Goal: Task Accomplishment & Management: Manage account settings

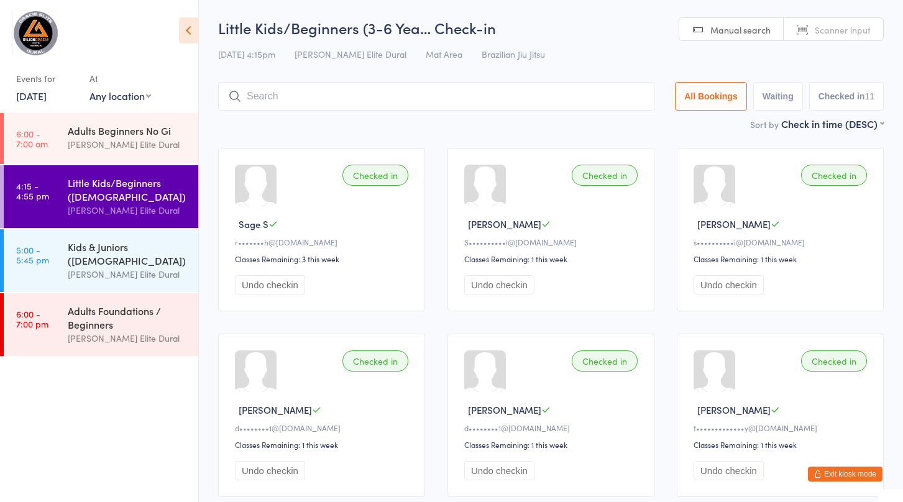
click at [35, 95] on link "[DATE]" at bounding box center [31, 96] width 30 height 14
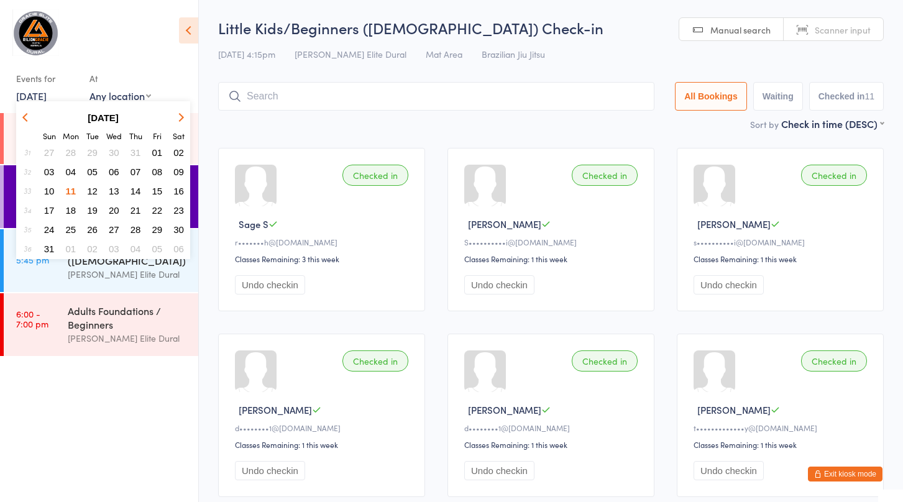
click at [103, 271] on div "[PERSON_NAME] Elite Dural" at bounding box center [128, 274] width 120 height 14
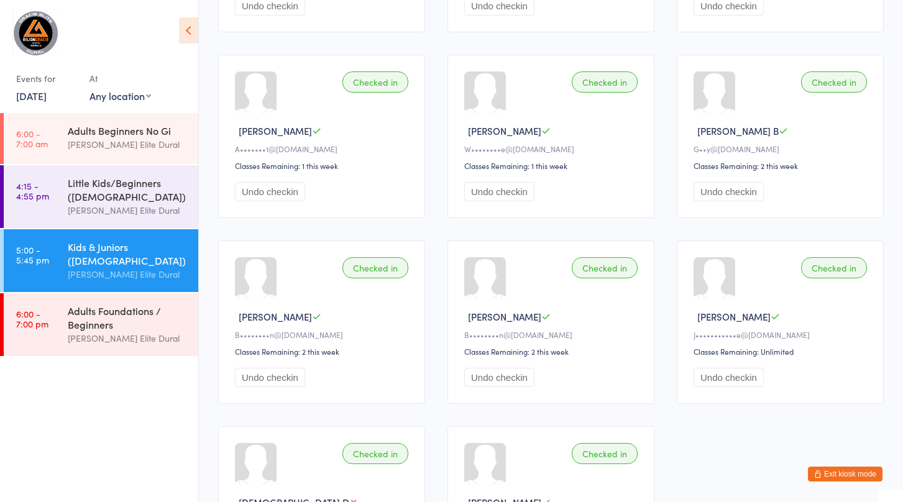
scroll to position [856, 0]
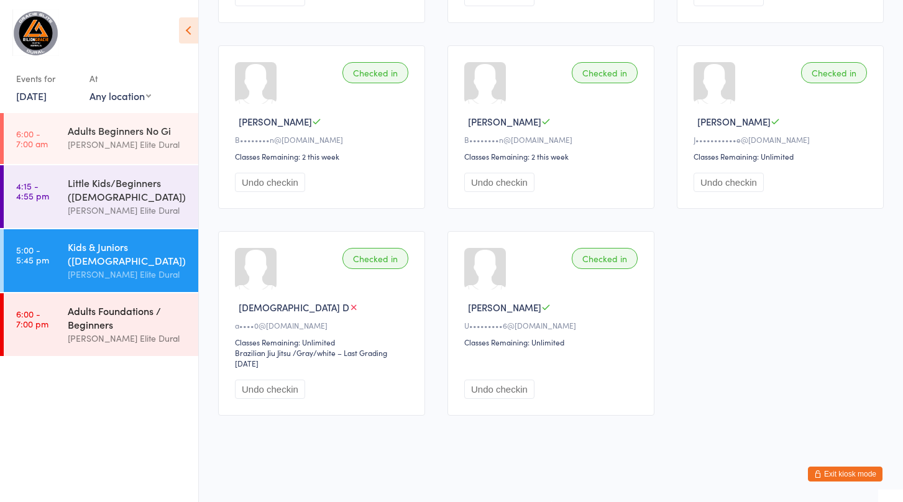
click at [85, 322] on div "Adults Foundations / Beginners" at bounding box center [128, 317] width 120 height 27
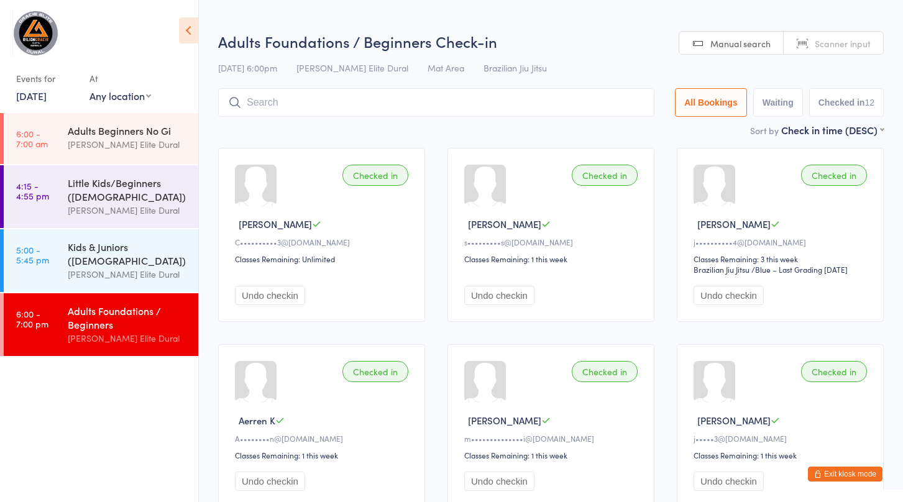
click at [37, 98] on link "11 Aug, 2025" at bounding box center [31, 96] width 30 height 14
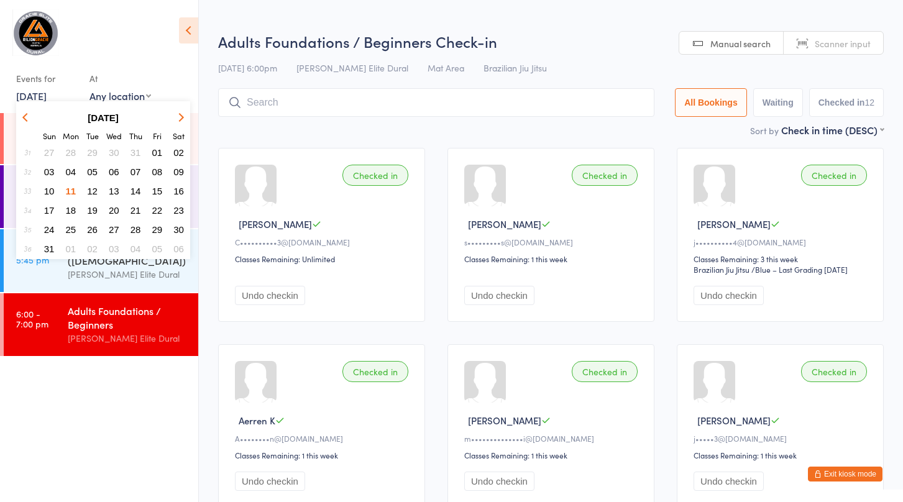
click at [93, 190] on span "12" at bounding box center [92, 191] width 11 height 11
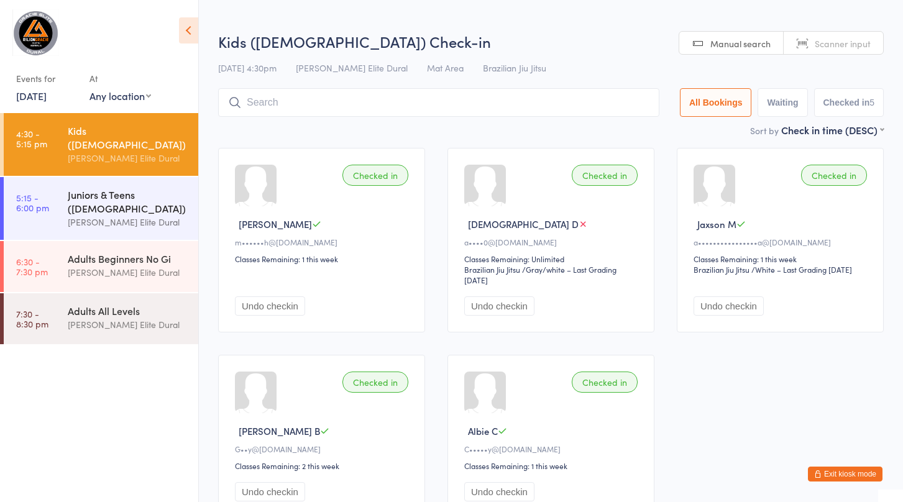
click at [91, 195] on div "Juniors & Teens ([DEMOGRAPHIC_DATA])" at bounding box center [128, 201] width 120 height 27
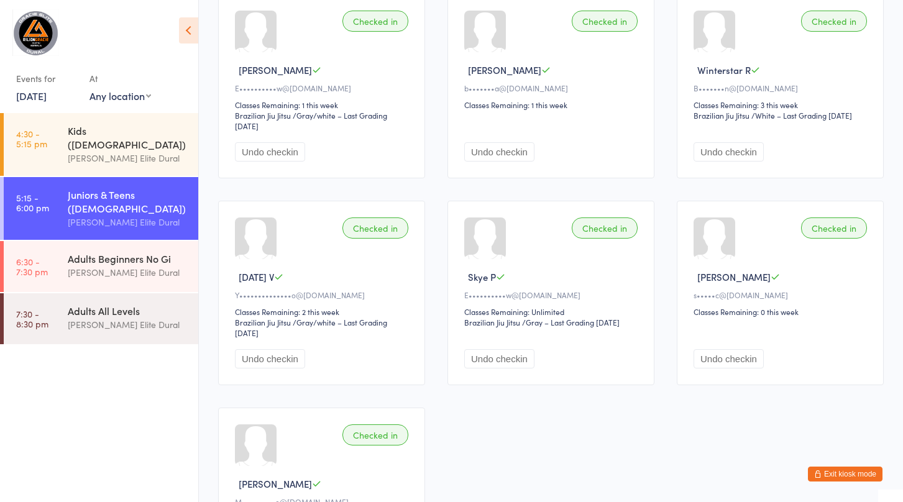
scroll to position [527, 0]
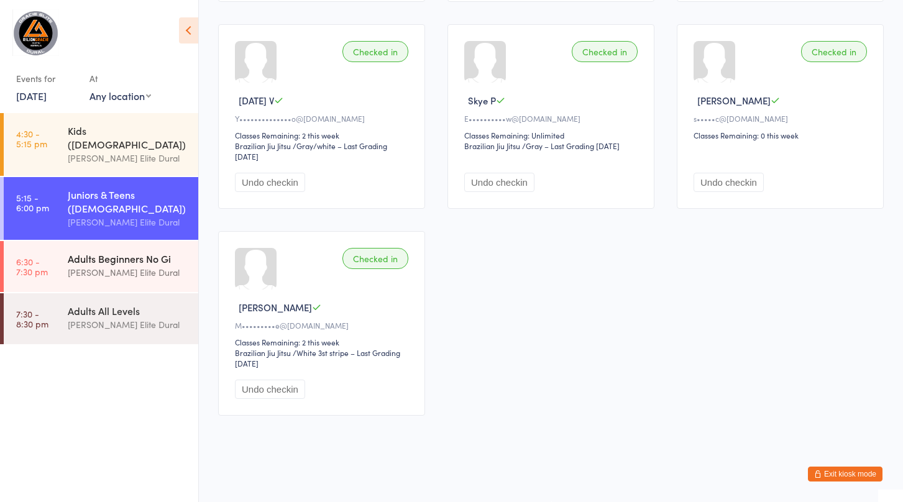
click at [70, 265] on div "[PERSON_NAME] Elite Dural" at bounding box center [128, 272] width 120 height 14
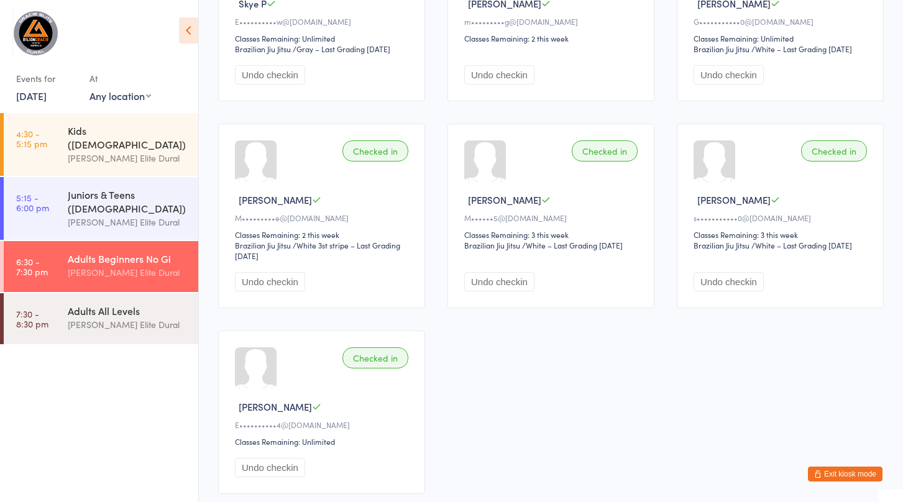
scroll to position [485, 0]
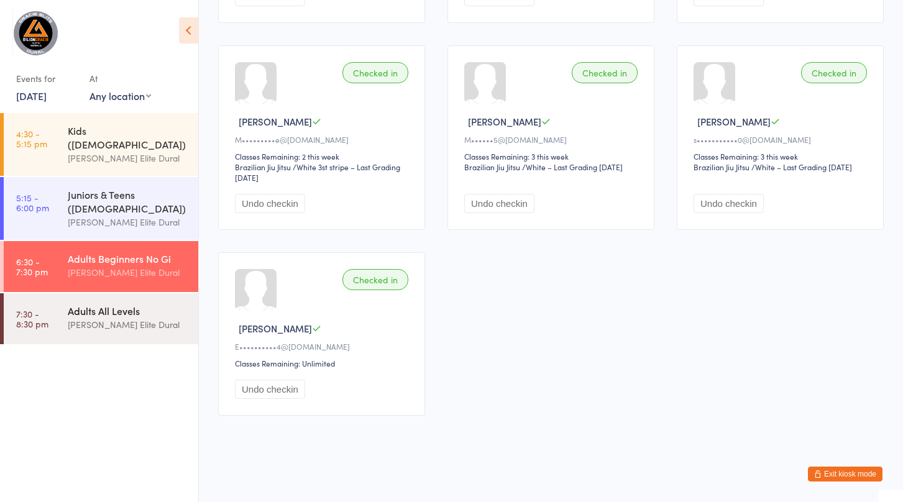
click at [75, 304] on div "Adults All Levels" at bounding box center [128, 311] width 120 height 14
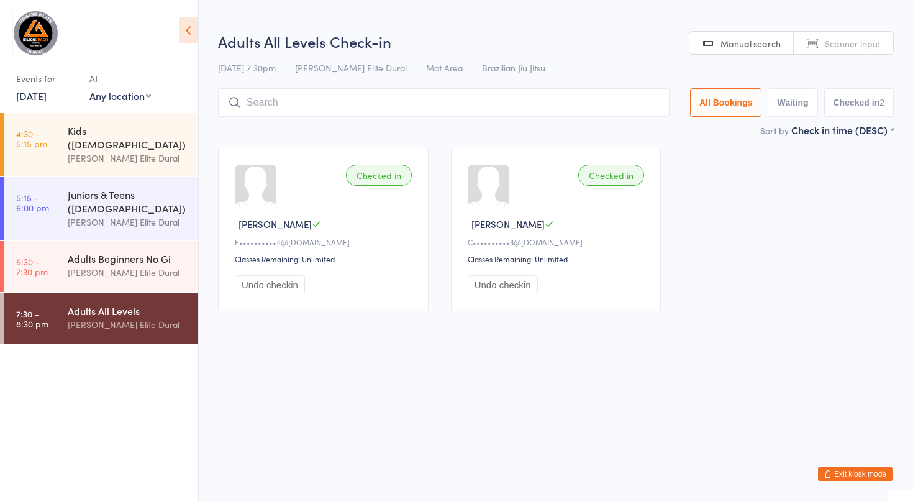
click at [46, 99] on link "12 Aug, 2025" at bounding box center [31, 96] width 30 height 14
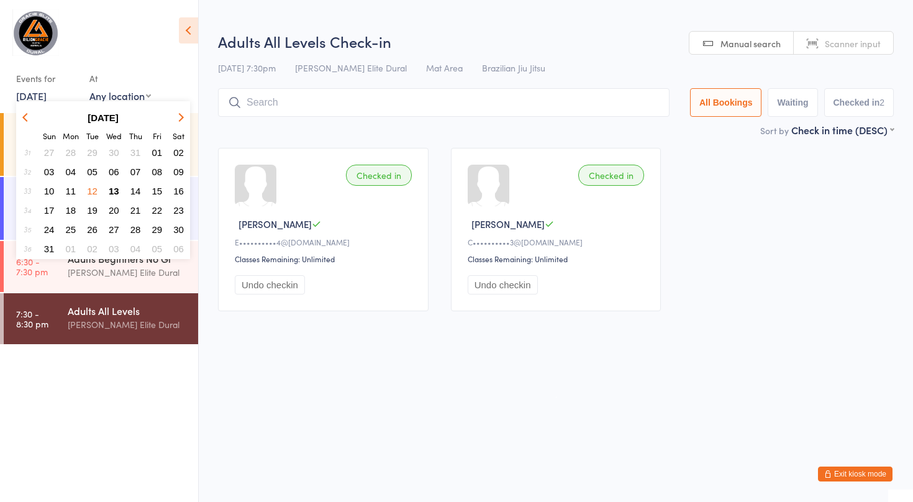
click at [116, 191] on span "13" at bounding box center [114, 191] width 11 height 11
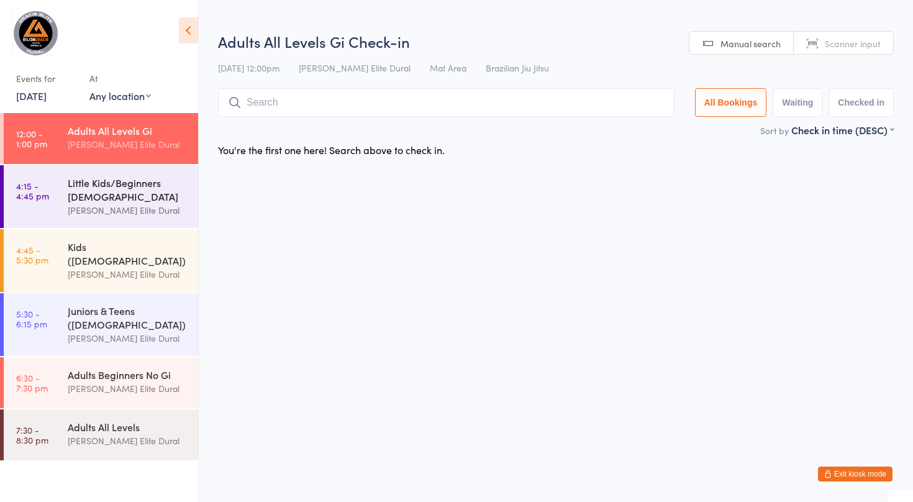
click at [86, 191] on div "Little Kids/Beginners [DEMOGRAPHIC_DATA]" at bounding box center [128, 189] width 120 height 27
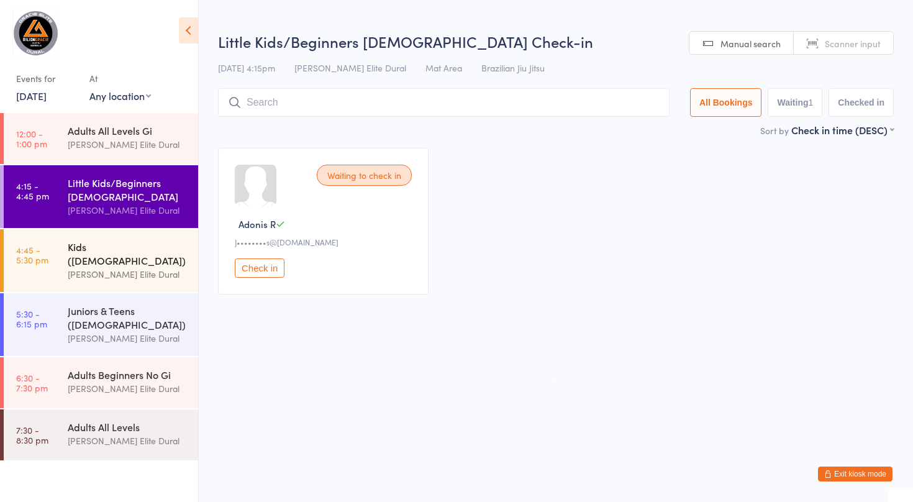
click at [78, 238] on div "Kids (7-9 Years Old) Gracie Elite Dural" at bounding box center [133, 260] width 130 height 63
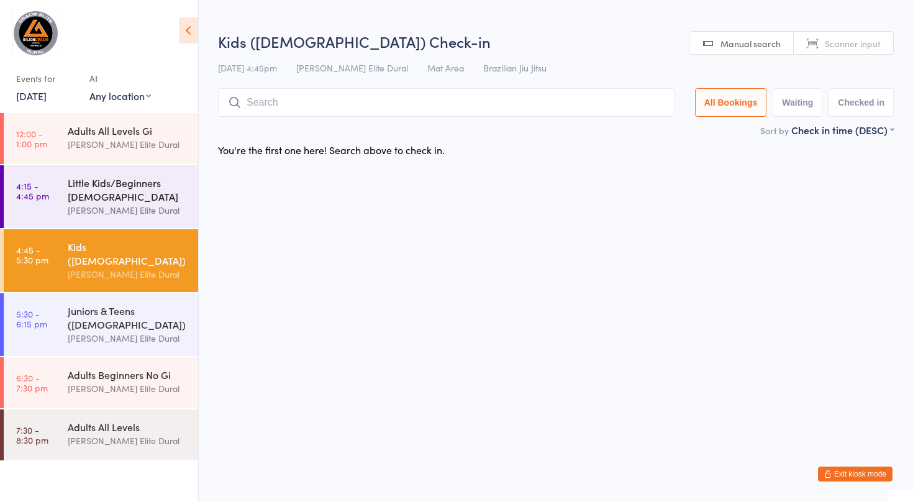
click at [76, 191] on div "Little Kids/Beginners [DEMOGRAPHIC_DATA]" at bounding box center [128, 189] width 120 height 27
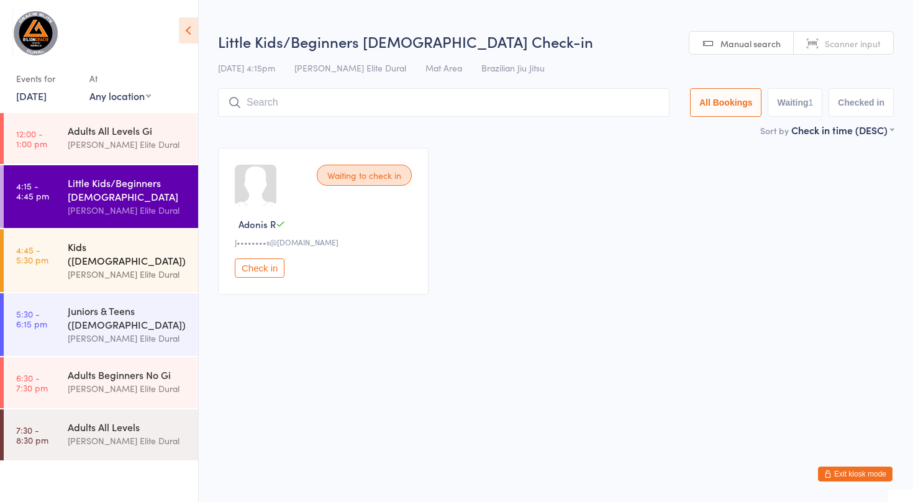
click at [63, 249] on link "4:45 - 5:30 pm Kids (7-9 Years Old) Gracie Elite Dural" at bounding box center [101, 260] width 194 height 63
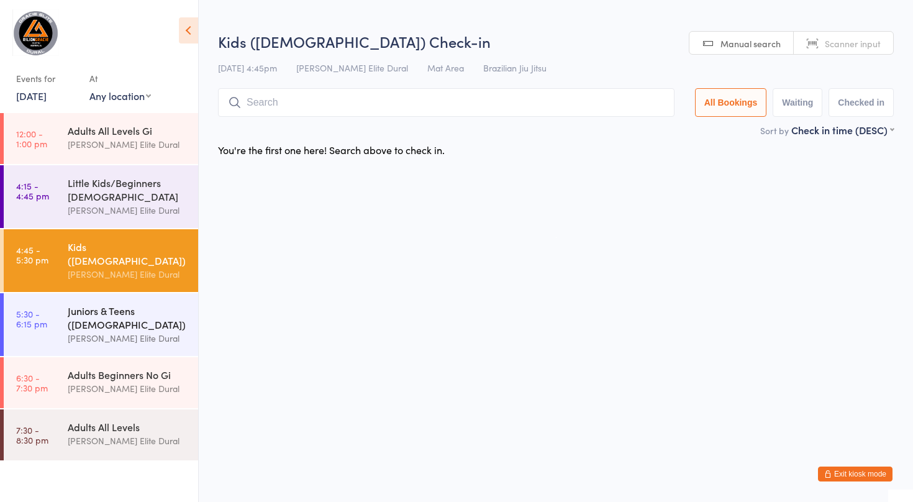
click at [76, 310] on div "Juniors & Teens ([DEMOGRAPHIC_DATA])" at bounding box center [128, 317] width 120 height 27
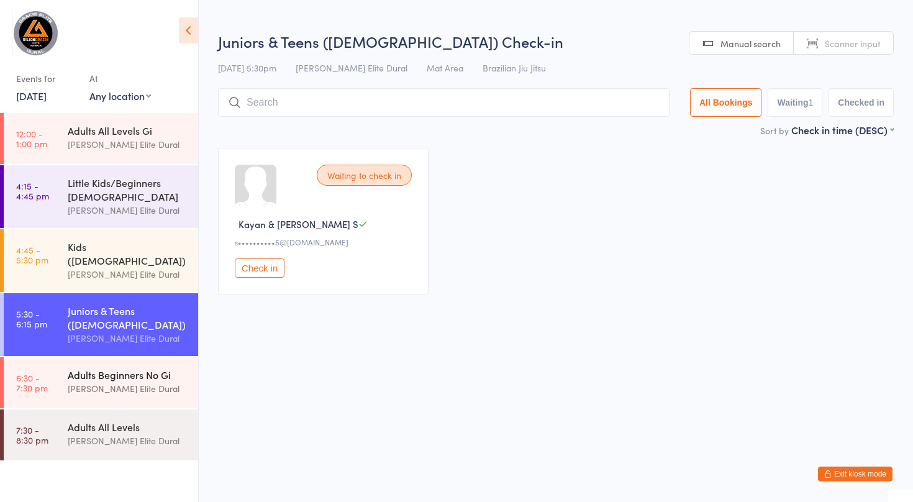
click at [91, 368] on div "Adults Beginners No Gi" at bounding box center [128, 375] width 120 height 14
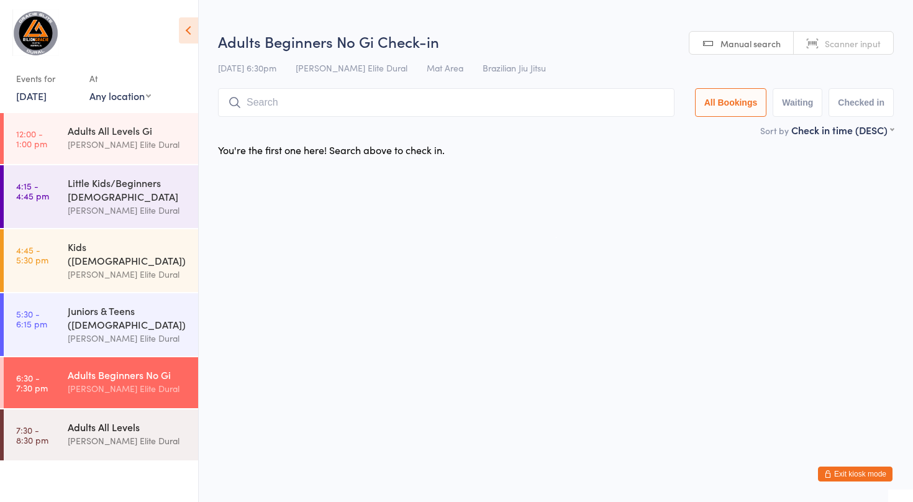
click at [89, 409] on div "Adults All Levels Gracie Elite Dural" at bounding box center [133, 433] width 130 height 49
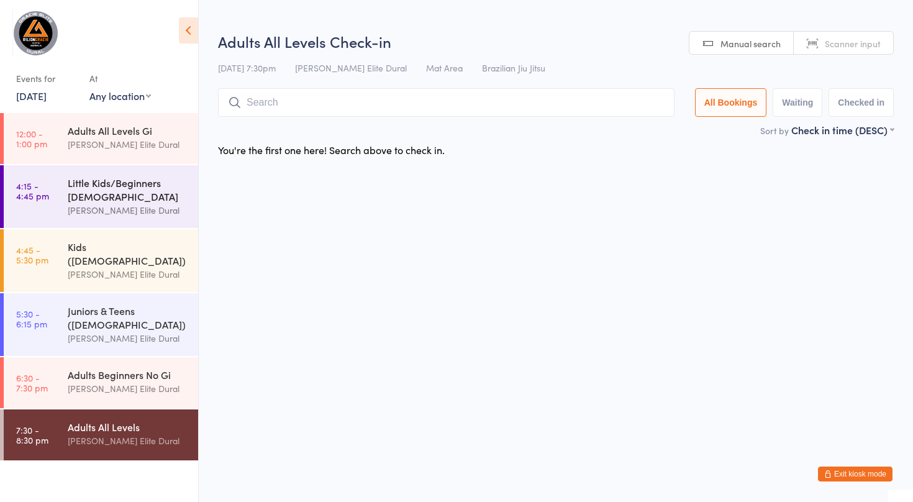
click at [80, 190] on div "Little Kids/Beginners [DEMOGRAPHIC_DATA]" at bounding box center [128, 189] width 120 height 27
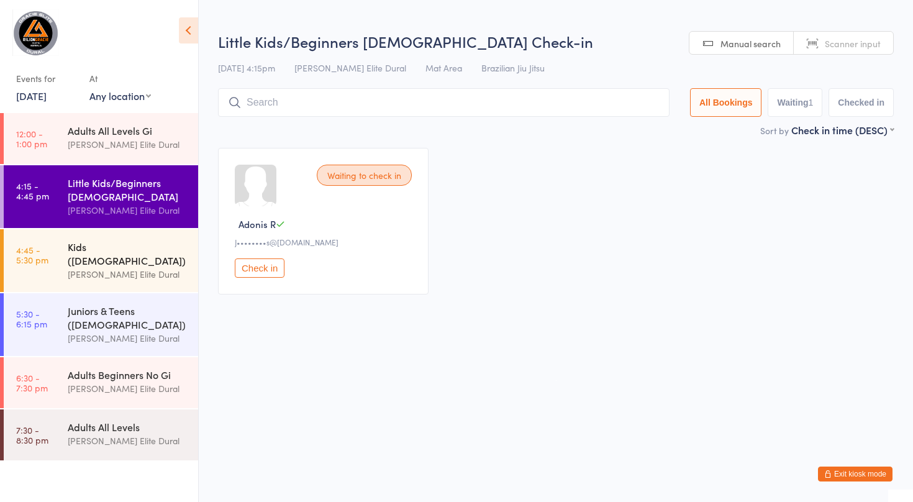
click at [68, 250] on div "Kids ([DEMOGRAPHIC_DATA])" at bounding box center [128, 253] width 120 height 27
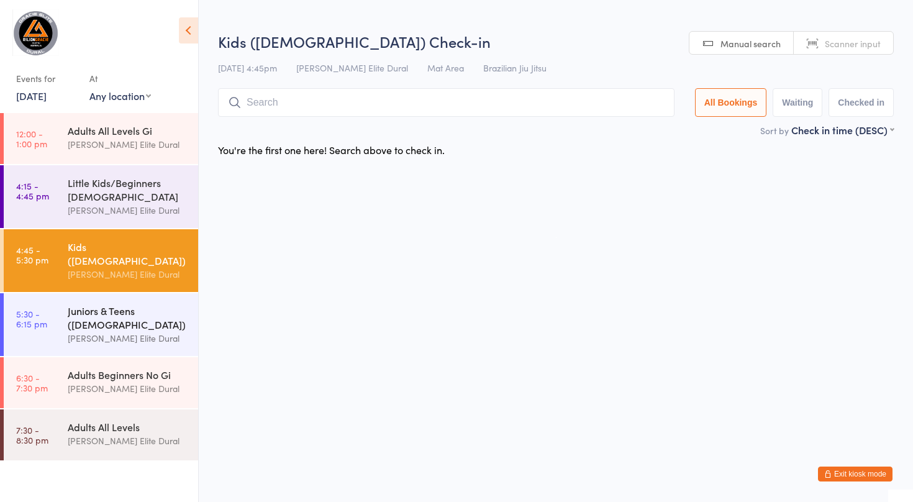
click at [74, 307] on div "Juniors & Teens ([DEMOGRAPHIC_DATA])" at bounding box center [128, 317] width 120 height 27
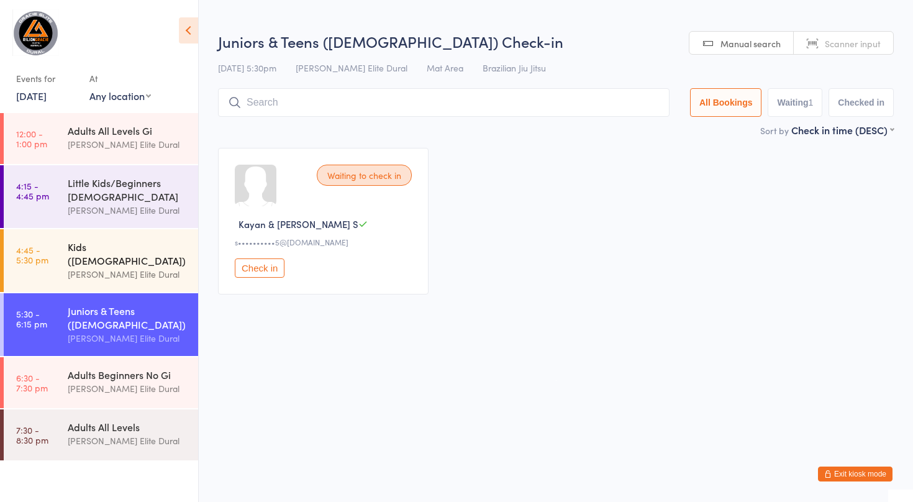
click at [96, 267] on div "[PERSON_NAME] Elite Dural" at bounding box center [128, 274] width 120 height 14
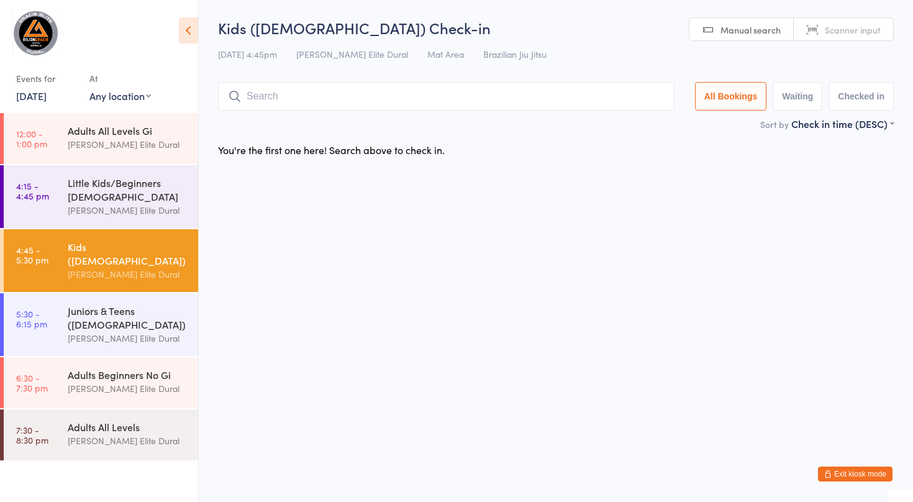
click at [845, 472] on button "Exit kiosk mode" at bounding box center [855, 474] width 75 height 15
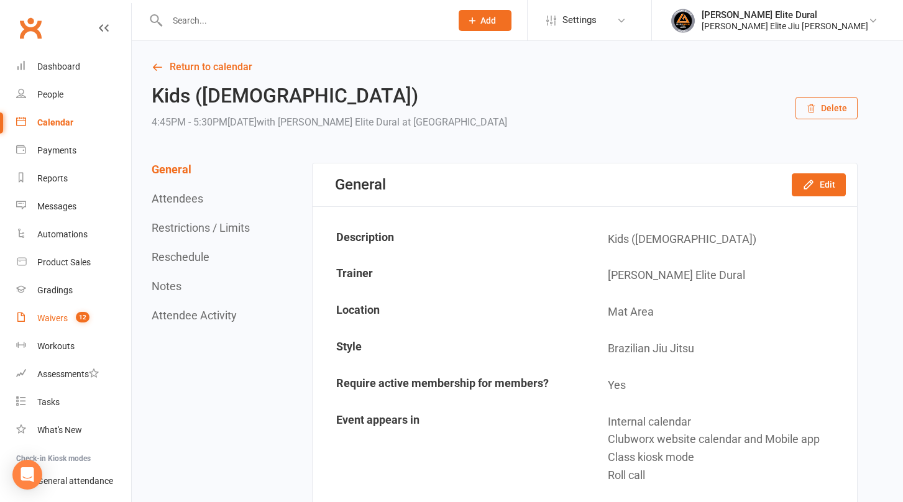
click at [54, 319] on div "Waivers" at bounding box center [52, 318] width 30 height 10
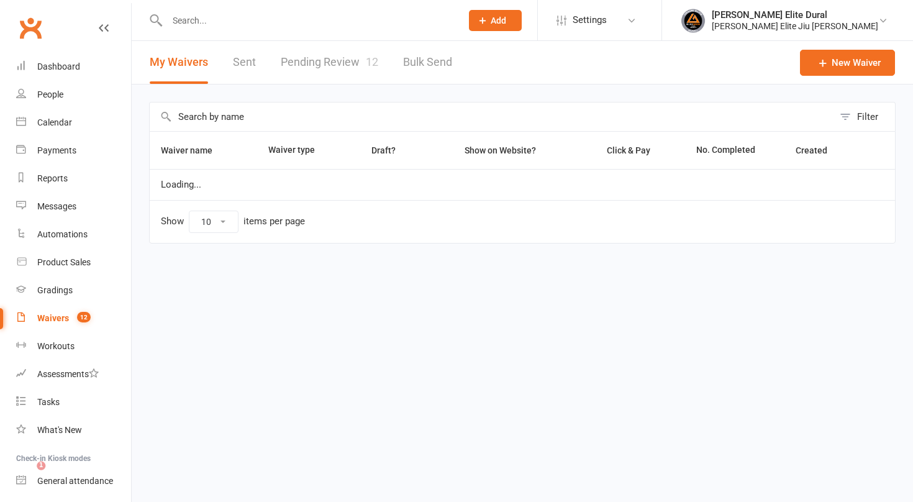
select select "100"
click at [329, 60] on link "Pending Review 12" at bounding box center [330, 62] width 98 height 43
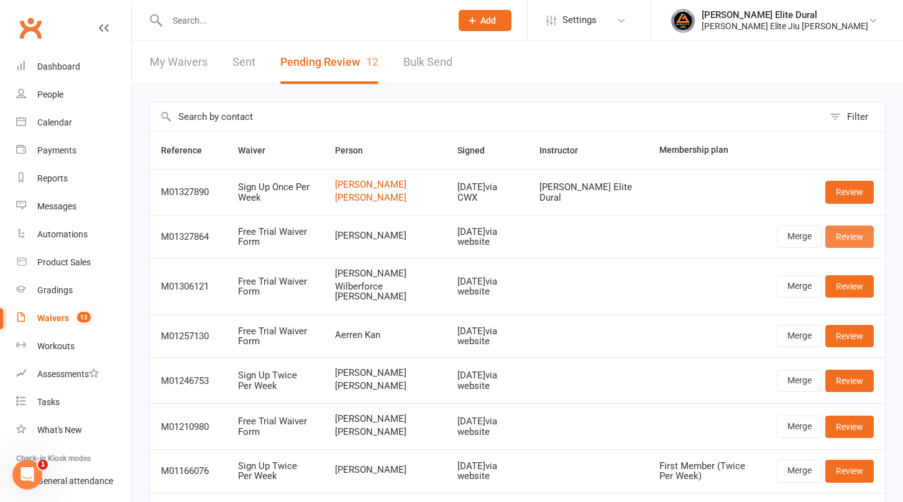
click at [850, 240] on link "Review" at bounding box center [849, 237] width 48 height 22
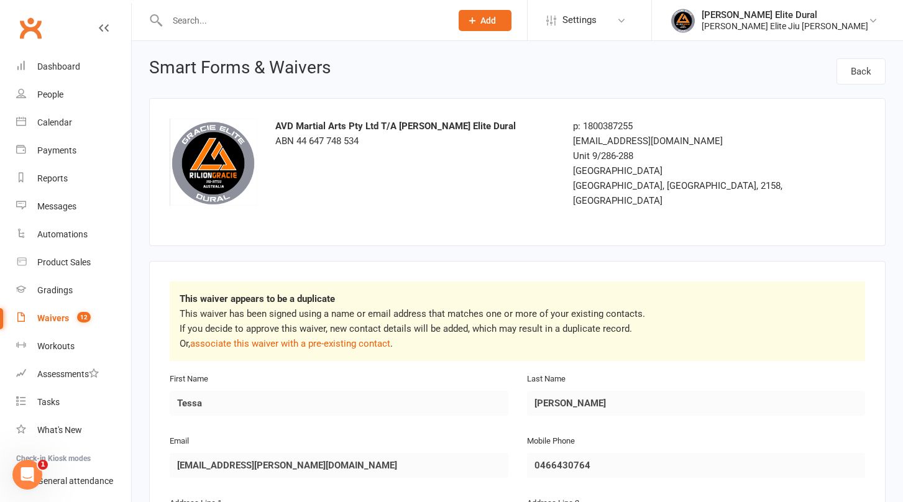
click at [300, 336] on p "This waiver has been signed using a name or email address that matches one or m…" at bounding box center [517, 328] width 675 height 45
click at [293, 338] on link "associate this waiver with a pre-existing contact" at bounding box center [290, 343] width 200 height 11
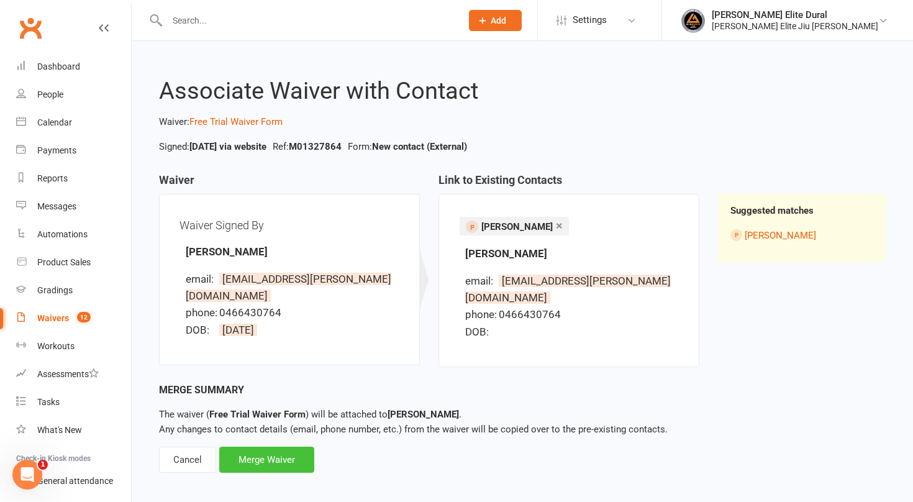
click at [280, 447] on div "Merge Waiver" at bounding box center [266, 460] width 95 height 26
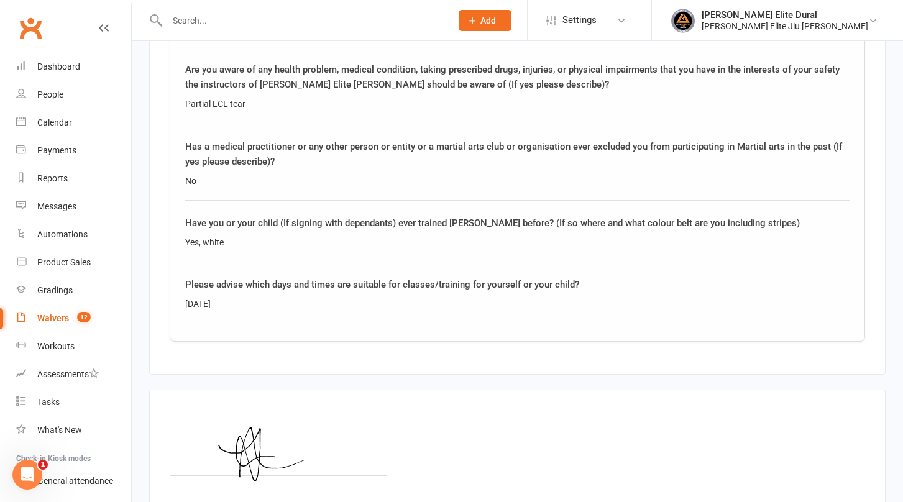
scroll to position [1578, 0]
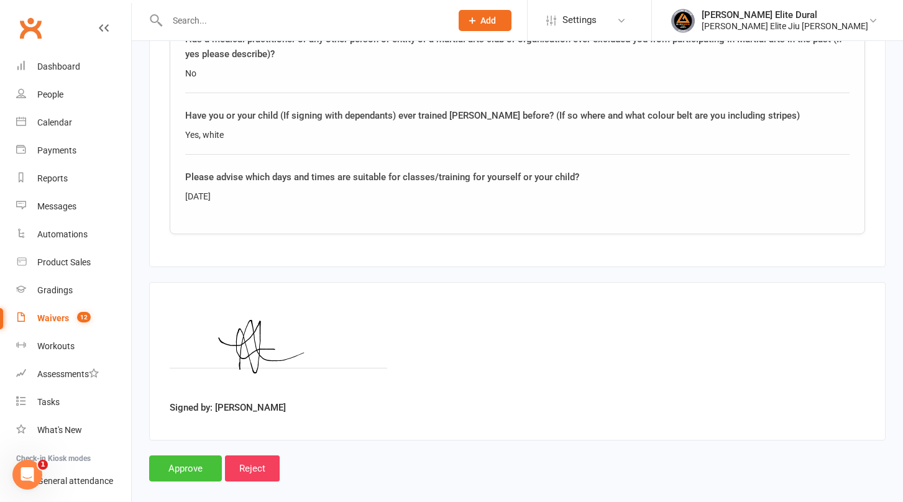
click at [187, 455] on input "Approve" at bounding box center [185, 468] width 73 height 26
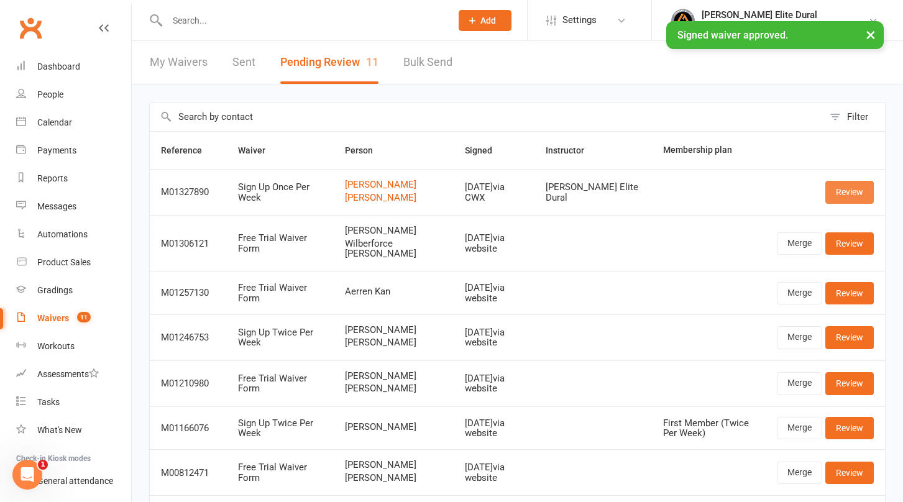
click at [844, 193] on link "Review" at bounding box center [849, 192] width 48 height 22
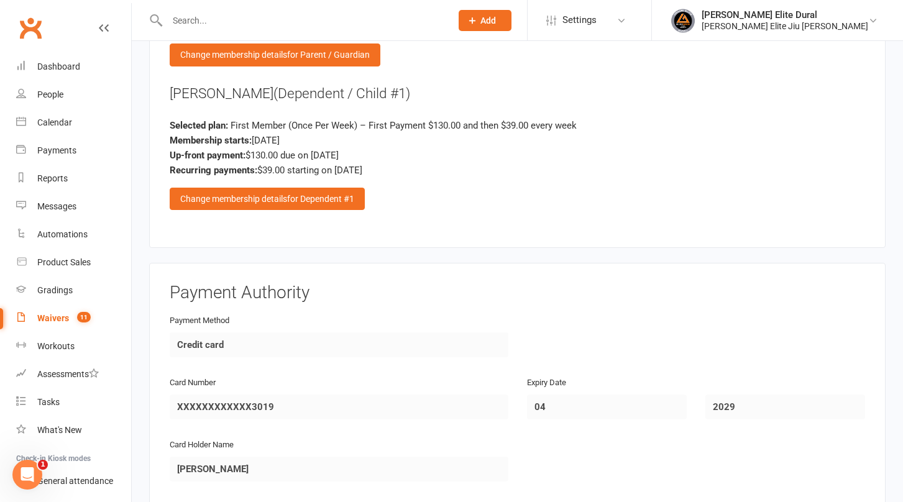
scroll to position [1462, 0]
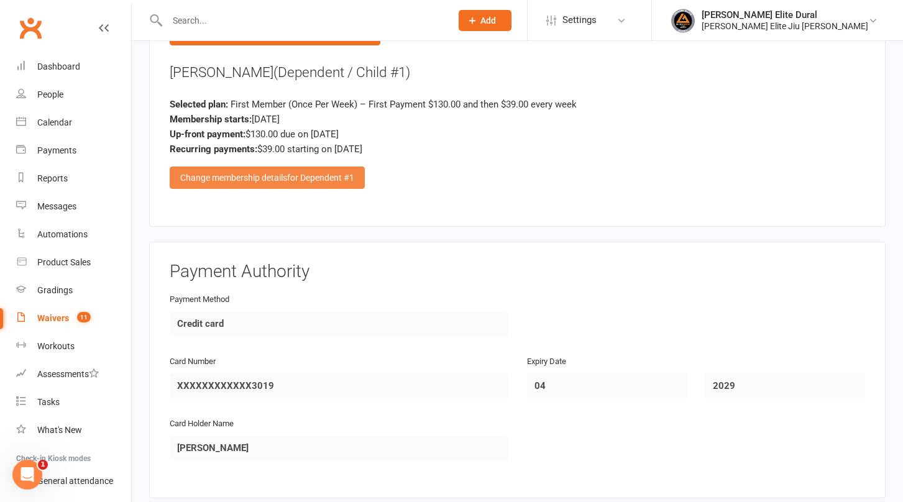
click at [317, 173] on span "for Dependent #1" at bounding box center [320, 178] width 67 height 10
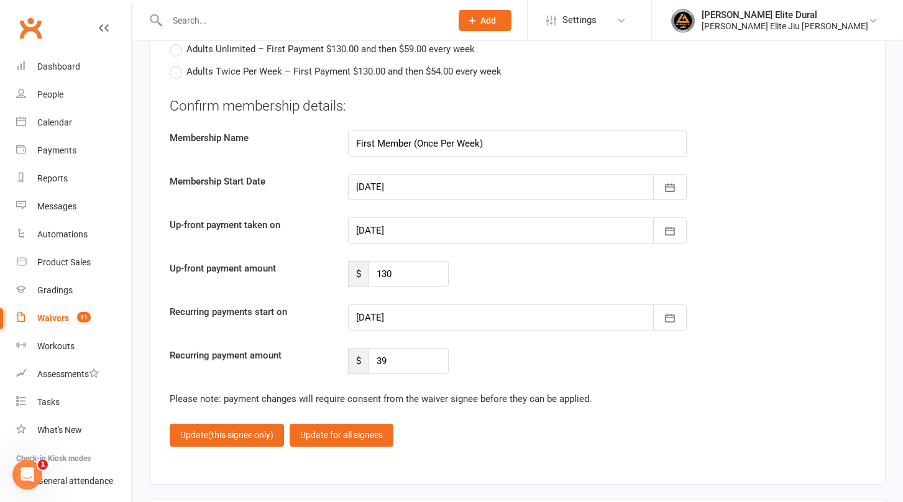
scroll to position [1724, 0]
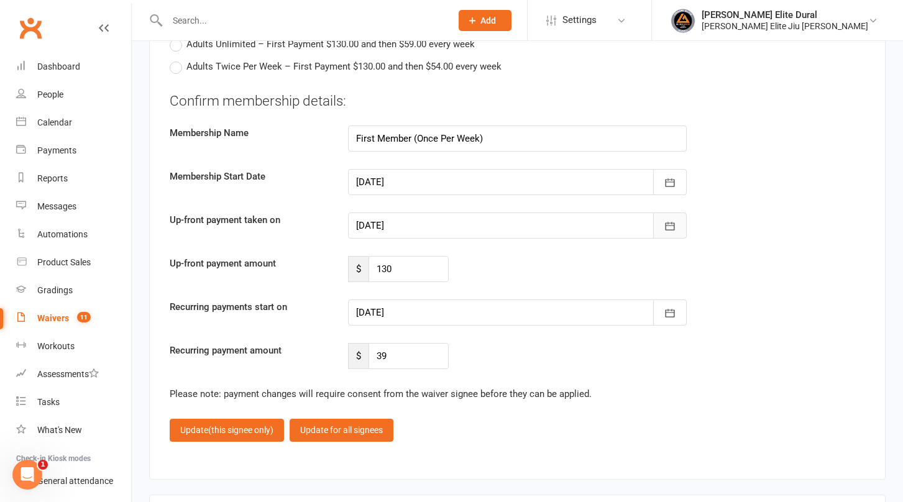
click at [674, 222] on icon "button" at bounding box center [669, 226] width 9 height 8
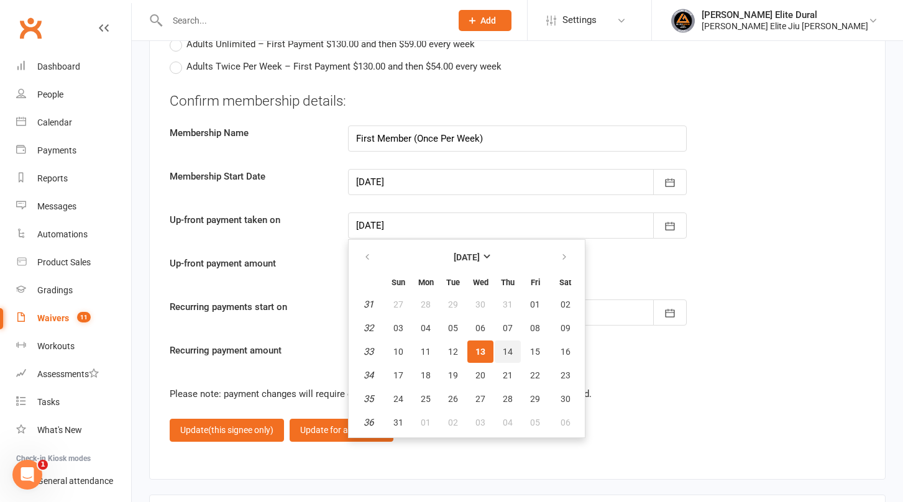
click at [508, 347] on span "14" at bounding box center [508, 352] width 10 height 10
type input "14 Aug 2025"
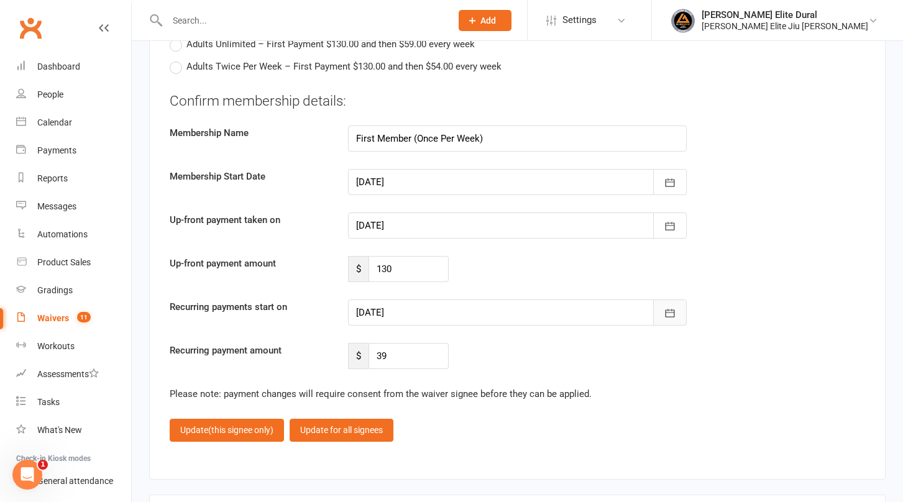
click at [668, 309] on icon "button" at bounding box center [669, 313] width 9 height 8
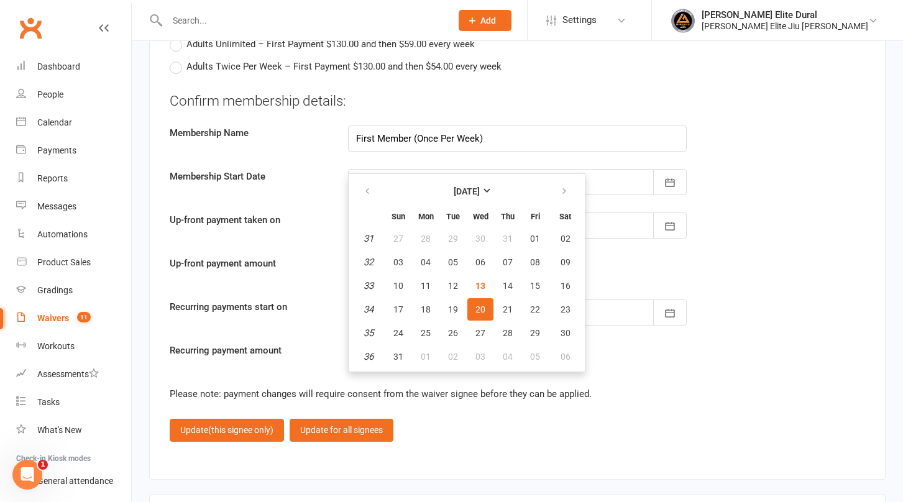
click at [752, 258] on div "Up-front payment amount $ 130" at bounding box center [517, 269] width 714 height 26
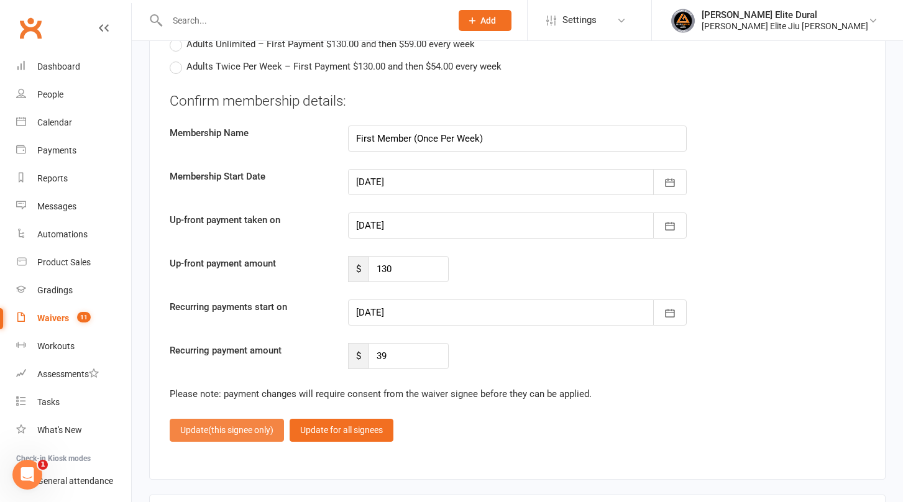
click at [222, 425] on span "(this signee only)" at bounding box center [240, 430] width 65 height 10
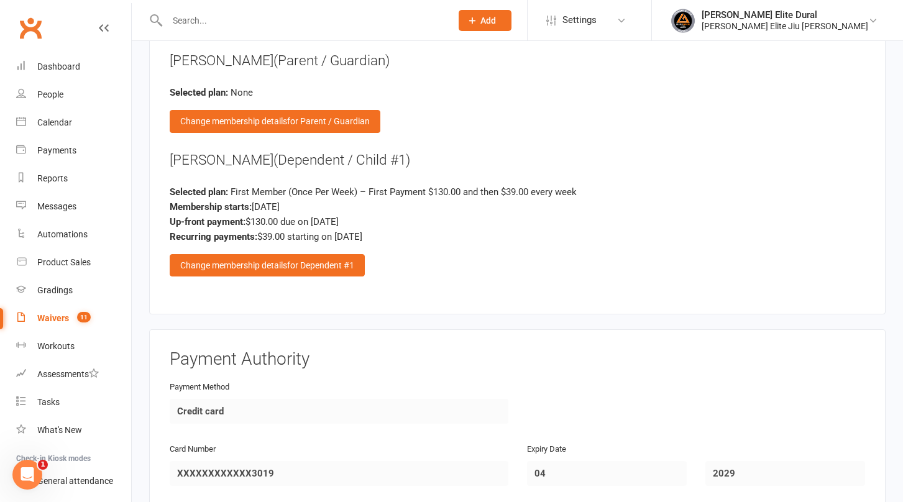
scroll to position [1693, 0]
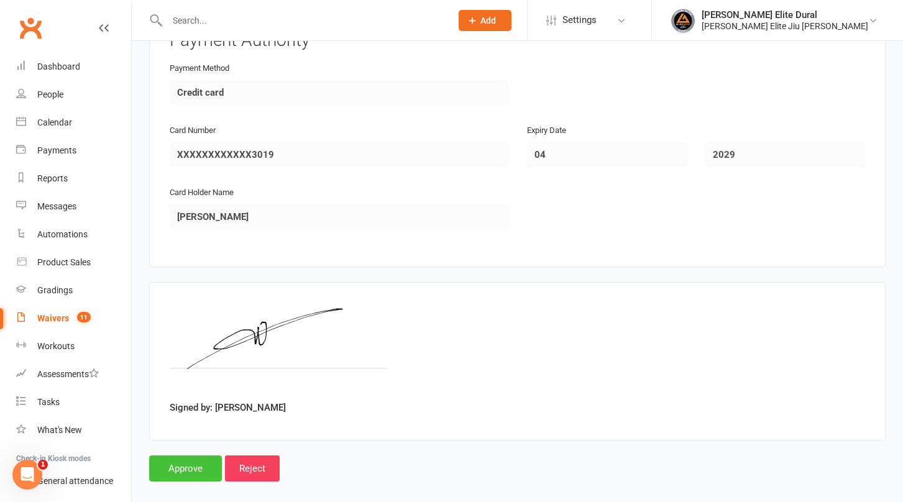
click at [174, 457] on input "Approve" at bounding box center [185, 468] width 73 height 26
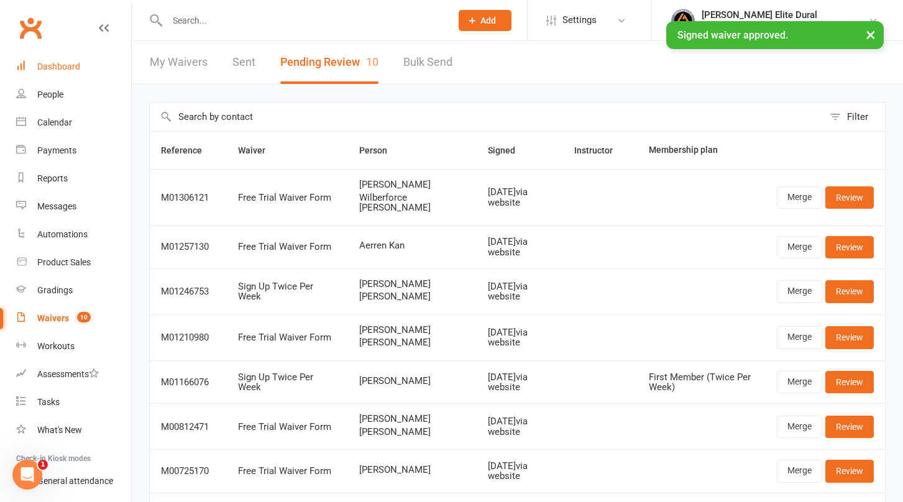
click at [60, 63] on div "Dashboard" at bounding box center [58, 67] width 43 height 10
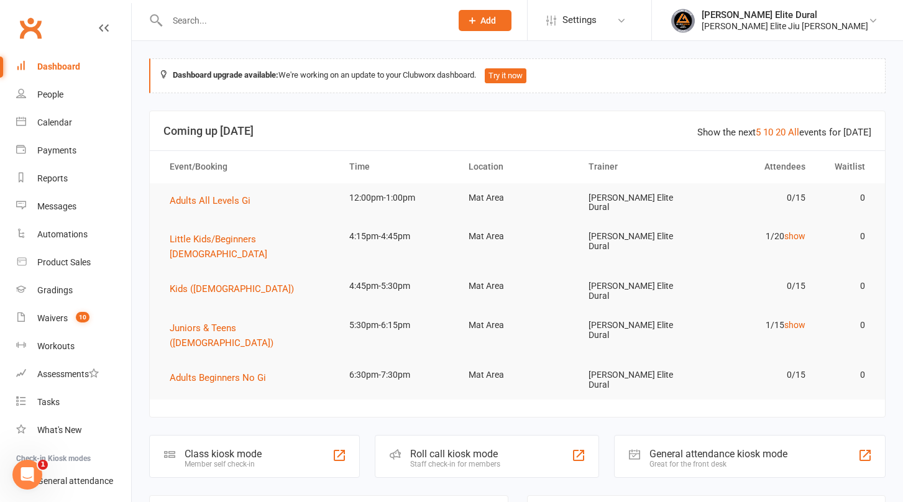
click at [207, 448] on div "Class kiosk mode" at bounding box center [223, 454] width 77 height 12
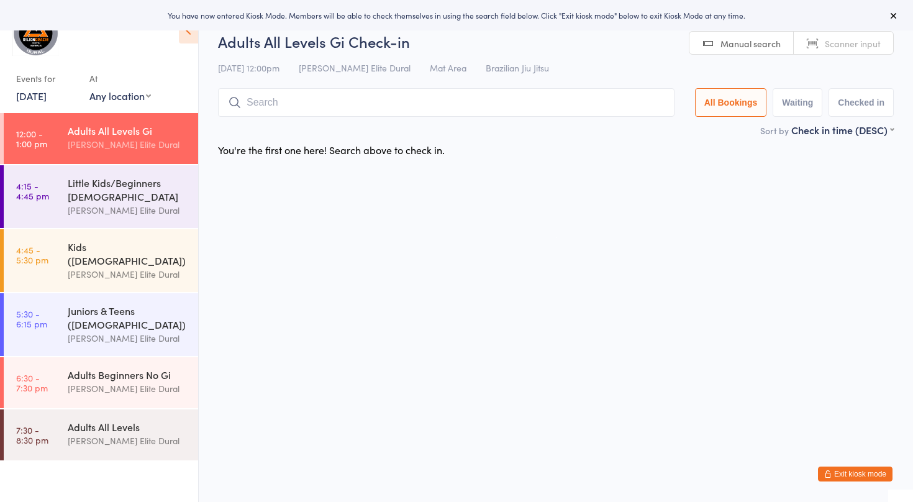
click at [830, 475] on icon "button" at bounding box center [828, 473] width 7 height 7
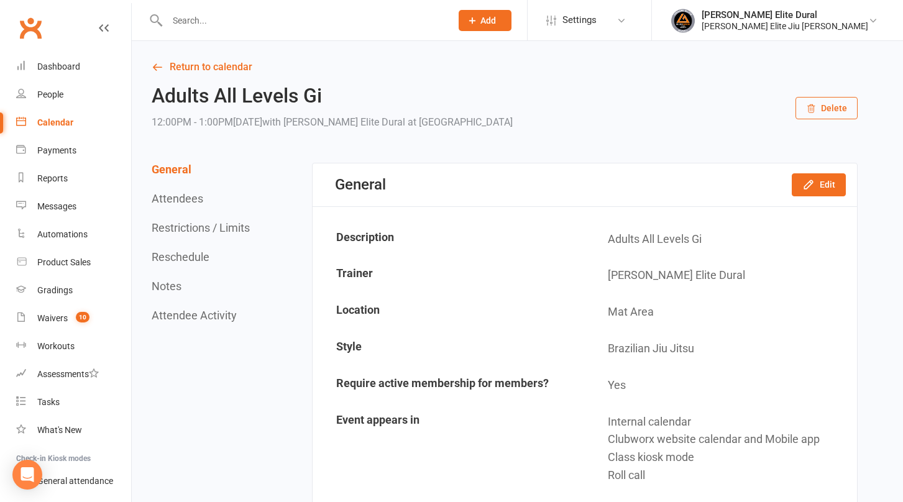
click at [209, 18] on input "text" at bounding box center [302, 20] width 279 height 17
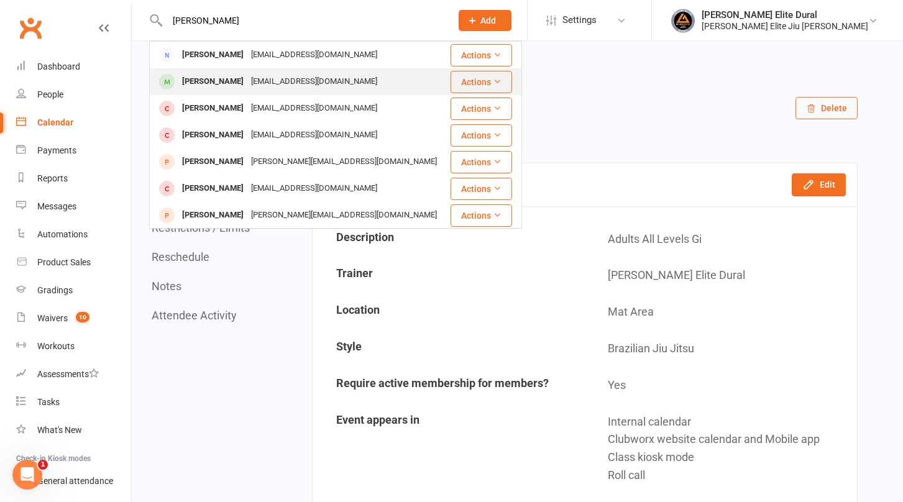
type input "norman"
click at [247, 81] on div "Normanka10@gmail.com" at bounding box center [314, 82] width 134 height 18
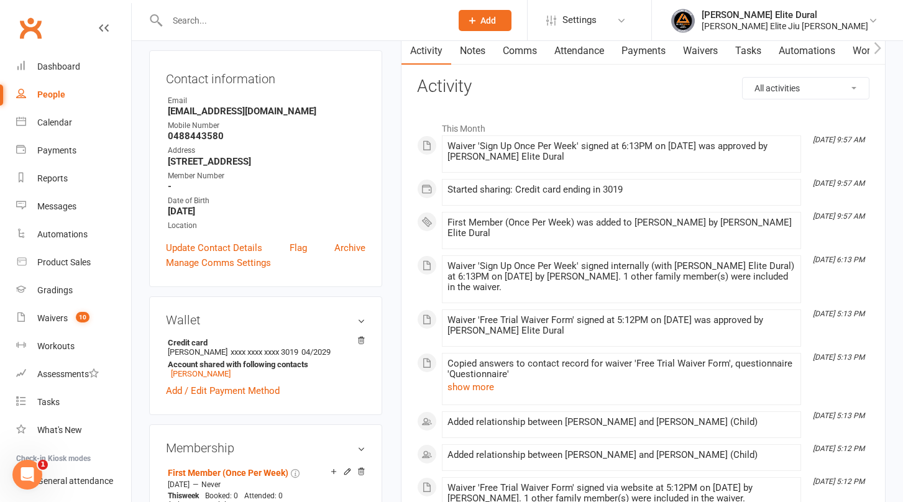
scroll to position [109, 0]
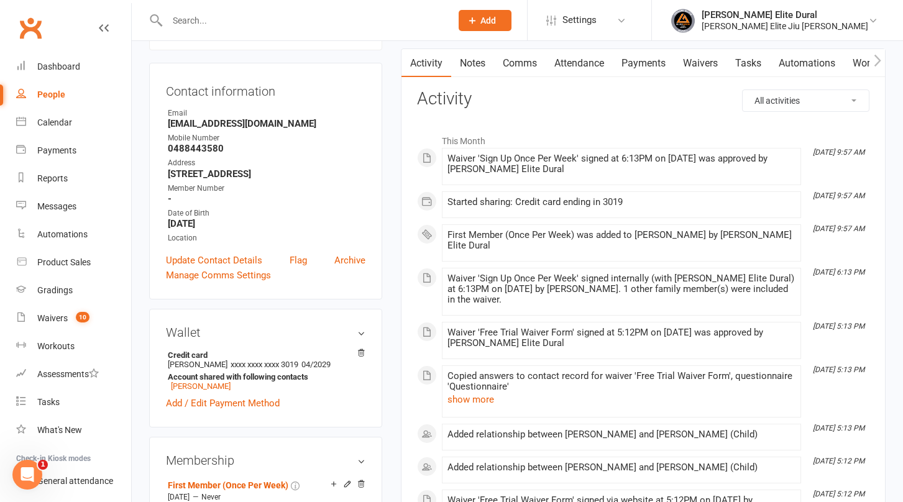
click at [647, 60] on link "Payments" at bounding box center [644, 63] width 62 height 29
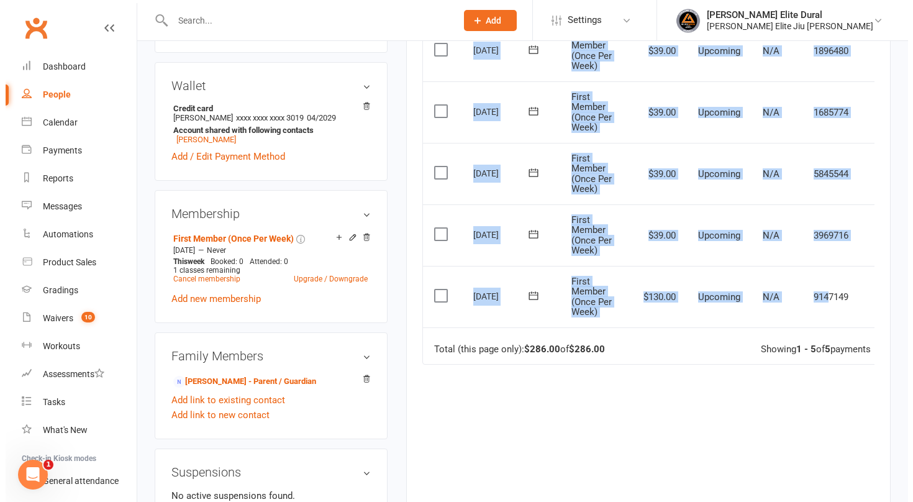
scroll to position [0, 24]
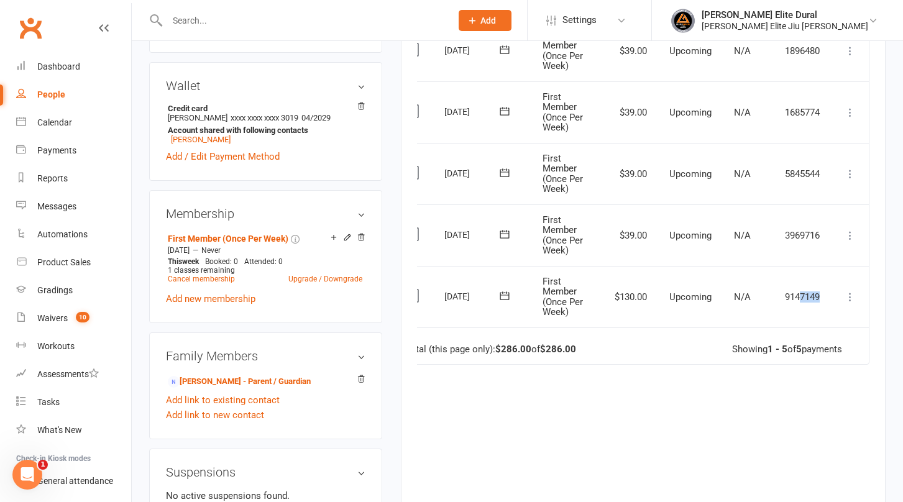
drag, startPoint x: 823, startPoint y: 293, endPoint x: 835, endPoint y: 293, distance: 11.8
click at [835, 293] on tr "Select this 14 Aug 2025 Sina Norman First Member (Once Per Week) $130.00 Upcomi…" at bounding box center [631, 297] width 475 height 62
click at [849, 296] on icon at bounding box center [850, 297] width 12 height 12
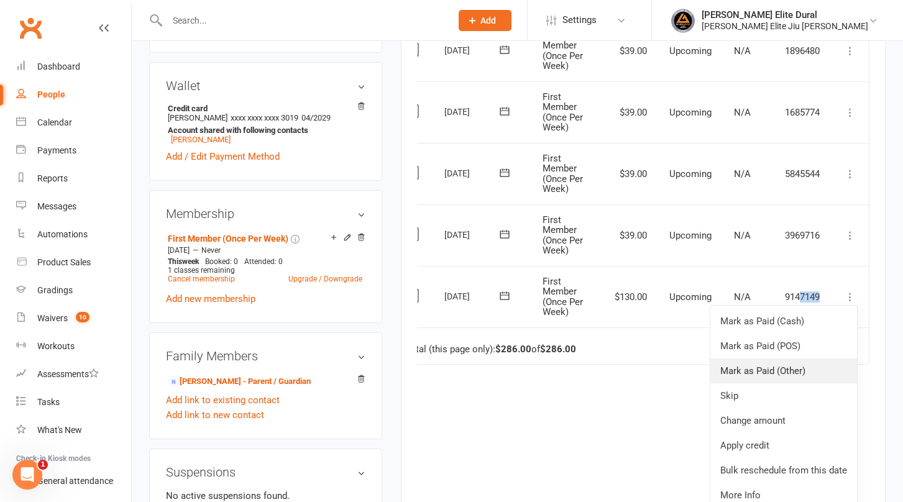
click at [785, 368] on link "Mark as Paid (Other)" at bounding box center [783, 371] width 147 height 25
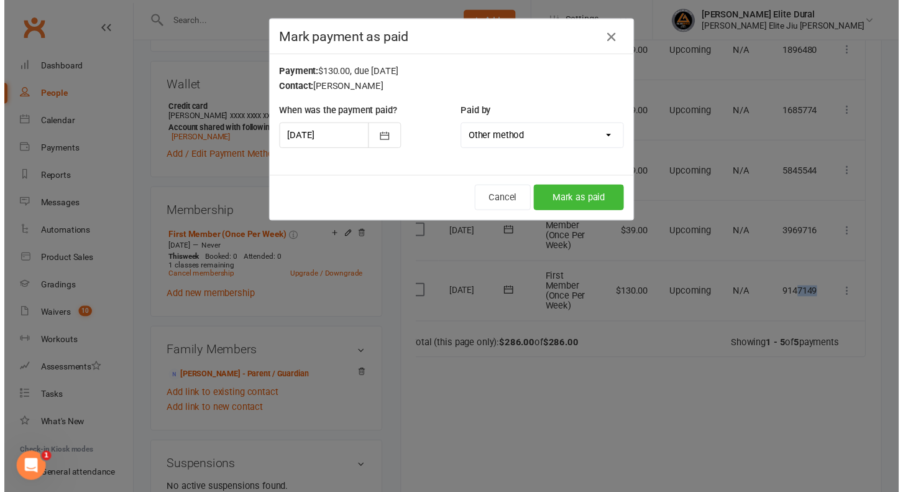
scroll to position [0, 17]
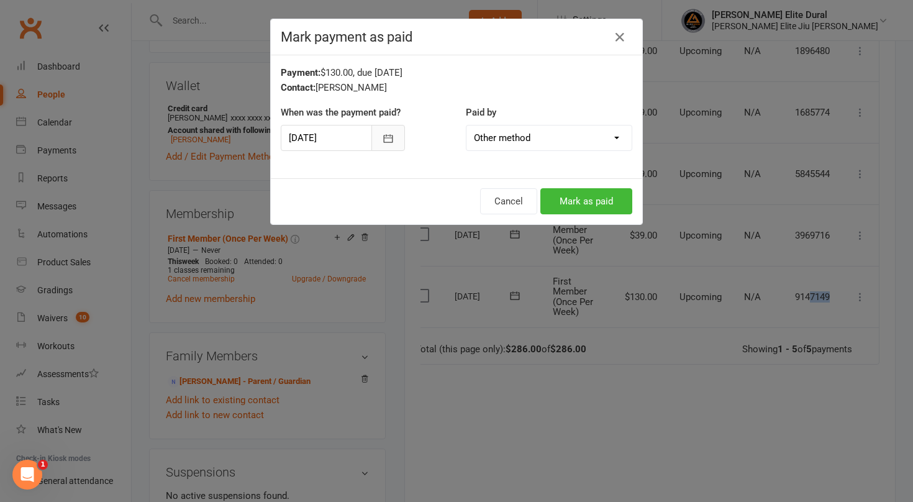
click at [391, 137] on button "button" at bounding box center [389, 138] width 34 height 26
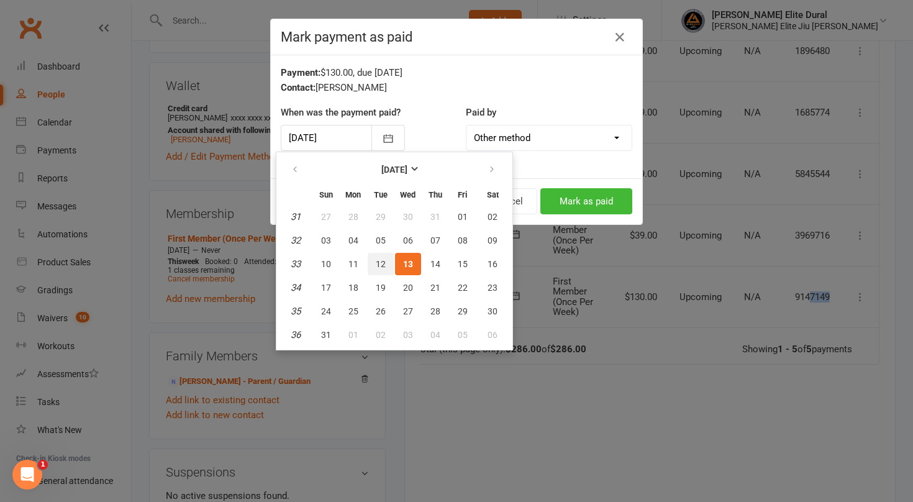
click at [383, 260] on span "12" at bounding box center [381, 264] width 10 height 10
type input "12 Aug 2025"
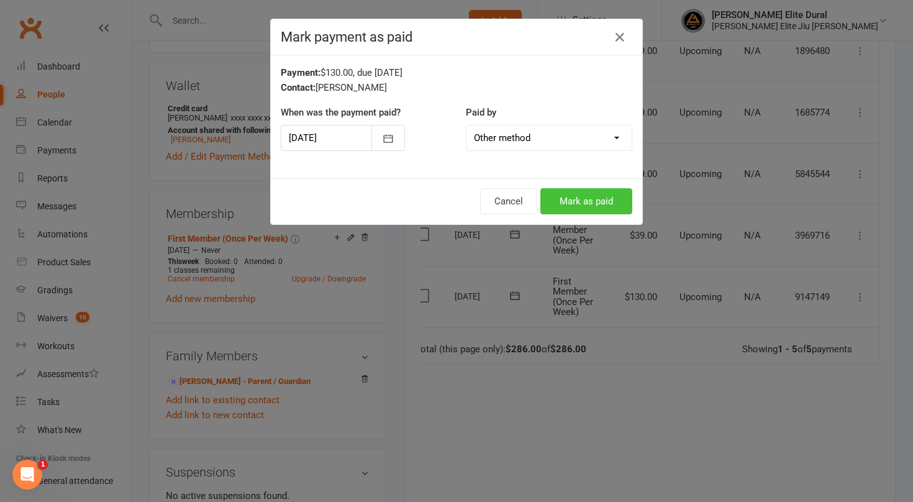
click at [569, 200] on button "Mark as paid" at bounding box center [587, 201] width 92 height 26
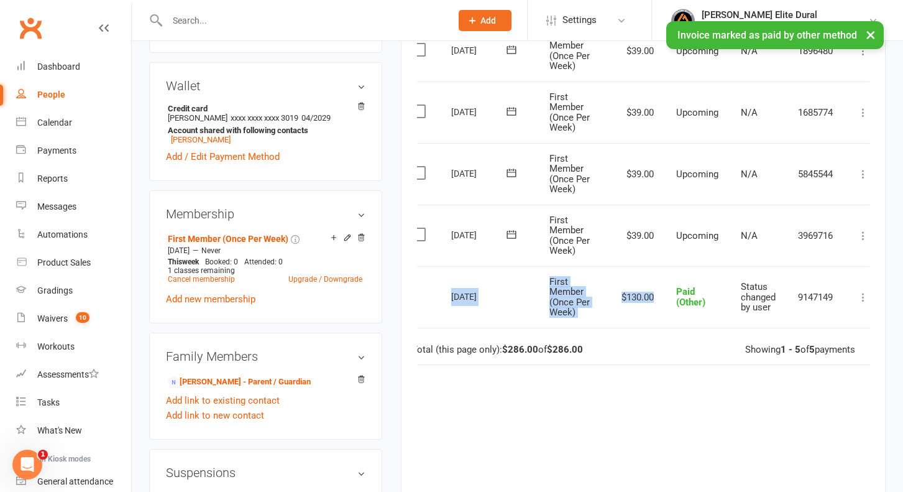
drag, startPoint x: 660, startPoint y: 300, endPoint x: 439, endPoint y: 268, distance: 222.9
click at [439, 268] on tr "Select this 14 Aug 2025 Sina Norman First Member (Once Per Week) $130.00 Paid (…" at bounding box center [641, 297] width 481 height 62
click at [439, 268] on td "Select this" at bounding box center [420, 297] width 39 height 62
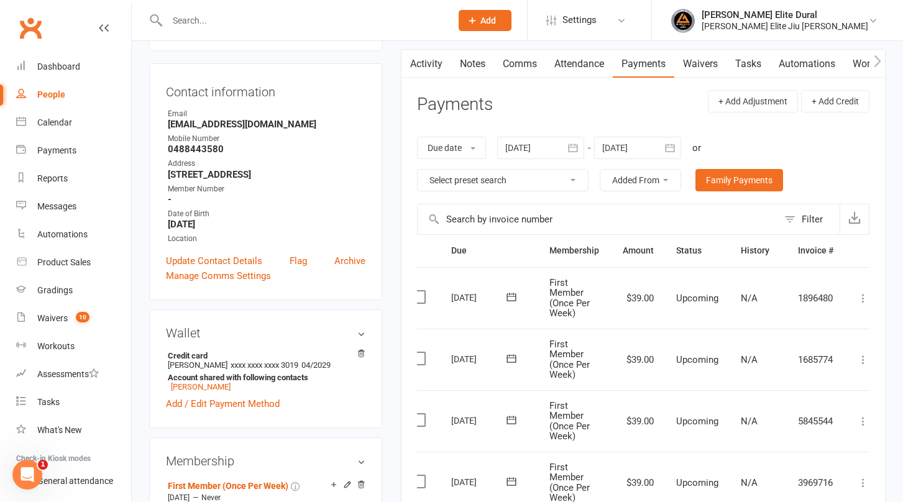
scroll to position [0, 0]
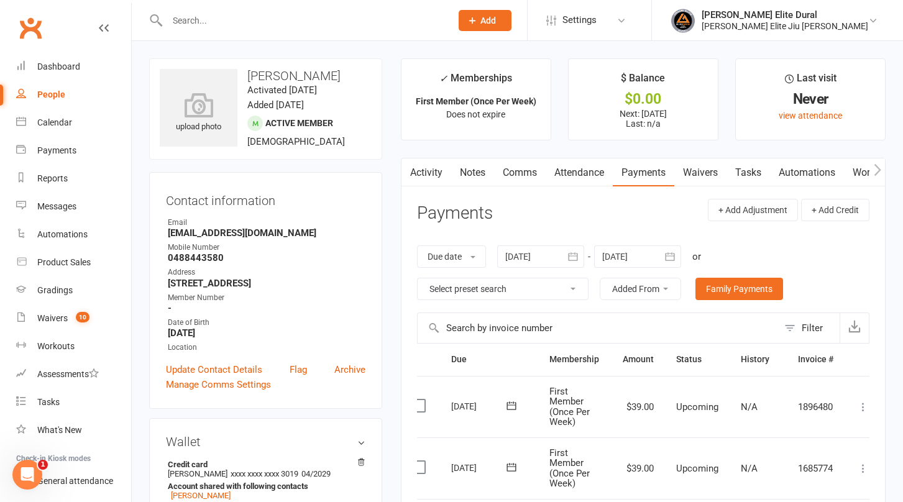
click at [278, 21] on input "text" at bounding box center [302, 20] width 279 height 17
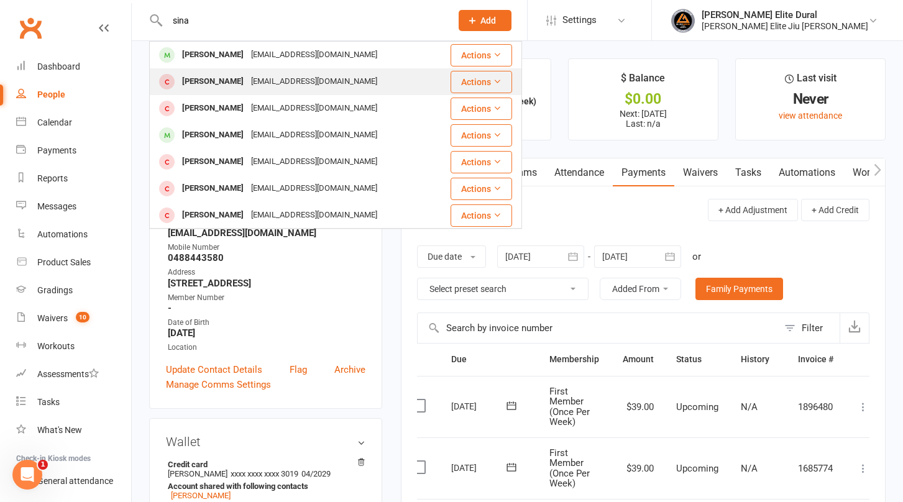
type input "sina"
click at [316, 80] on div "Mrsfatimasaid@gmail.com" at bounding box center [314, 82] width 134 height 18
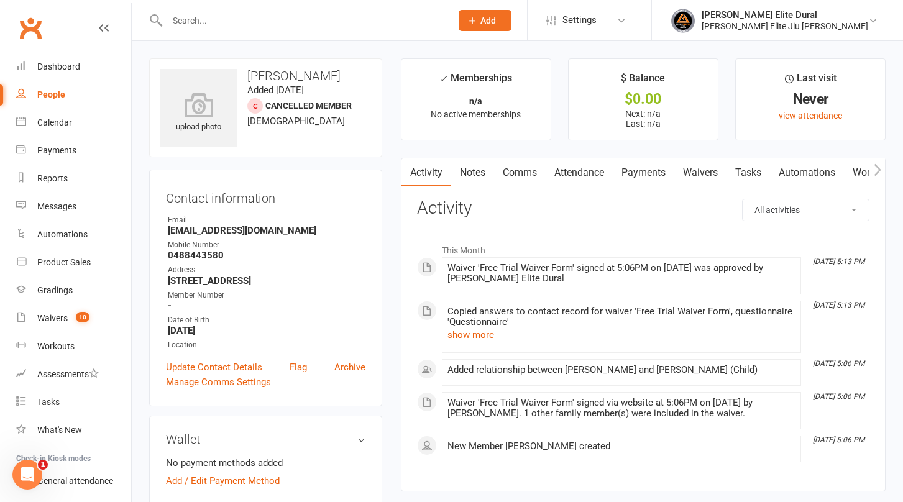
click at [702, 175] on link "Waivers" at bounding box center [700, 172] width 52 height 29
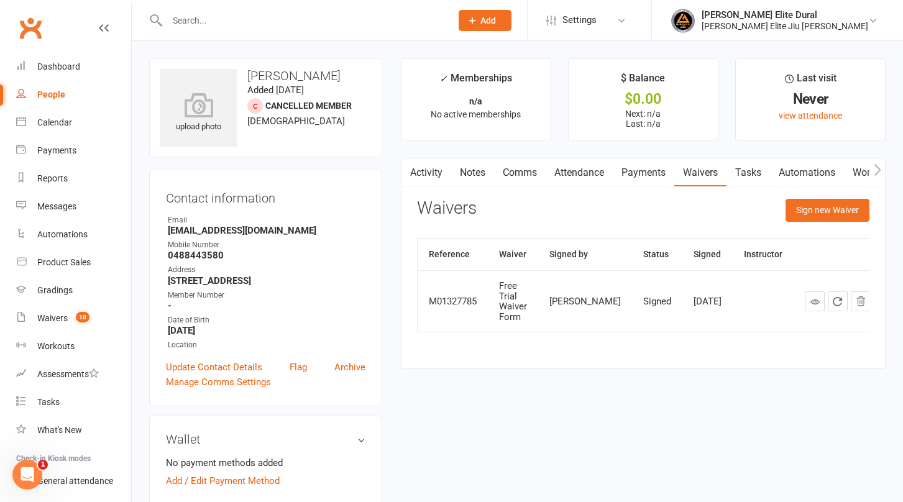
click at [293, 18] on input "text" at bounding box center [302, 20] width 279 height 17
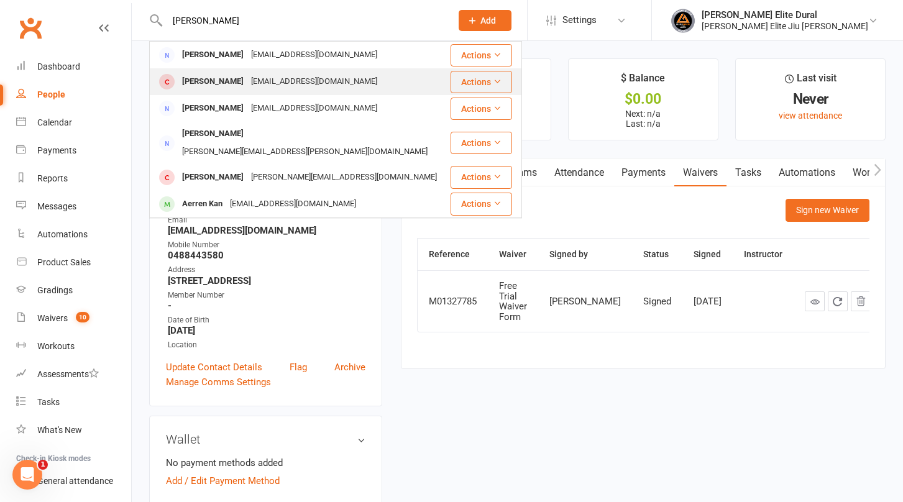
type input "karl"
click at [329, 81] on div "Mrsfatimasaid@gmail.com" at bounding box center [314, 82] width 134 height 18
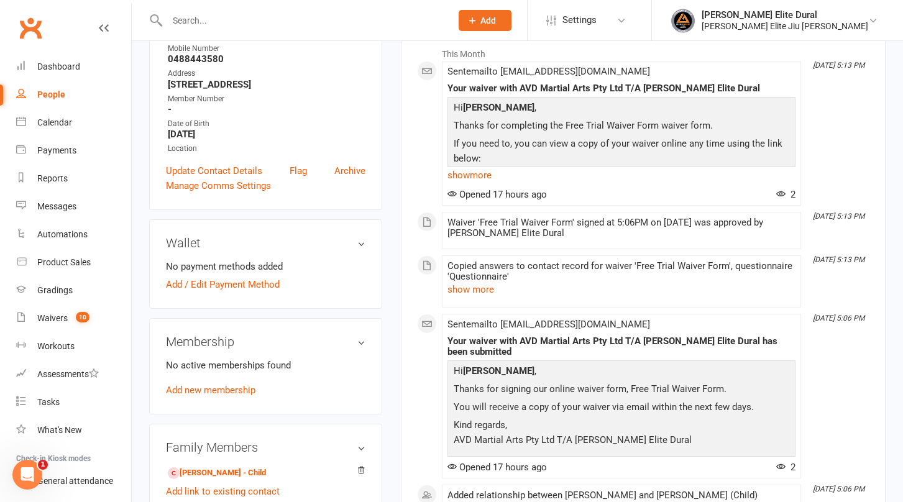
scroll to position [198, 0]
click at [465, 173] on link "show more" at bounding box center [621, 173] width 348 height 17
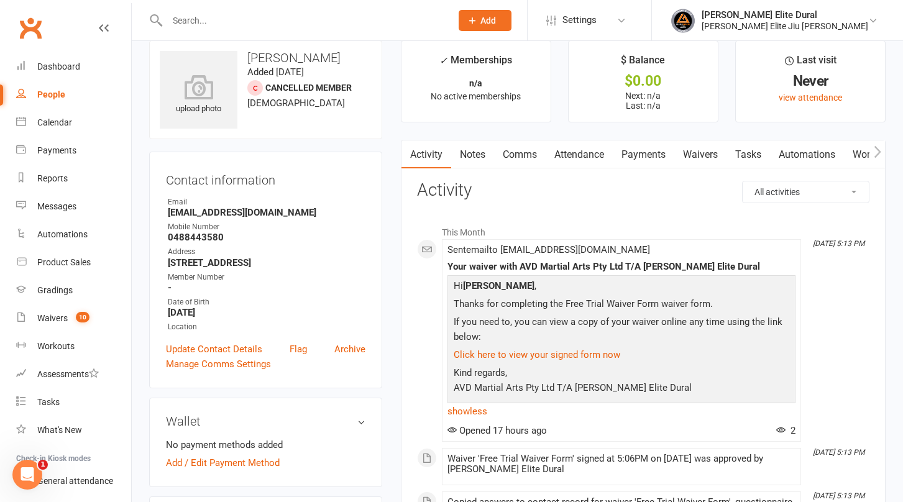
scroll to position [0, 0]
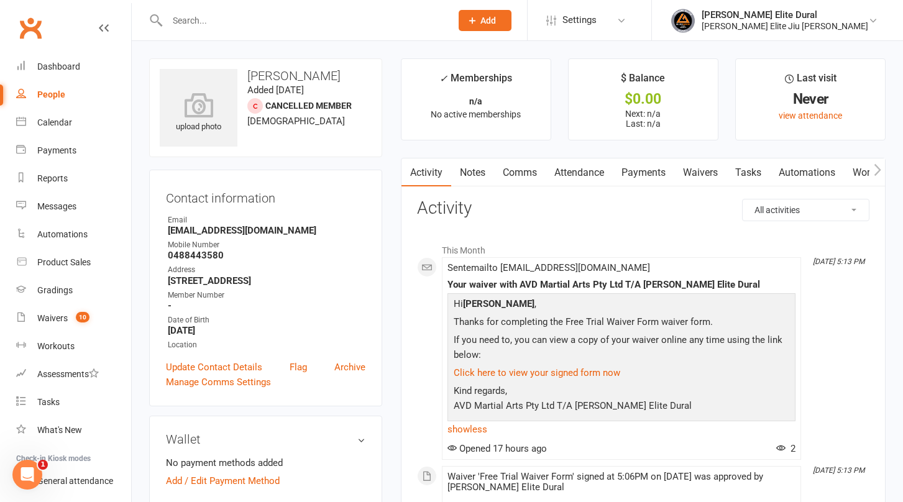
click at [702, 173] on link "Waivers" at bounding box center [700, 172] width 52 height 29
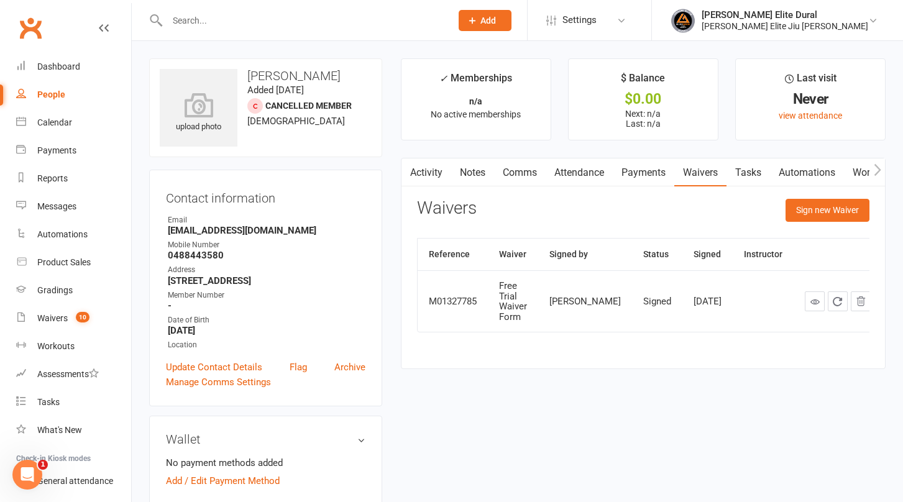
click at [267, 23] on input "text" at bounding box center [302, 20] width 279 height 17
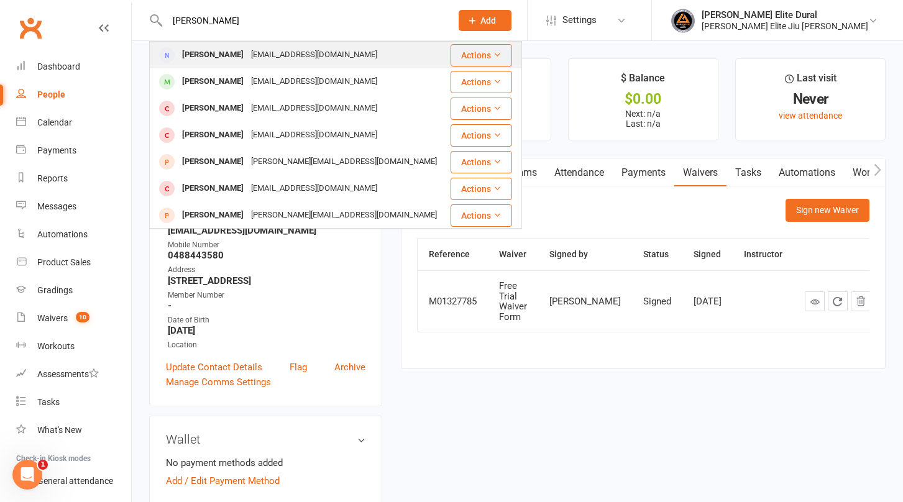
type input "norman"
click at [284, 52] on div "[EMAIL_ADDRESS][DOMAIN_NAME]" at bounding box center [314, 55] width 134 height 18
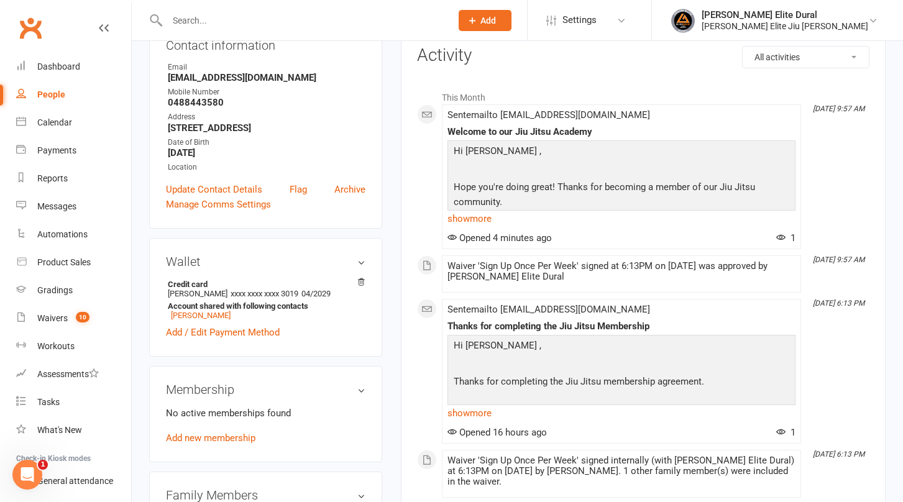
scroll to position [145, 0]
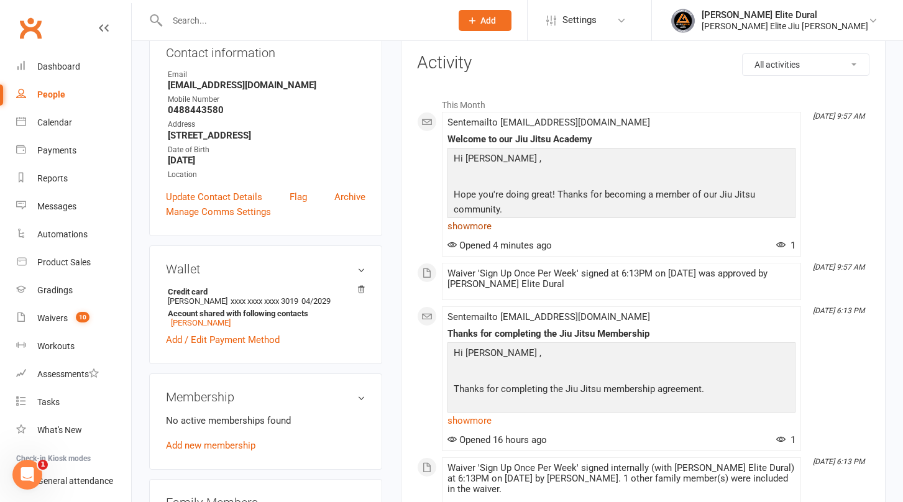
click at [469, 227] on link "show more" at bounding box center [621, 225] width 348 height 17
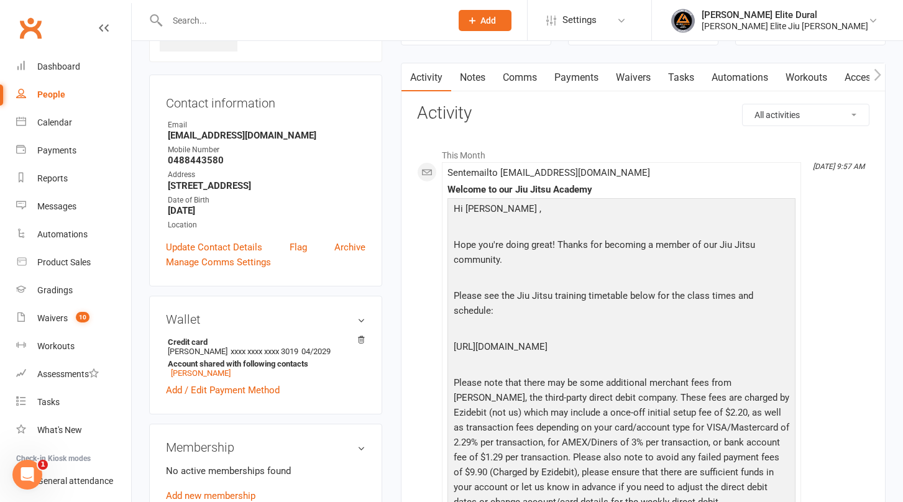
scroll to position [0, 0]
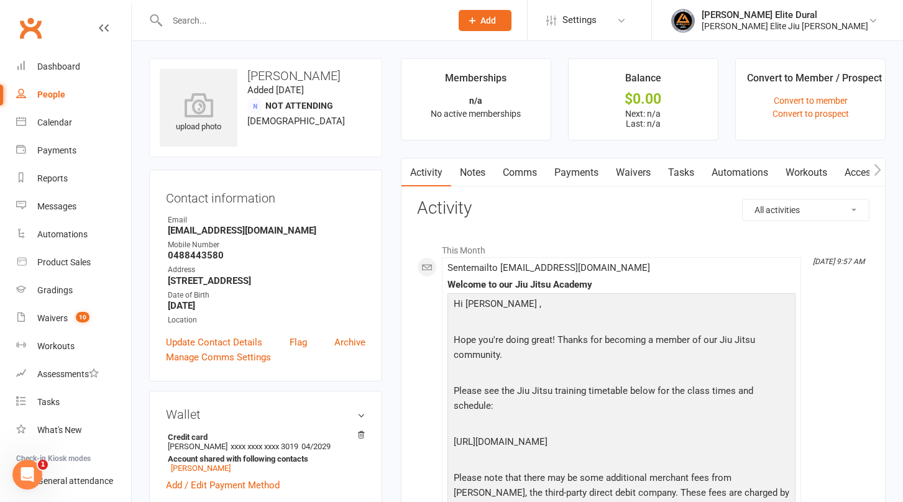
click at [309, 21] on input "text" at bounding box center [302, 20] width 279 height 17
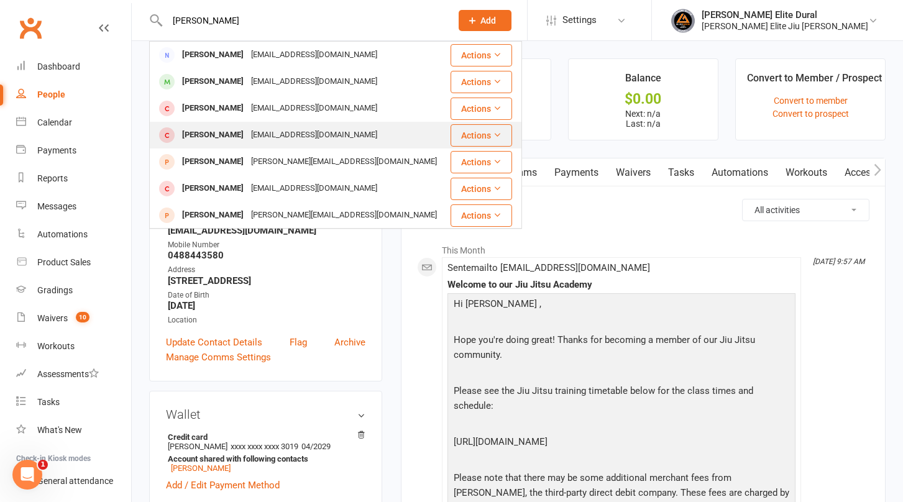
type input "norman"
click at [286, 133] on div "Mrsfatimasaid@gmail.com" at bounding box center [314, 135] width 134 height 18
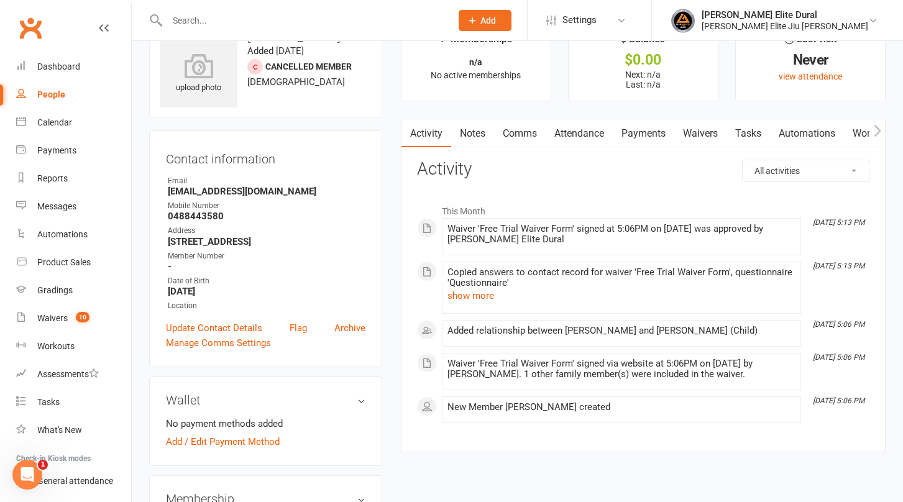
scroll to position [61, 0]
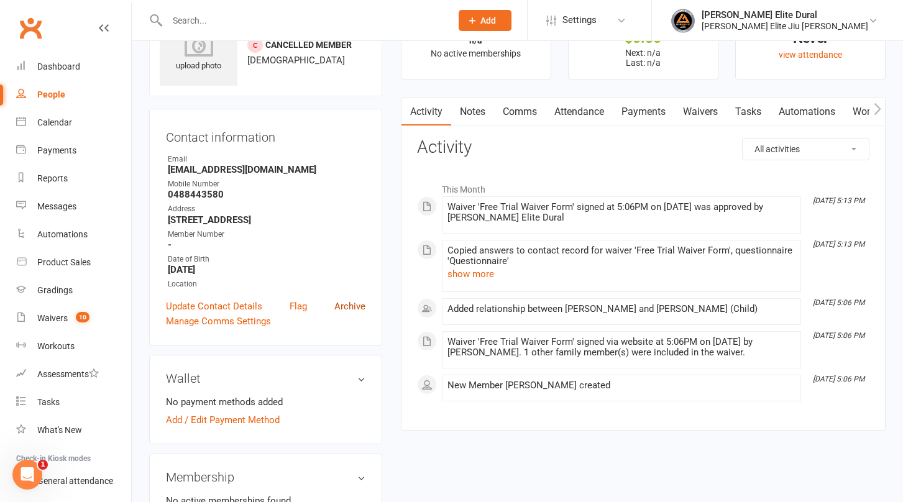
click at [357, 306] on link "Archive" at bounding box center [349, 306] width 31 height 15
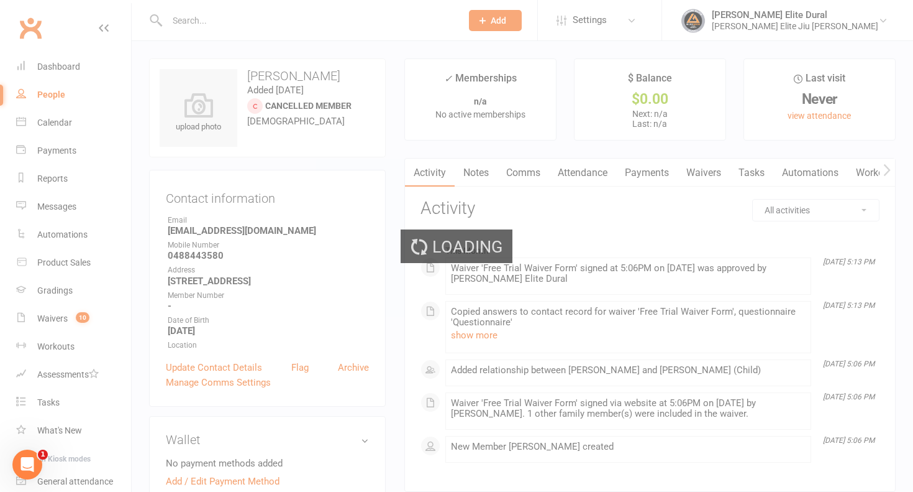
select select "100"
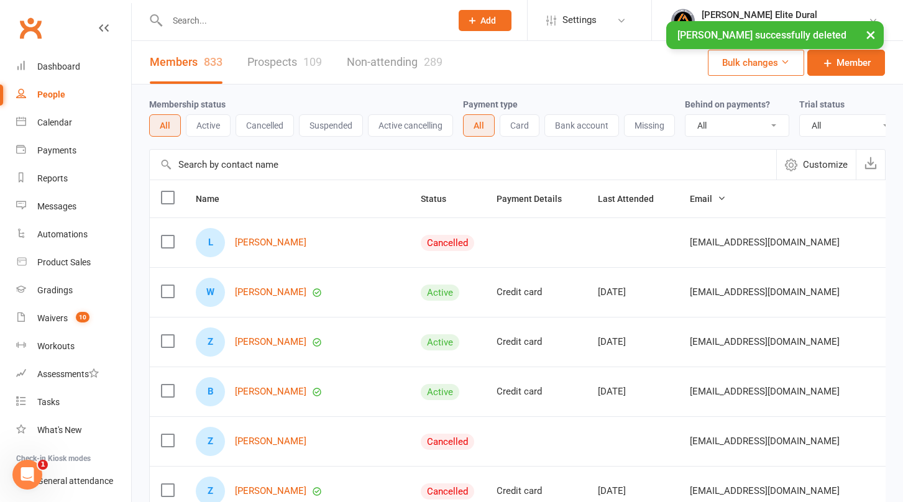
click at [281, 19] on input "text" at bounding box center [302, 20] width 279 height 17
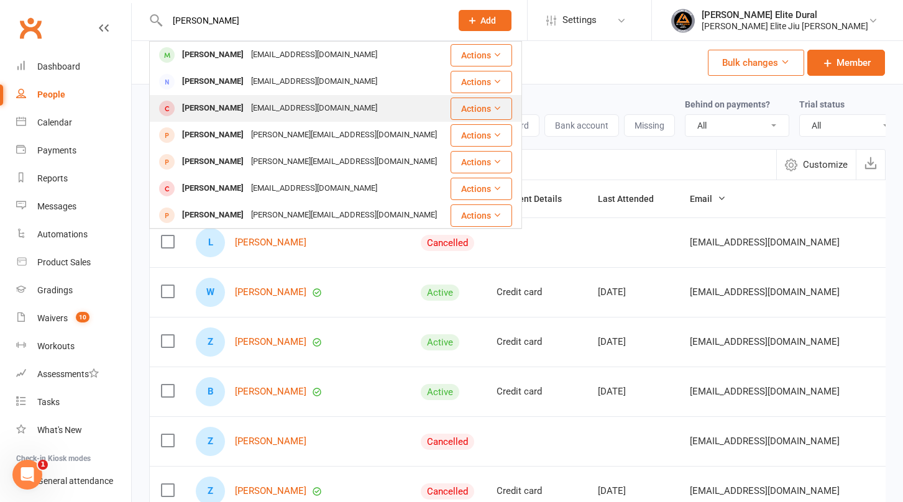
type input "norman"
click at [321, 109] on div "Mrsfatimasaid@gmail.com" at bounding box center [314, 108] width 134 height 18
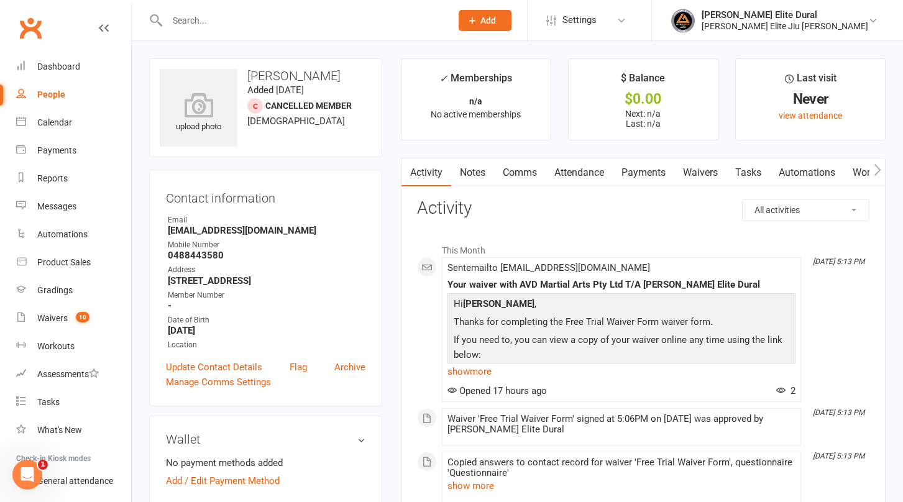
click at [708, 175] on link "Waivers" at bounding box center [700, 172] width 52 height 29
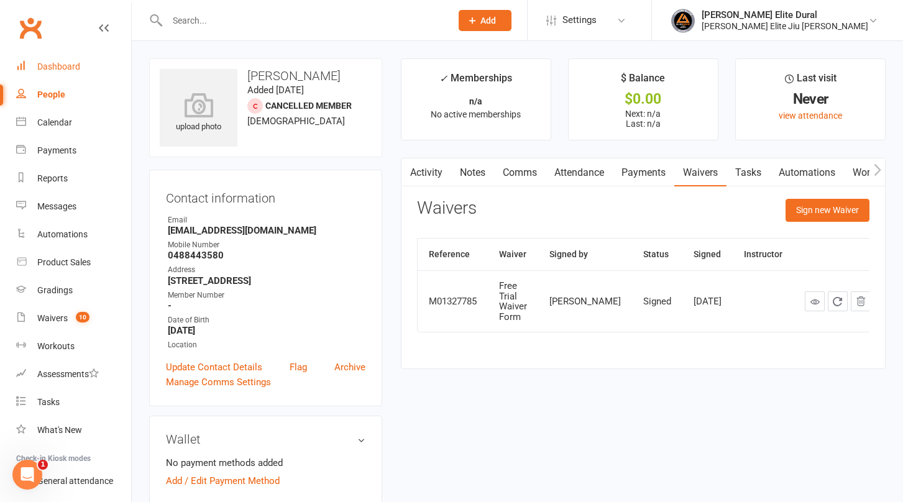
click at [66, 66] on div "Dashboard" at bounding box center [58, 67] width 43 height 10
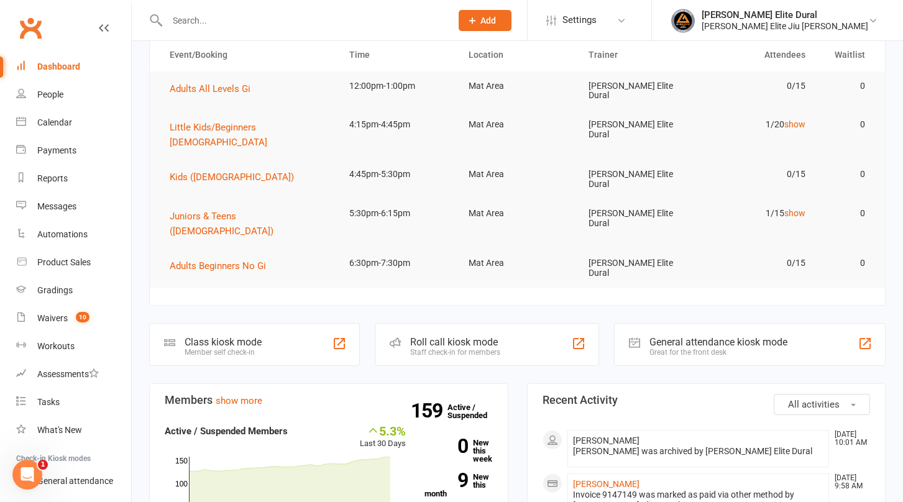
scroll to position [108, 0]
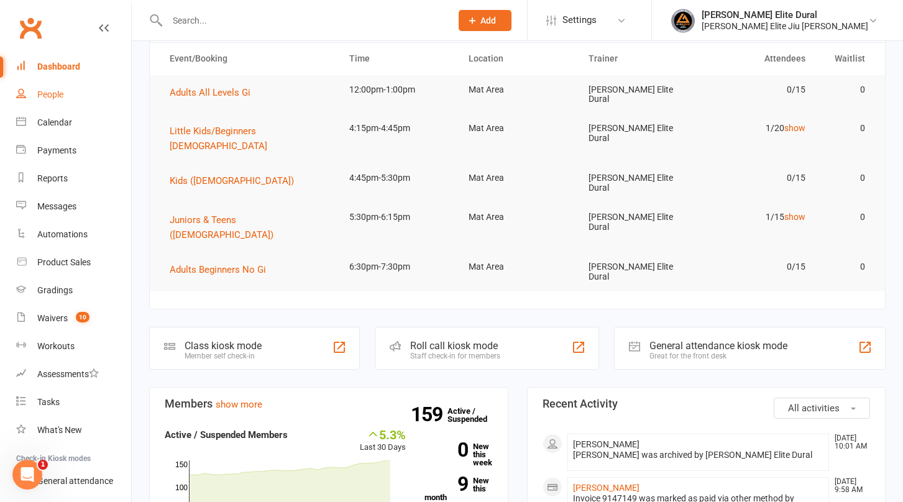
click at [54, 90] on div "People" at bounding box center [50, 94] width 26 height 10
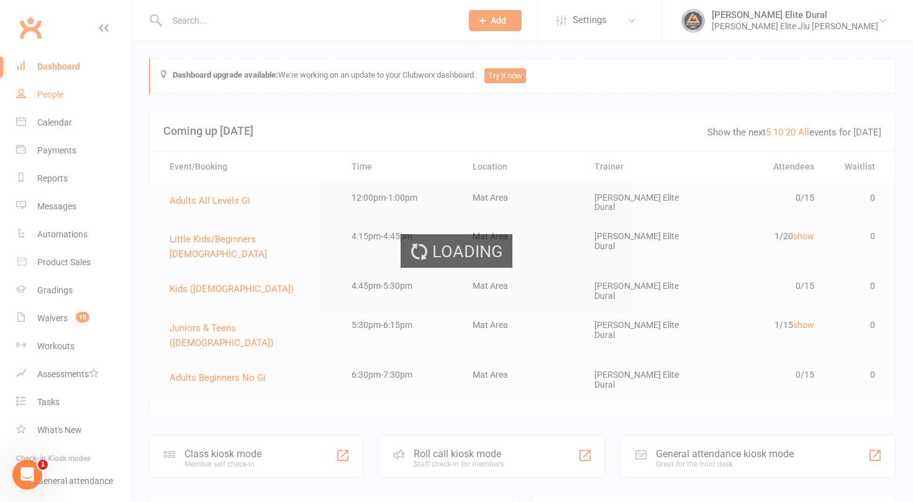
select select "100"
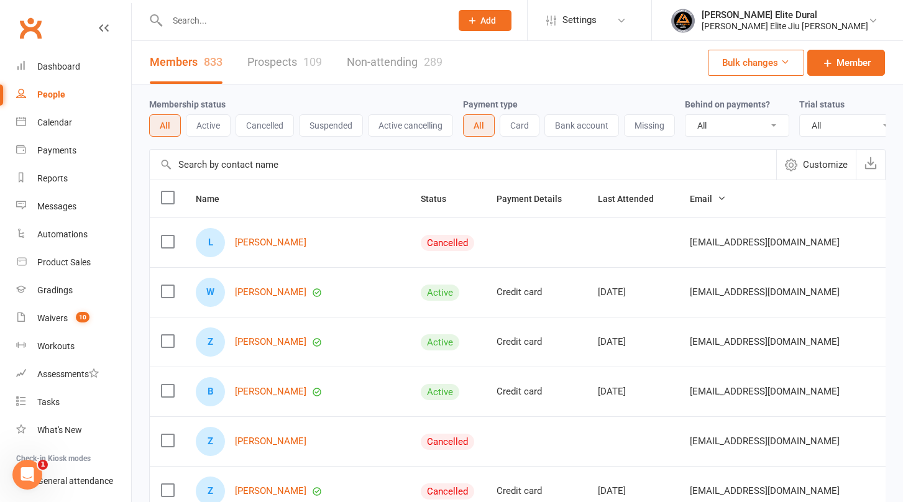
click at [210, 124] on button "Active" at bounding box center [208, 125] width 45 height 22
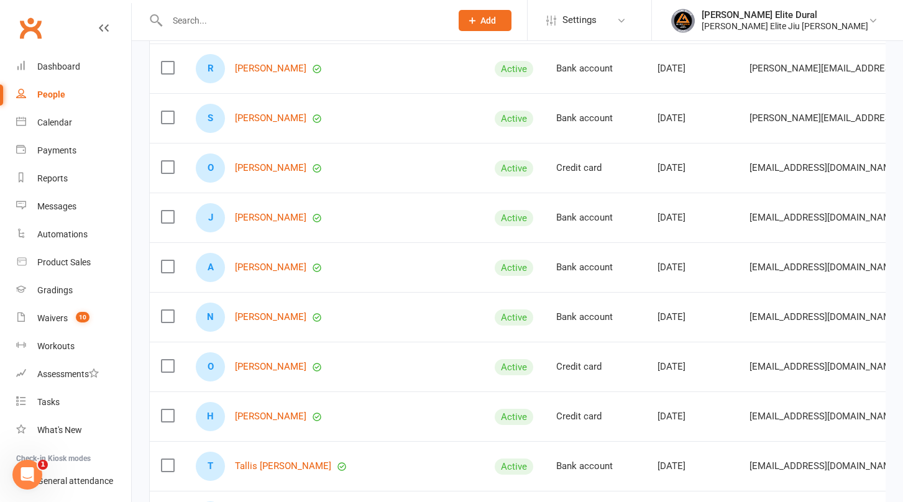
scroll to position [1070, 0]
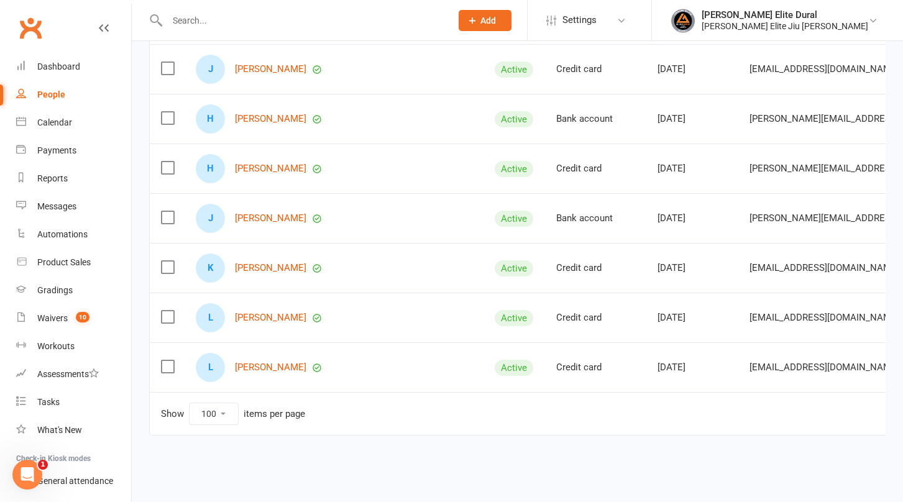
scroll to position [4818, 0]
click at [253, 313] on link "Liam Bateni" at bounding box center [270, 318] width 71 height 11
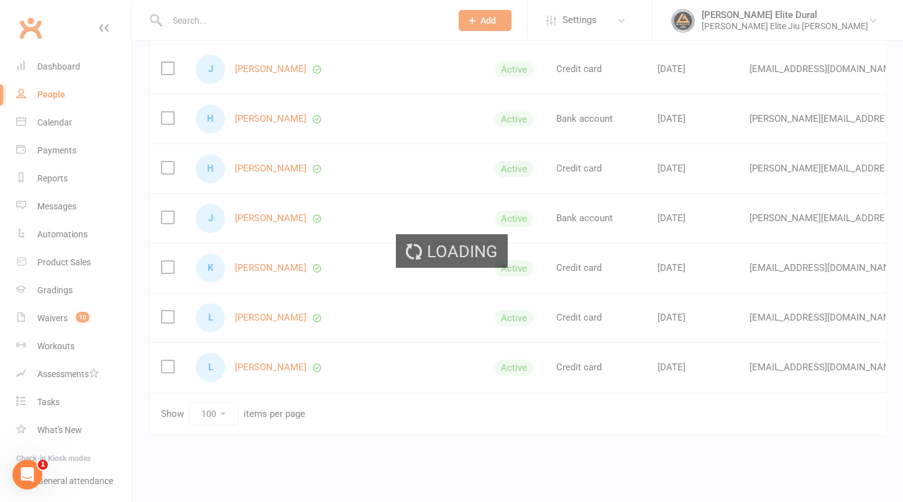
click at [249, 306] on div "Loading" at bounding box center [451, 251] width 903 height 502
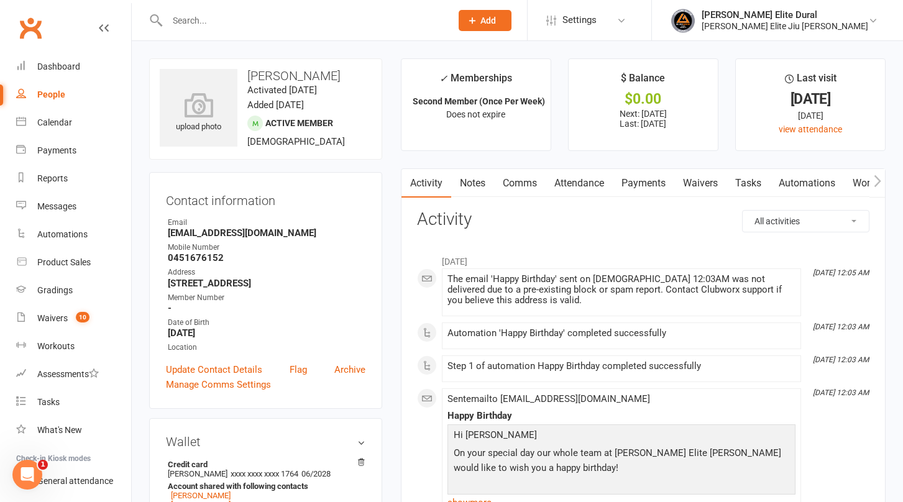
click at [658, 183] on link "Payments" at bounding box center [644, 183] width 62 height 29
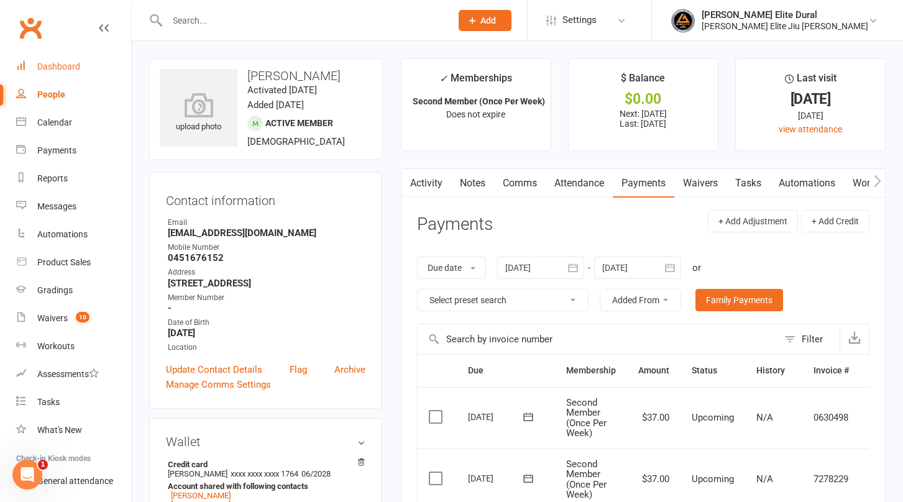
click at [58, 63] on div "Dashboard" at bounding box center [58, 67] width 43 height 10
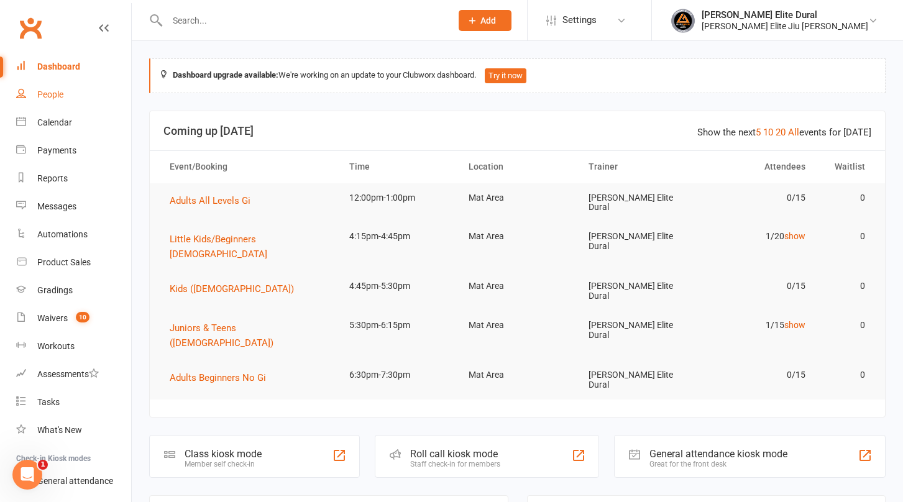
click at [40, 96] on div "People" at bounding box center [50, 94] width 26 height 10
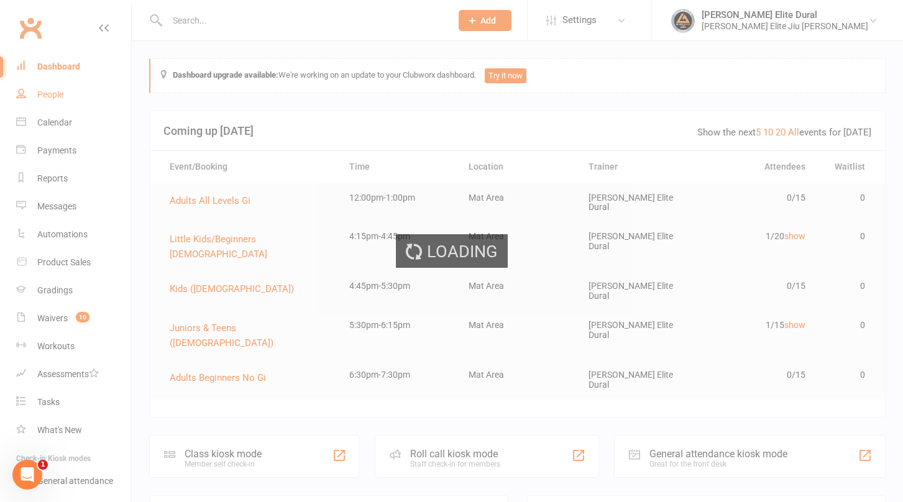
select select "100"
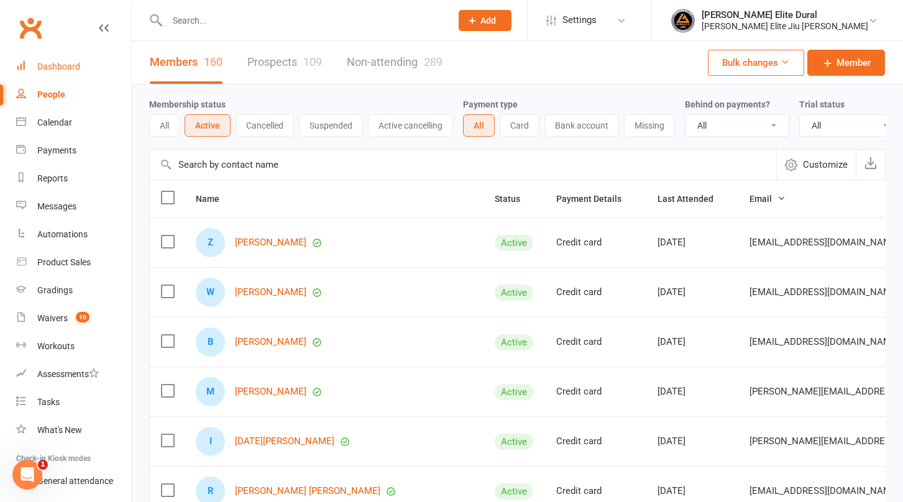
click at [52, 68] on div "Dashboard" at bounding box center [58, 67] width 43 height 10
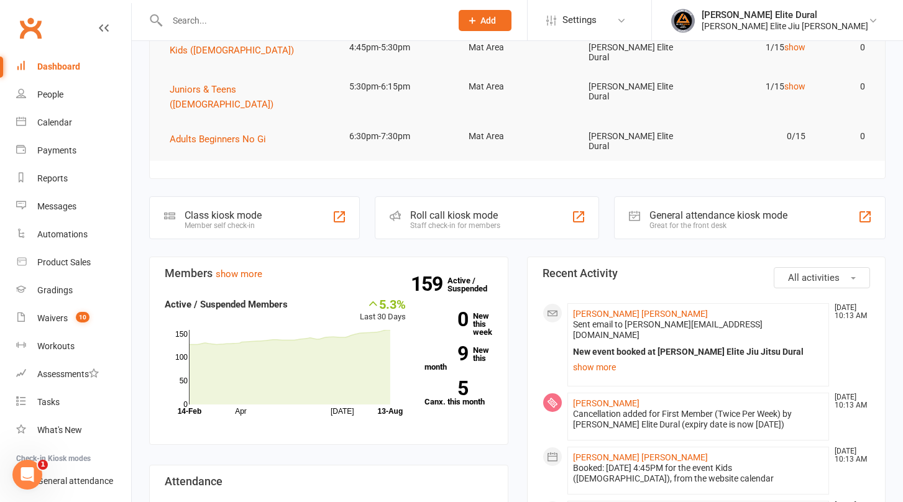
scroll to position [226, 0]
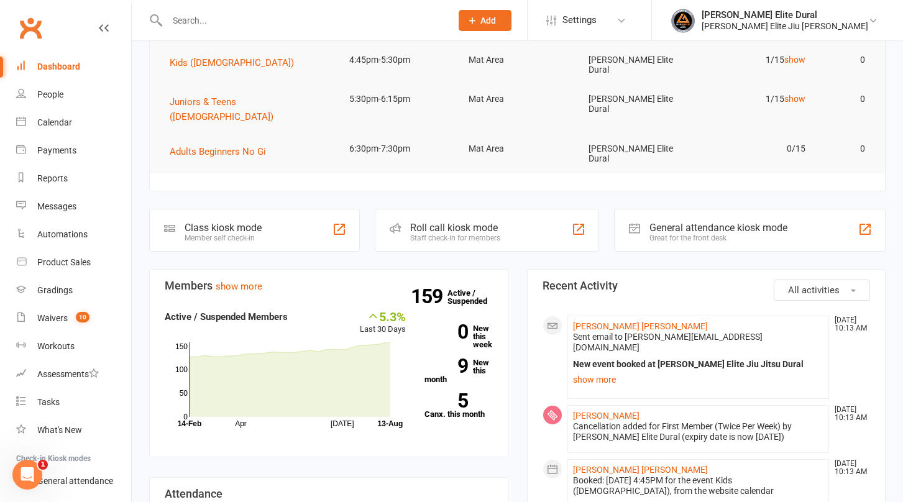
click at [210, 222] on div "Class kiosk mode" at bounding box center [223, 228] width 77 height 12
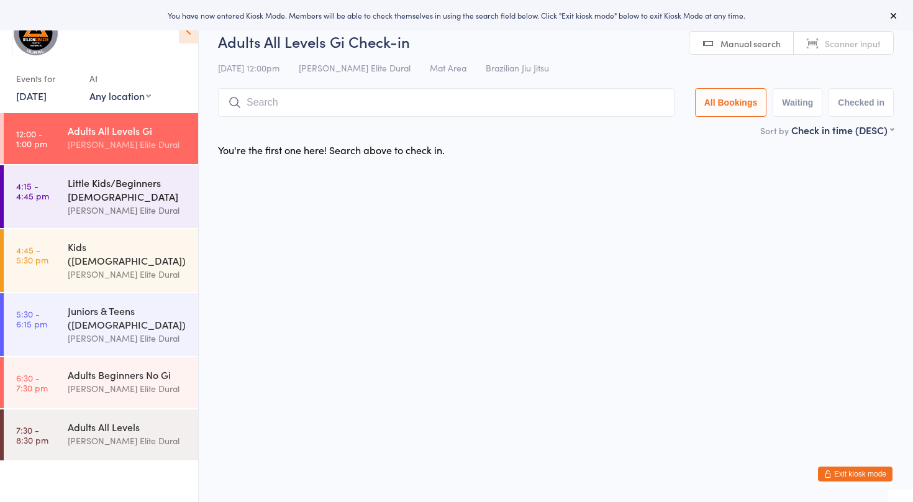
click at [86, 195] on div "Little Kids/Beginners [DEMOGRAPHIC_DATA]" at bounding box center [128, 189] width 120 height 27
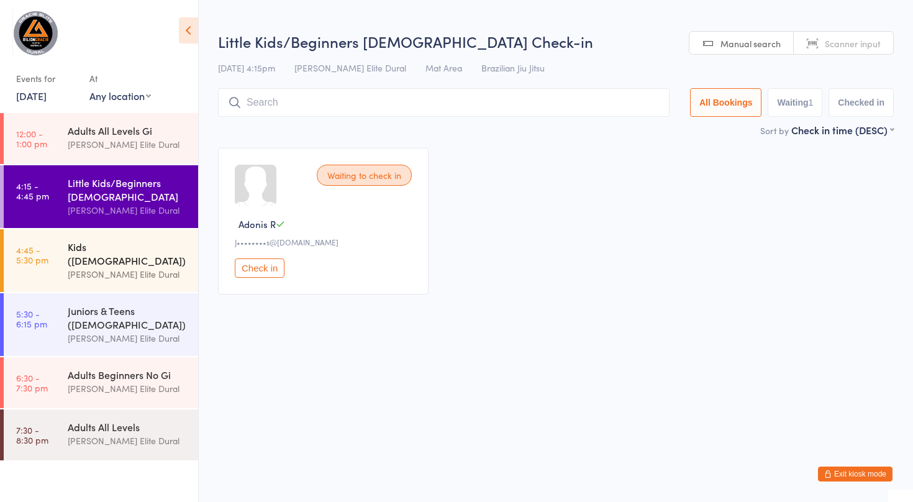
click at [81, 267] on div "[PERSON_NAME] Elite Dural" at bounding box center [128, 274] width 120 height 14
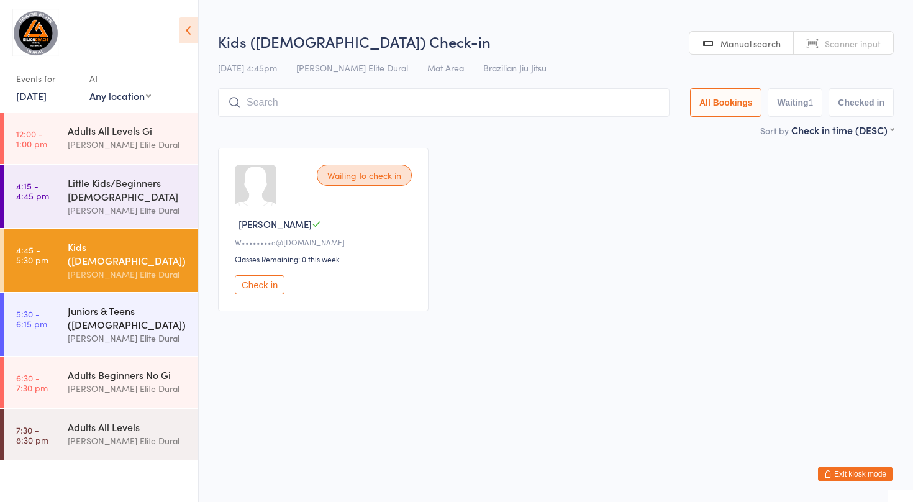
click at [75, 304] on div "Juniors & Teens ([DEMOGRAPHIC_DATA])" at bounding box center [128, 317] width 120 height 27
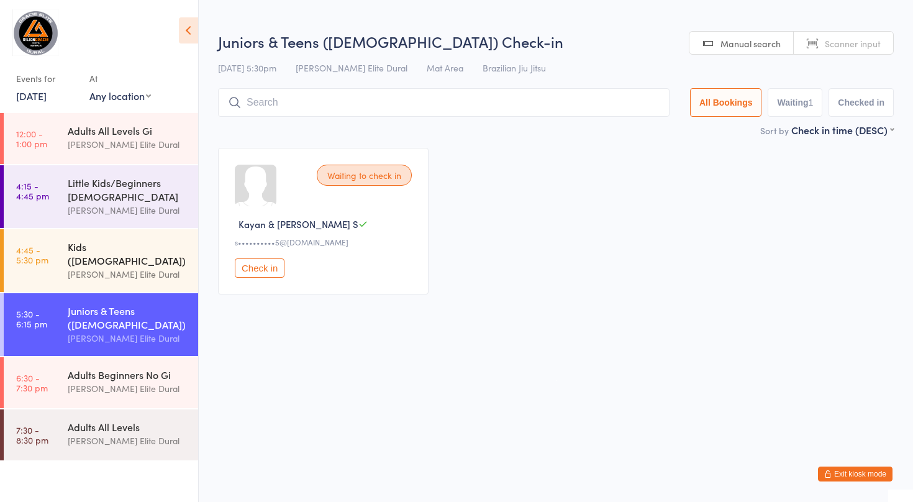
click at [76, 253] on div "Kids ([DEMOGRAPHIC_DATA])" at bounding box center [128, 253] width 120 height 27
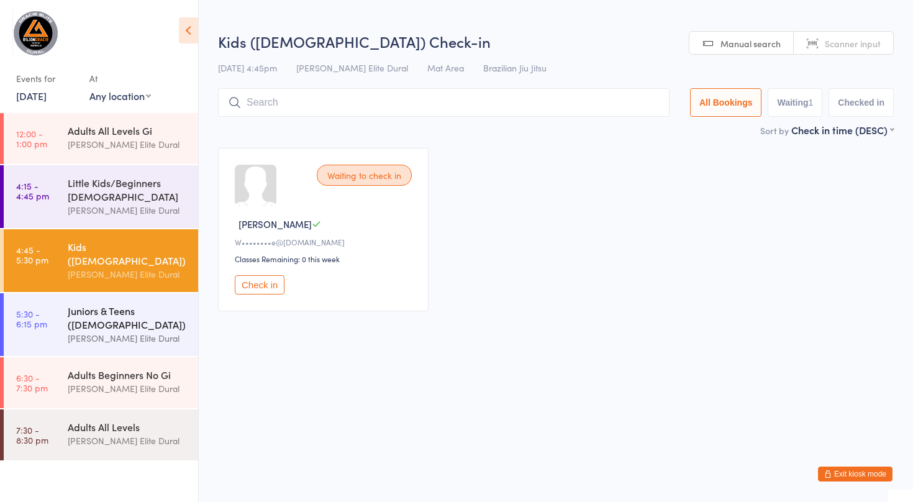
click at [76, 304] on div "Juniors & Teens ([DEMOGRAPHIC_DATA])" at bounding box center [128, 317] width 120 height 27
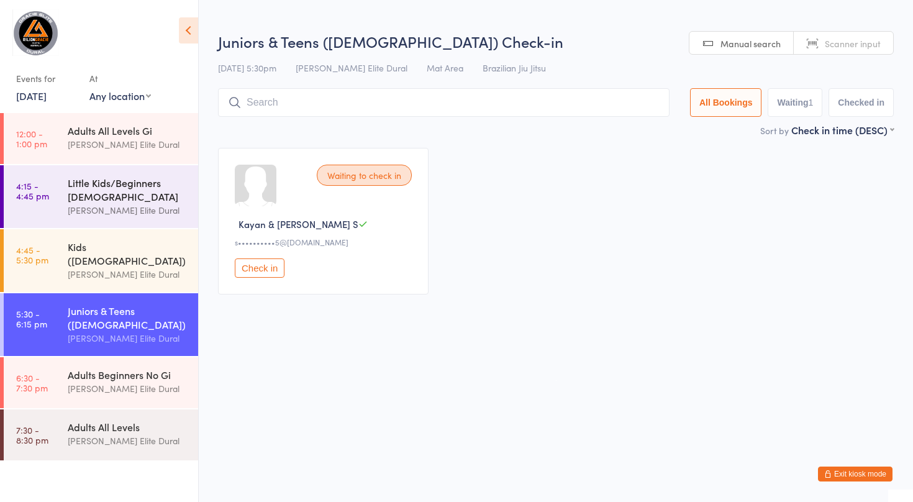
click at [91, 201] on div "Little Kids/Beginners [DEMOGRAPHIC_DATA]" at bounding box center [128, 189] width 120 height 27
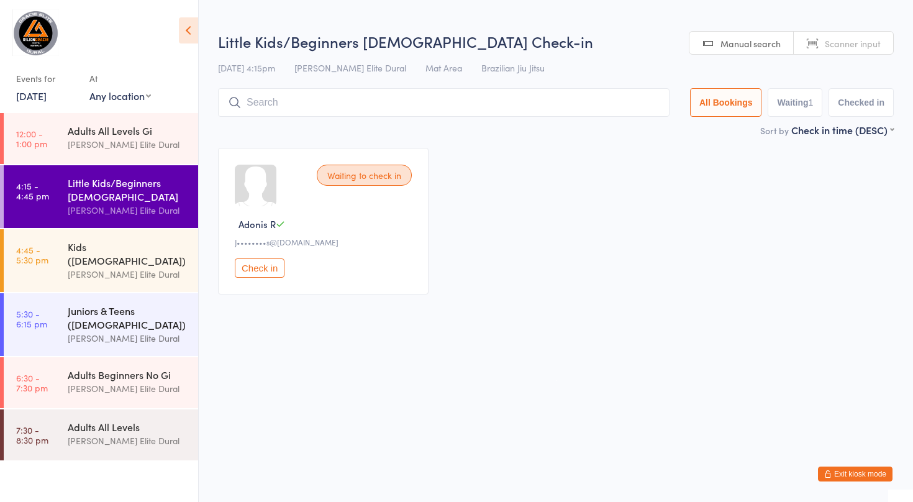
click at [83, 304] on div "Juniors & Teens ([DEMOGRAPHIC_DATA])" at bounding box center [128, 317] width 120 height 27
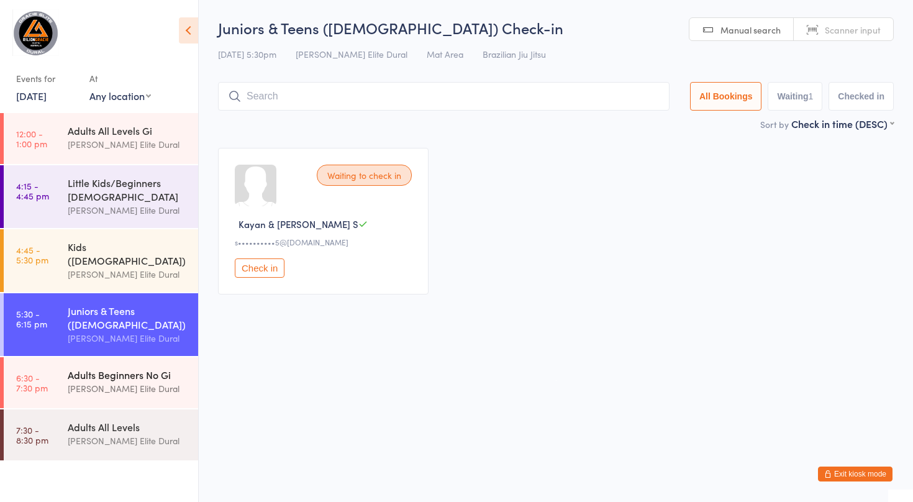
click at [94, 382] on div "[PERSON_NAME] Elite Dural" at bounding box center [128, 389] width 120 height 14
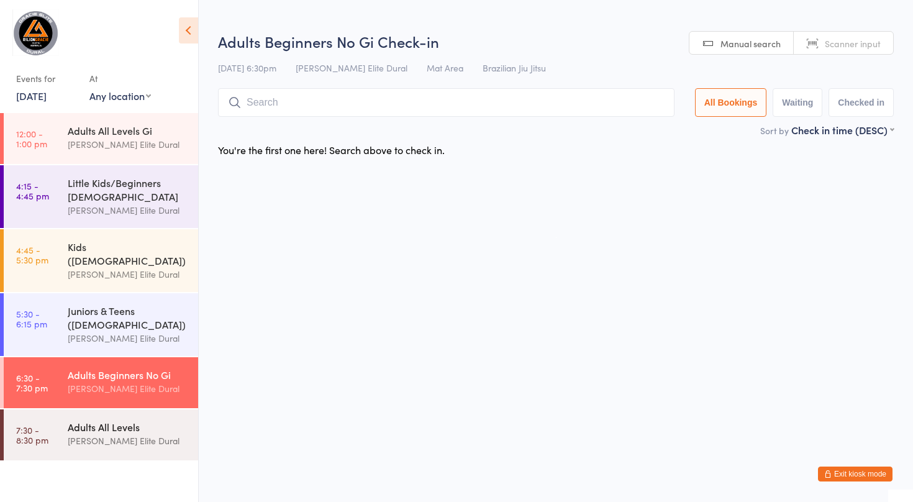
click at [91, 409] on div "Adults All Levels [PERSON_NAME] Elite Dural" at bounding box center [133, 433] width 130 height 49
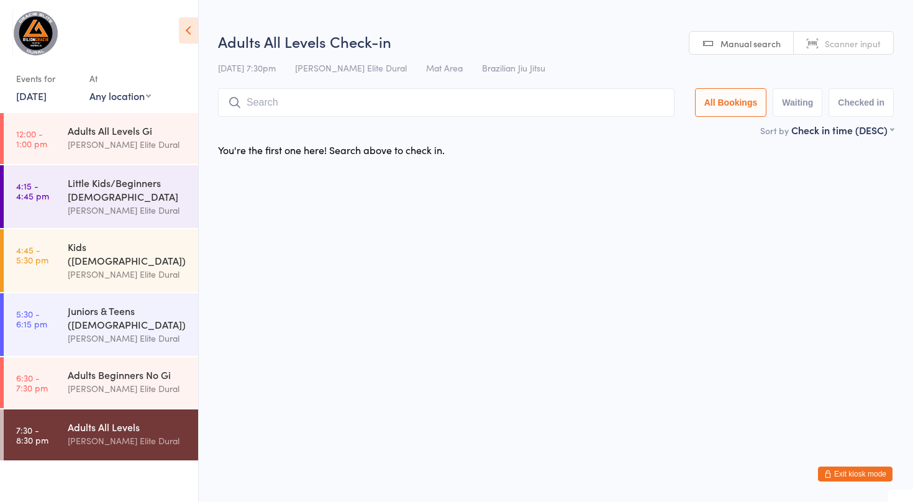
click at [41, 95] on link "[DATE]" at bounding box center [31, 96] width 30 height 14
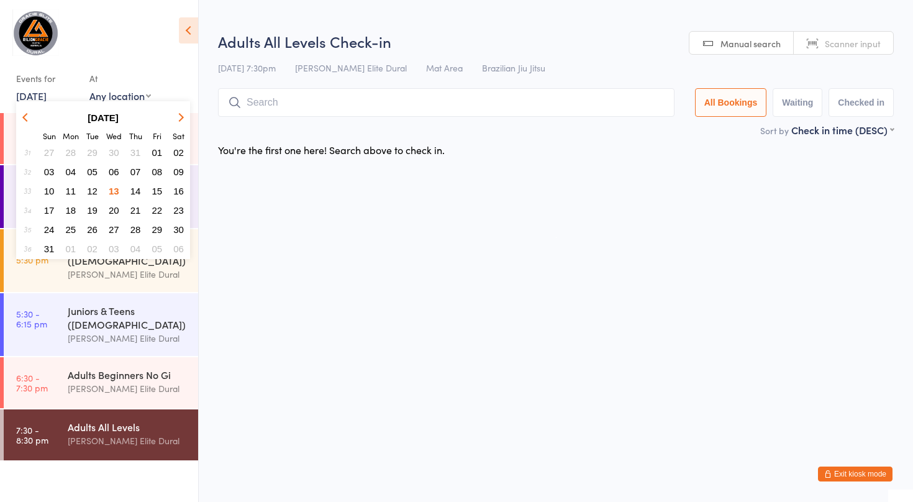
click at [136, 193] on span "14" at bounding box center [135, 191] width 11 height 11
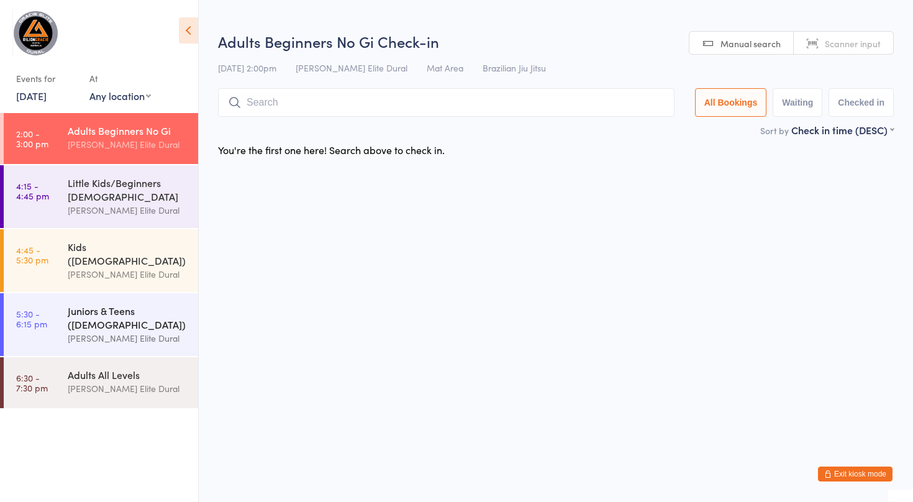
click at [95, 304] on div "Juniors & Teens ([DEMOGRAPHIC_DATA])" at bounding box center [128, 317] width 120 height 27
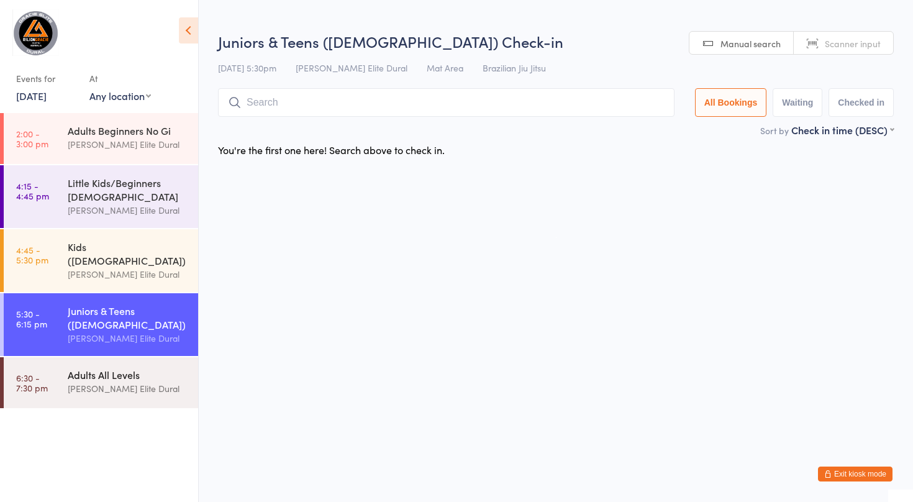
click at [85, 368] on div "Adults All Levels" at bounding box center [128, 375] width 120 height 14
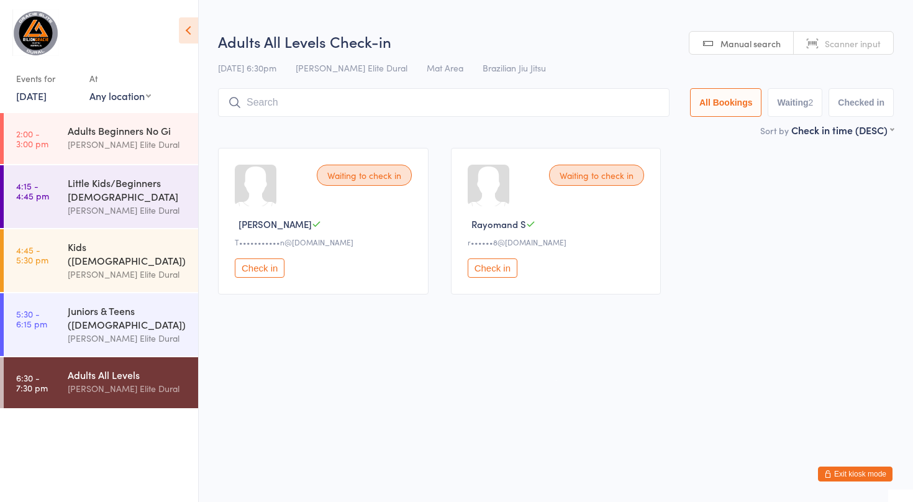
click at [862, 473] on button "Exit kiosk mode" at bounding box center [855, 474] width 75 height 15
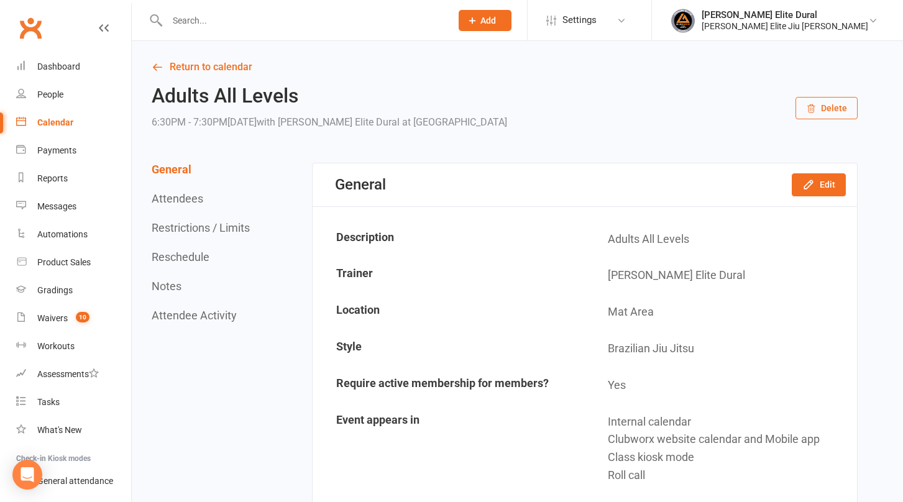
click at [53, 121] on div "Calendar" at bounding box center [55, 122] width 36 height 10
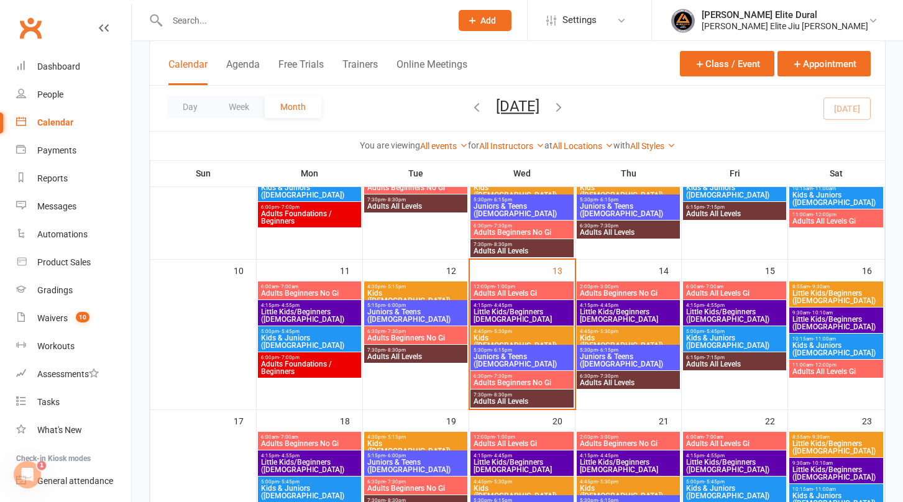
scroll to position [306, 0]
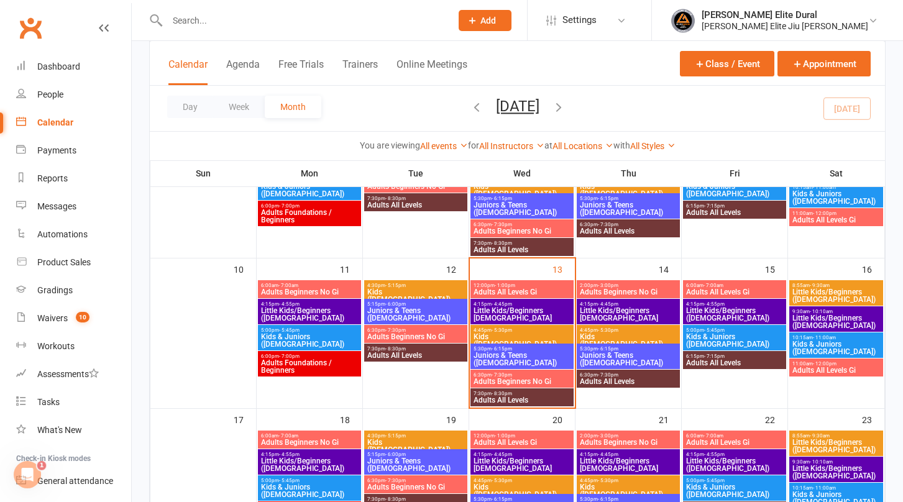
click at [623, 379] on span "Adults All Levels" at bounding box center [628, 381] width 98 height 7
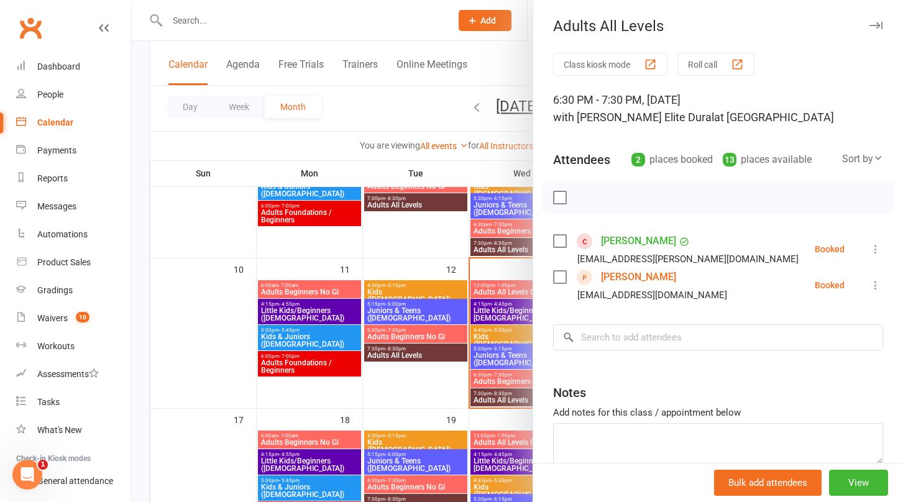
click at [869, 247] on icon at bounding box center [875, 249] width 12 height 12
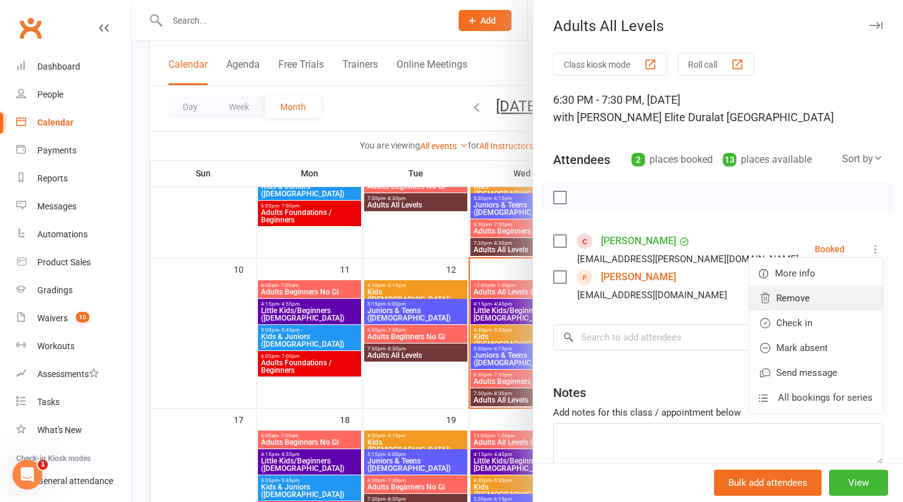
click at [792, 299] on link "Remove" at bounding box center [816, 298] width 134 height 25
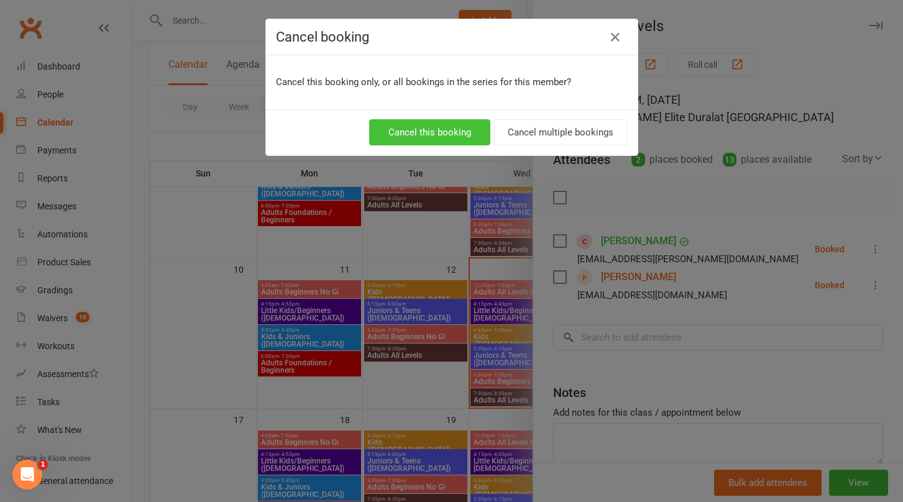
click at [426, 141] on button "Cancel this booking" at bounding box center [429, 132] width 121 height 26
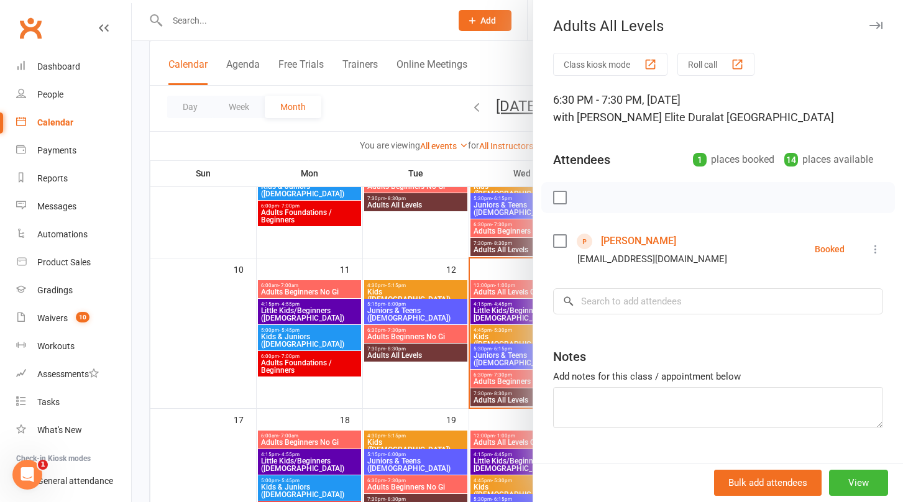
click at [136, 157] on div at bounding box center [517, 251] width 771 height 502
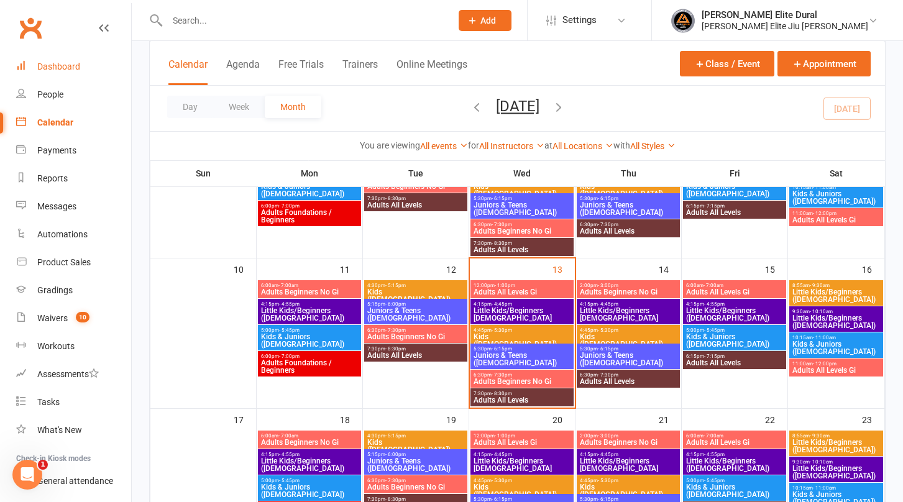
click at [49, 68] on div "Dashboard" at bounding box center [58, 67] width 43 height 10
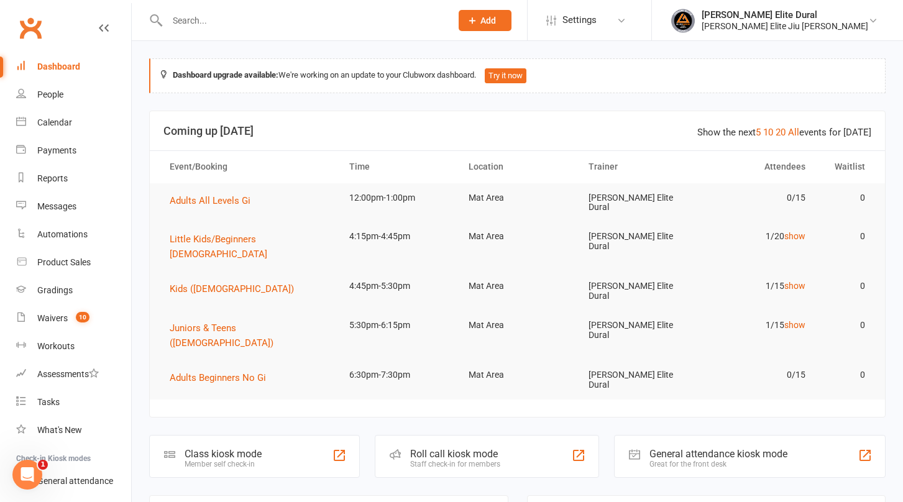
click at [241, 23] on input "text" at bounding box center [302, 20] width 279 height 17
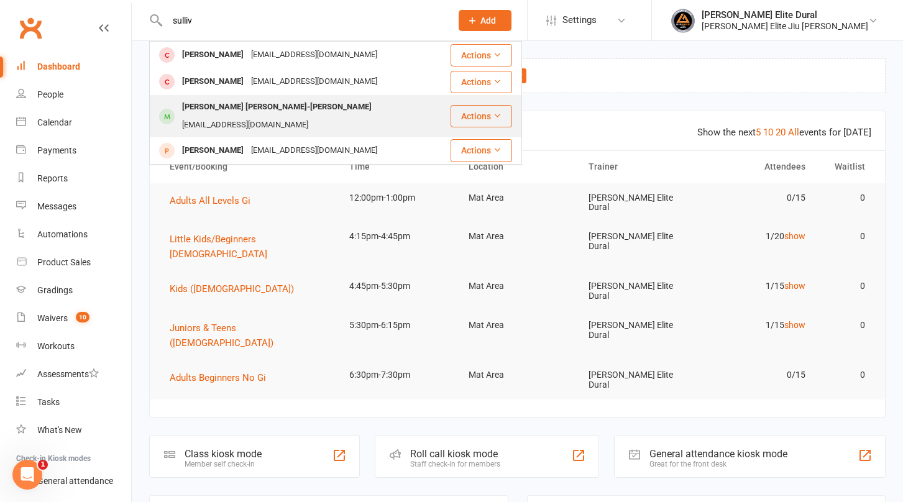
type input "sulliv"
click at [229, 108] on div "[PERSON_NAME] [PERSON_NAME]-[PERSON_NAME]" at bounding box center [276, 107] width 197 height 18
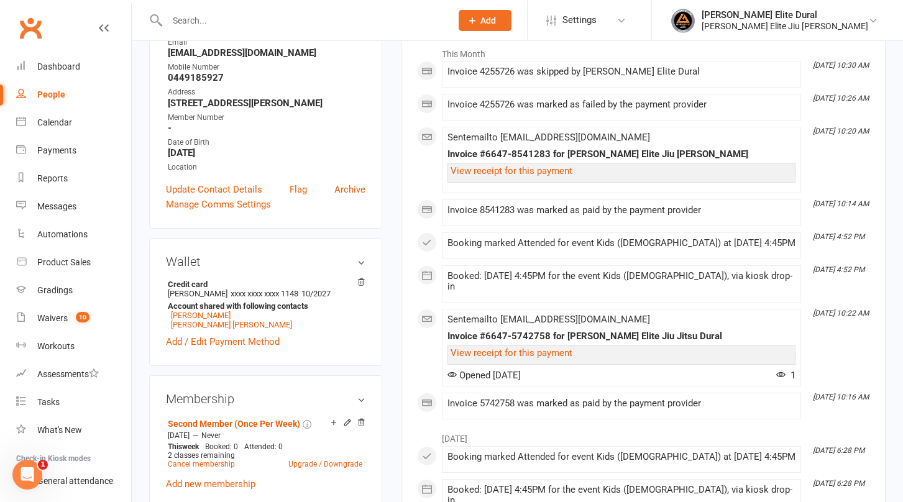
scroll to position [208, 0]
click at [204, 310] on link "[PERSON_NAME]" at bounding box center [201, 314] width 60 height 9
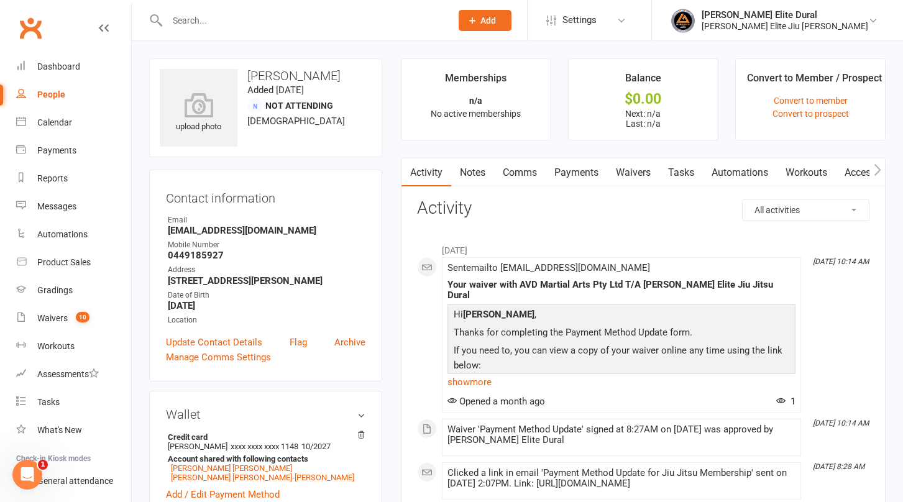
click at [635, 172] on link "Waivers" at bounding box center [633, 172] width 52 height 29
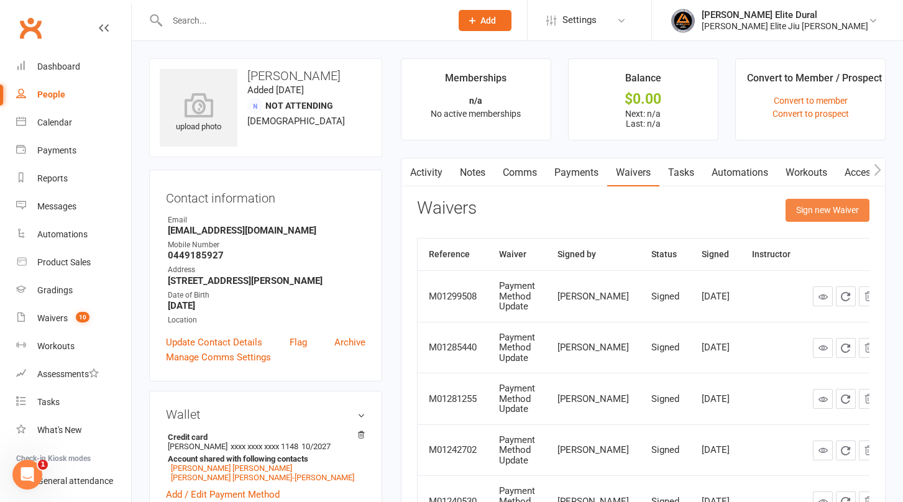
click at [808, 213] on button "Sign new Waiver" at bounding box center [827, 210] width 84 height 22
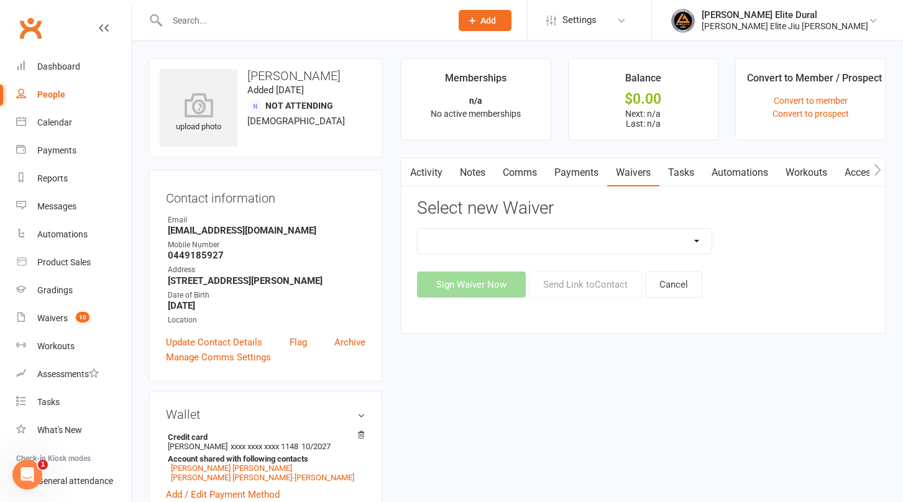
click at [680, 241] on select "Adults Twice Per Week Adults Unlimited Feedback Form Free Trial Waiver Form MEM…" at bounding box center [565, 241] width 294 height 25
select select "8642"
click at [418, 229] on select "Adults Twice Per Week Adults Unlimited Feedback Form Free Trial Waiver Form MEM…" at bounding box center [565, 241] width 294 height 25
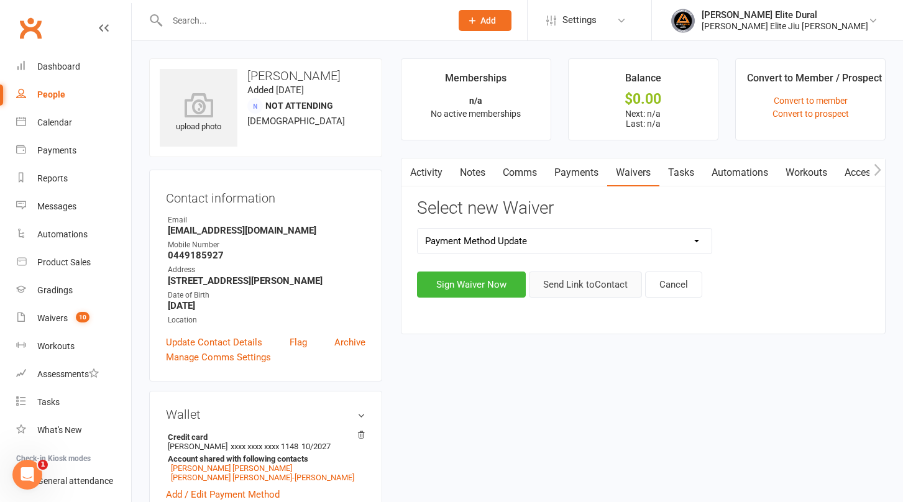
click at [559, 286] on button "Send Link to Contact" at bounding box center [585, 285] width 113 height 26
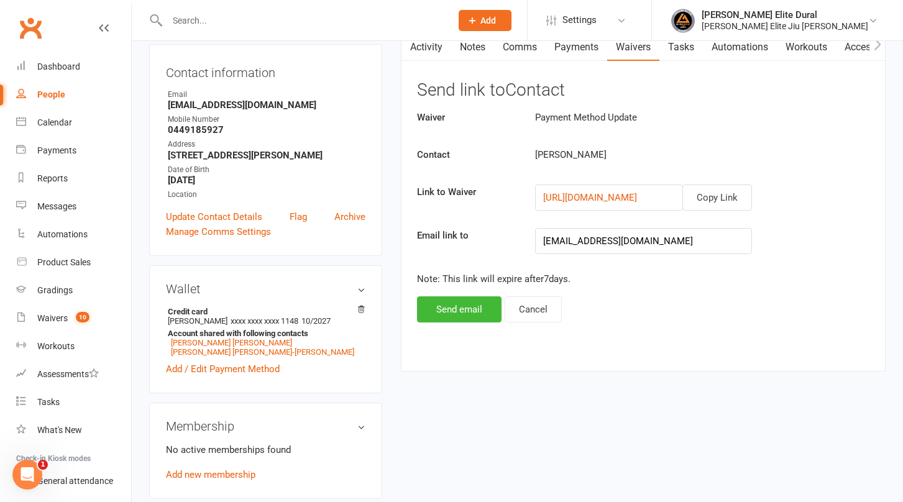
scroll to position [127, 0]
click at [452, 308] on button "Send email" at bounding box center [459, 308] width 85 height 26
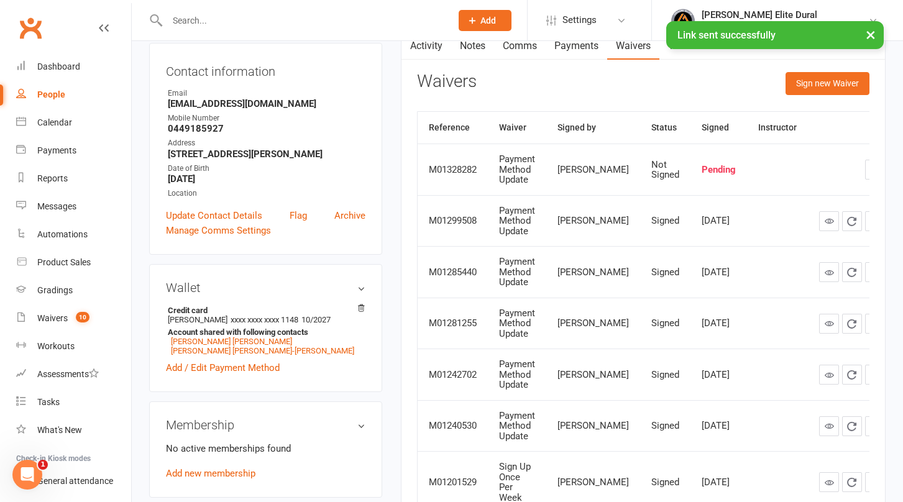
click at [427, 21] on div "× Link sent successfully" at bounding box center [443, 21] width 887 height 0
click at [431, 21] on div "× Link sent successfully" at bounding box center [443, 21] width 887 height 0
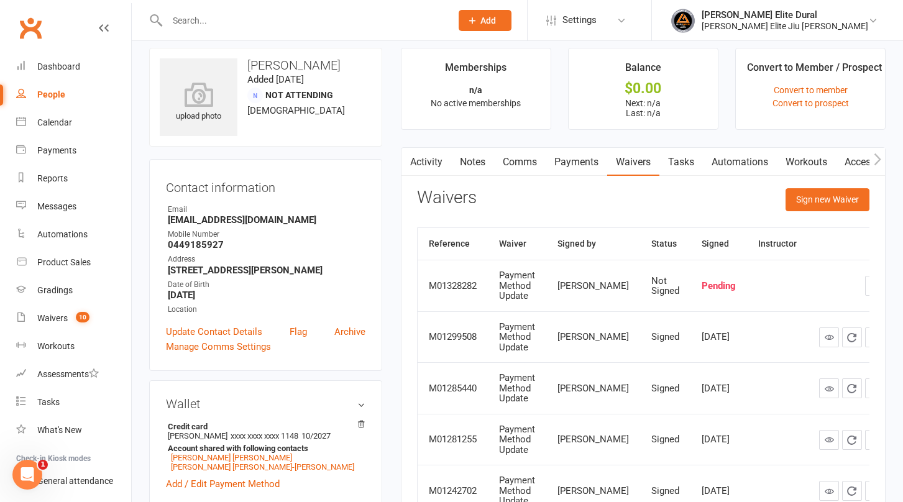
scroll to position [0, 0]
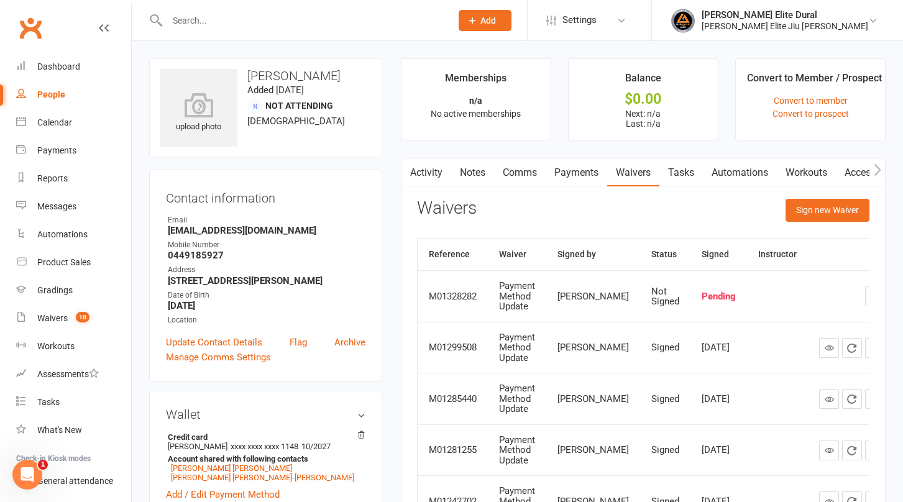
click at [433, 173] on link "Activity" at bounding box center [426, 172] width 50 height 29
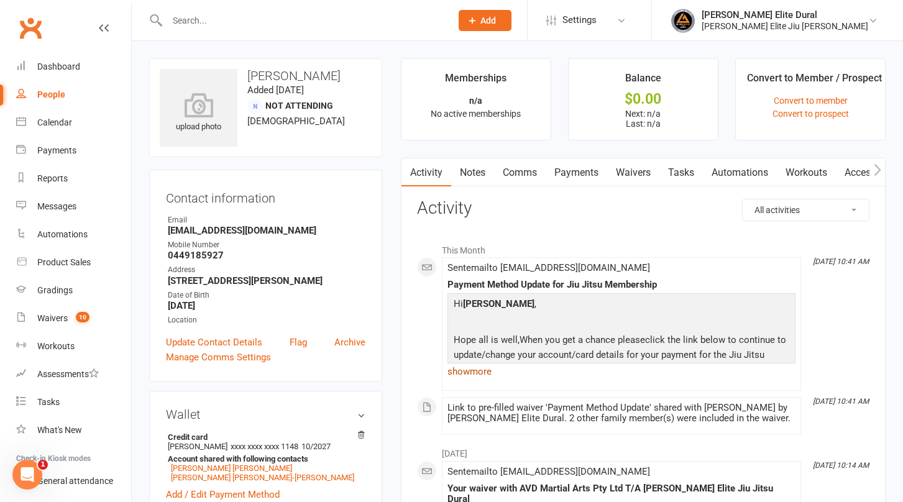
click at [476, 368] on link "show more" at bounding box center [621, 371] width 348 height 17
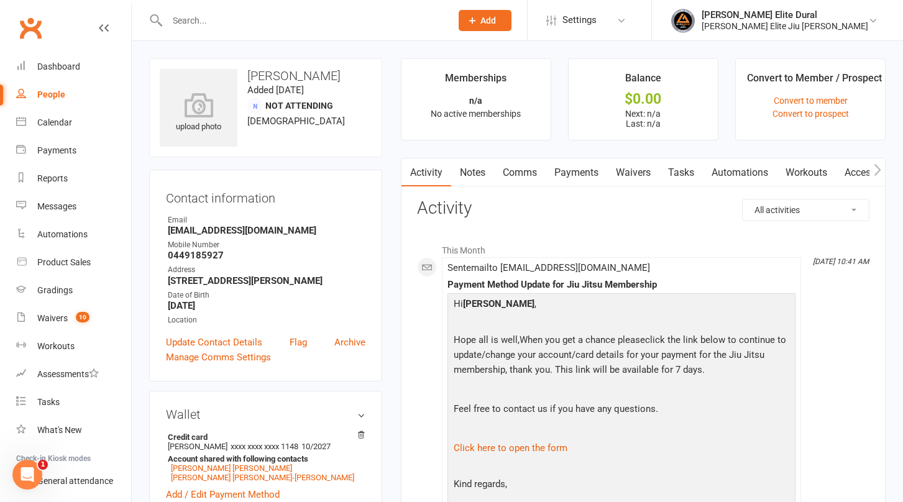
click at [261, 22] on input "text" at bounding box center [302, 20] width 279 height 17
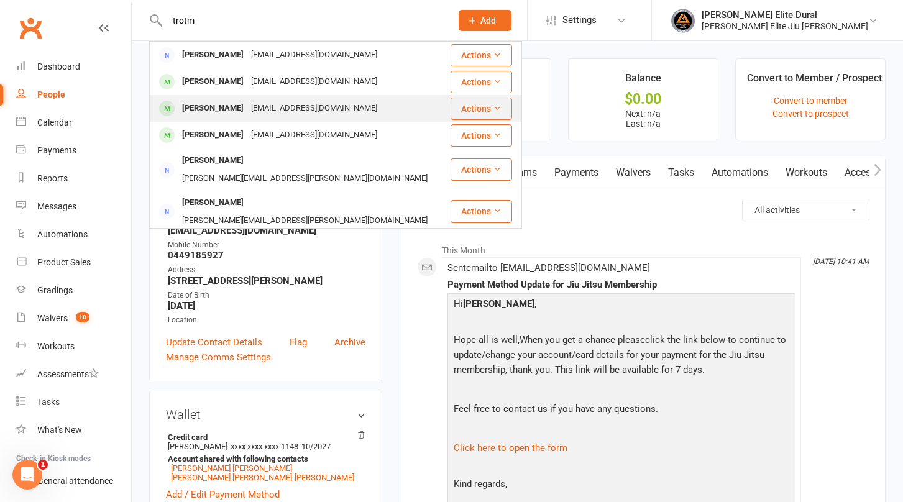
type input "trotm"
click at [229, 107] on div "[PERSON_NAME]" at bounding box center [212, 108] width 69 height 18
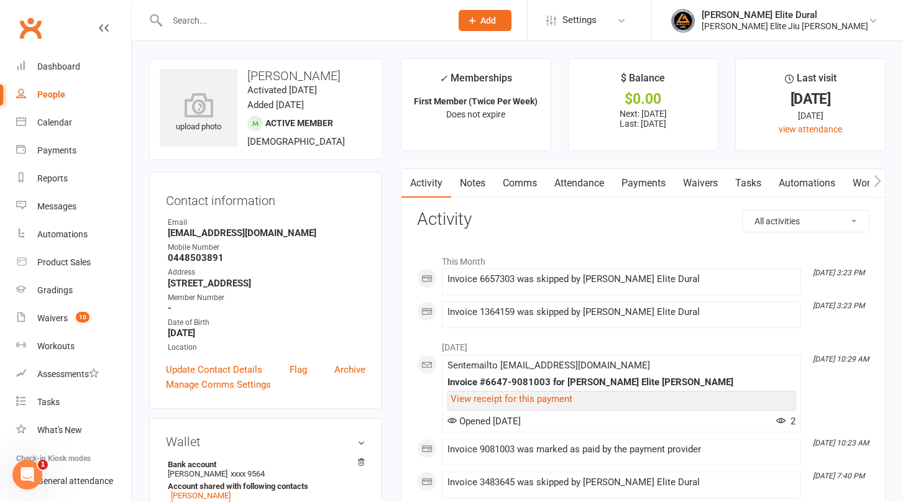
click at [647, 185] on link "Payments" at bounding box center [644, 183] width 62 height 29
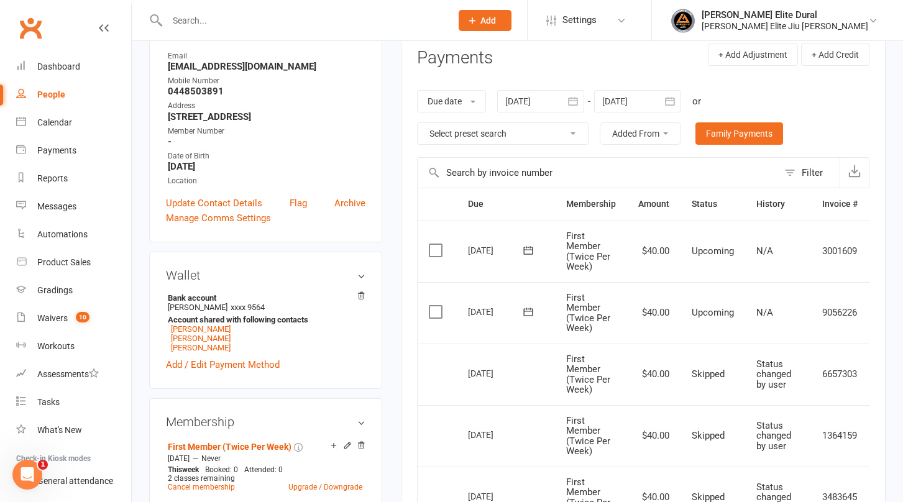
scroll to position [160, 0]
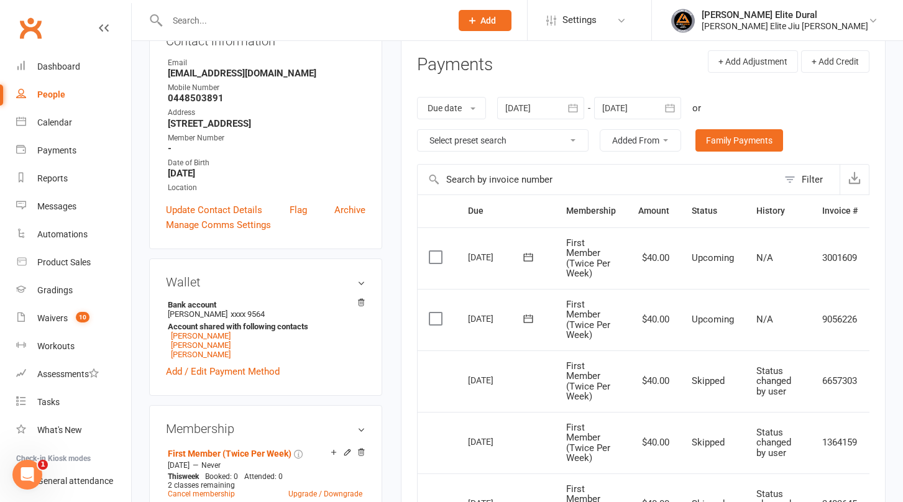
click at [285, 21] on input "text" at bounding box center [302, 20] width 279 height 17
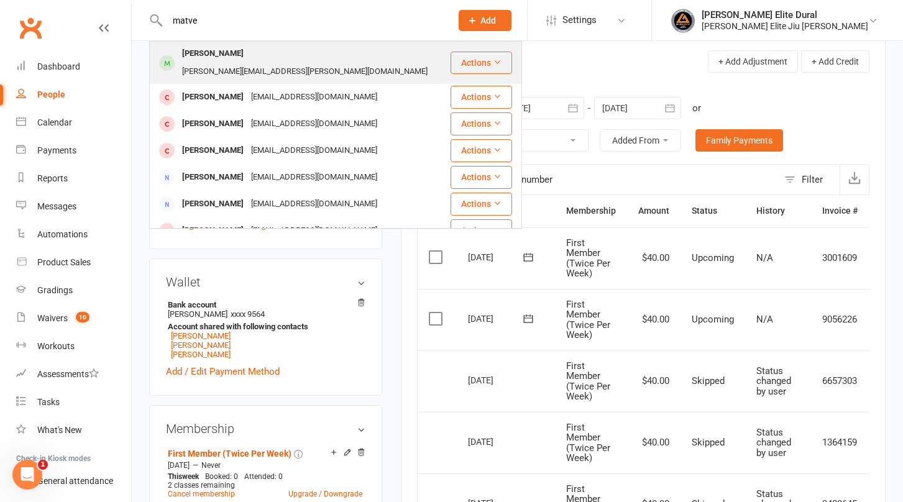
type input "matve"
click at [306, 63] on div "[PERSON_NAME][EMAIL_ADDRESS][PERSON_NAME][DOMAIN_NAME]" at bounding box center [304, 72] width 253 height 18
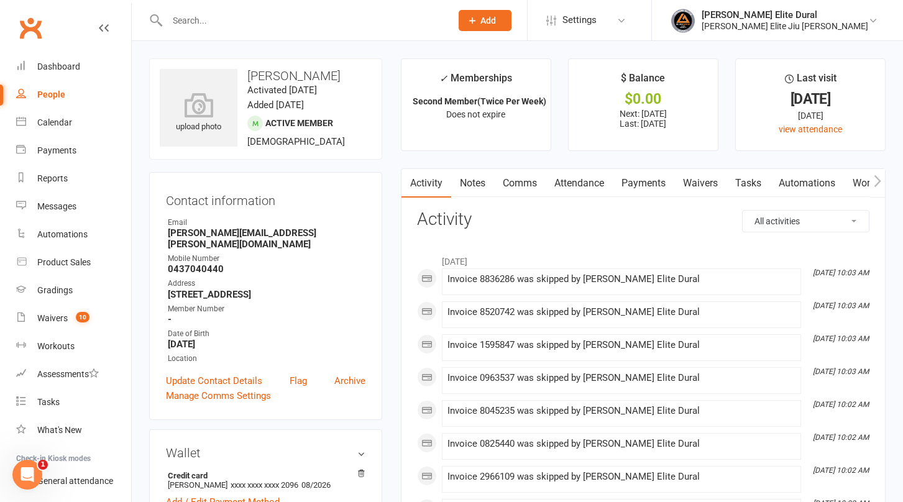
click at [647, 181] on link "Payments" at bounding box center [644, 183] width 62 height 29
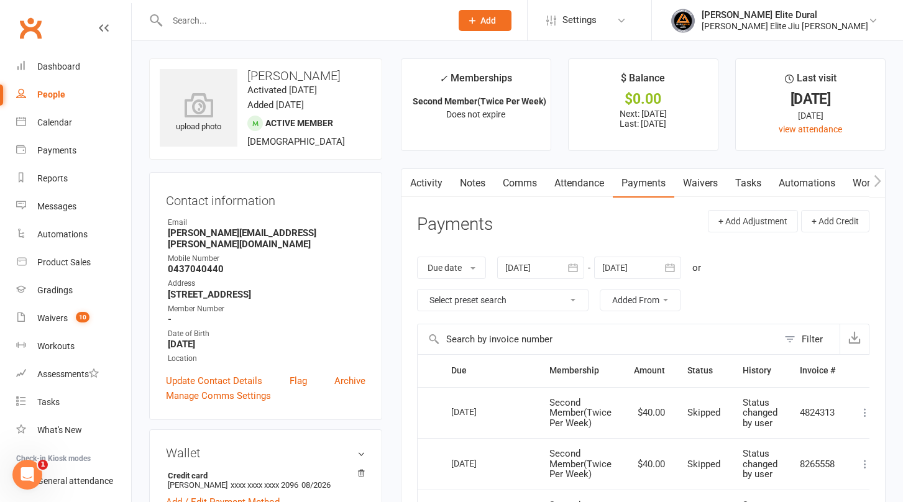
click at [678, 267] on button "button" at bounding box center [670, 268] width 22 height 22
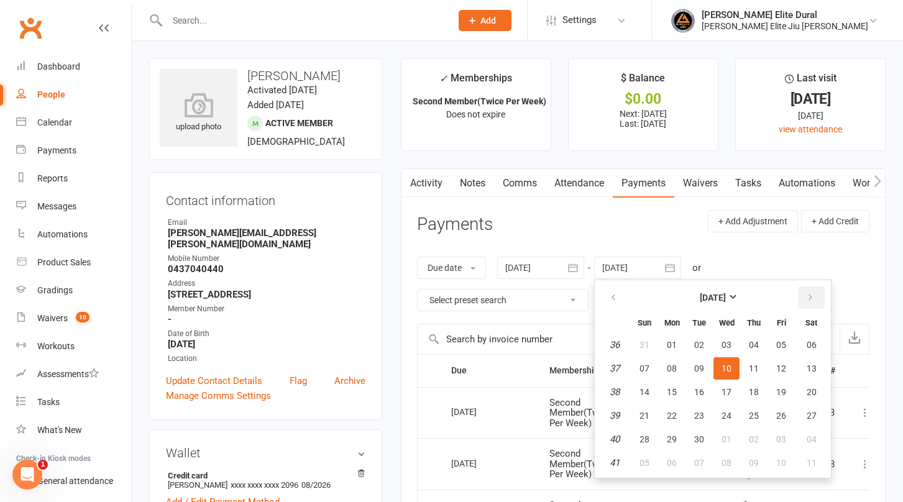
click at [812, 298] on icon "button" at bounding box center [810, 298] width 9 height 10
click at [820, 463] on button "06" at bounding box center [811, 463] width 32 height 22
type input "[DATE]"
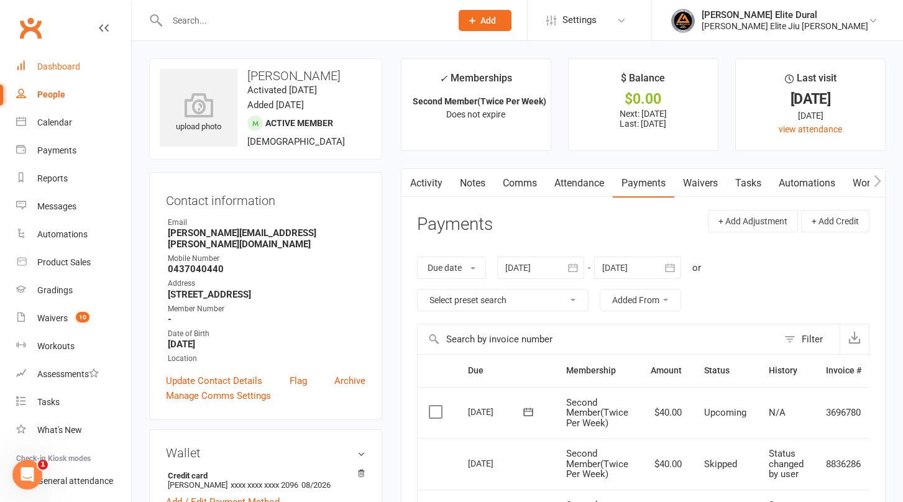
click at [57, 65] on div "Dashboard" at bounding box center [58, 67] width 43 height 10
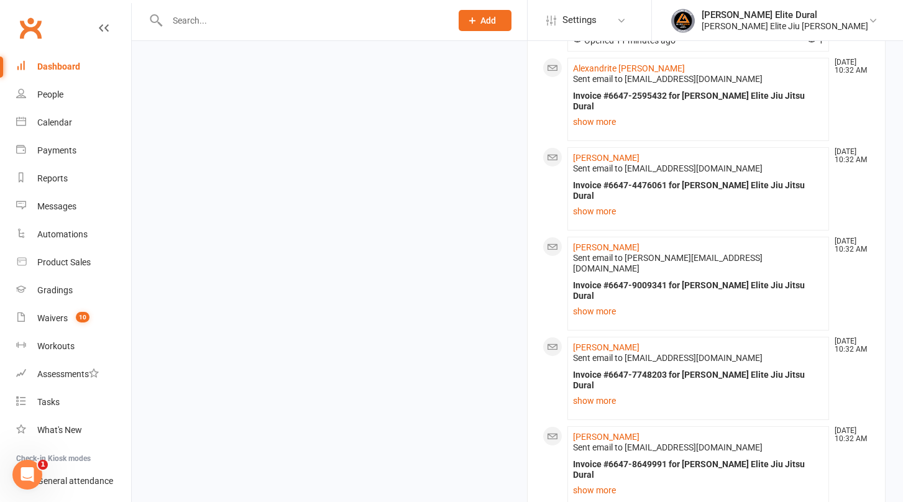
scroll to position [1572, 0]
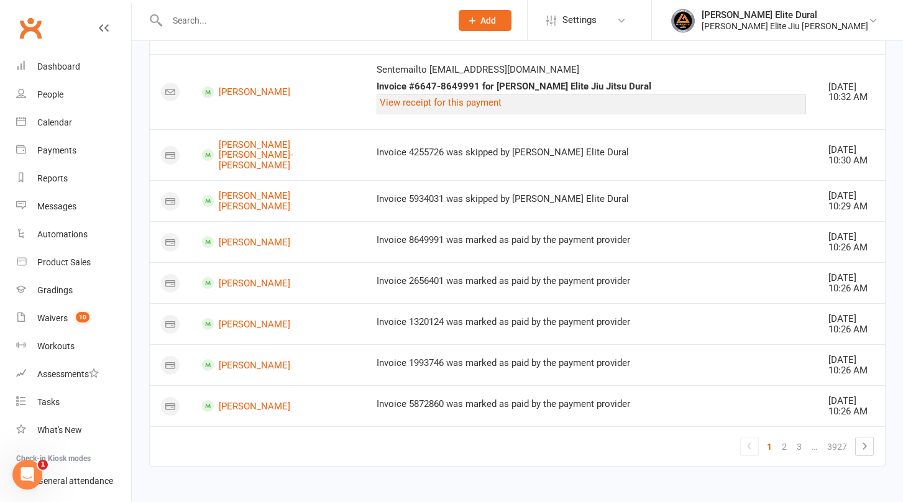
scroll to position [1627, 0]
click at [785, 446] on link "2" at bounding box center [784, 446] width 15 height 17
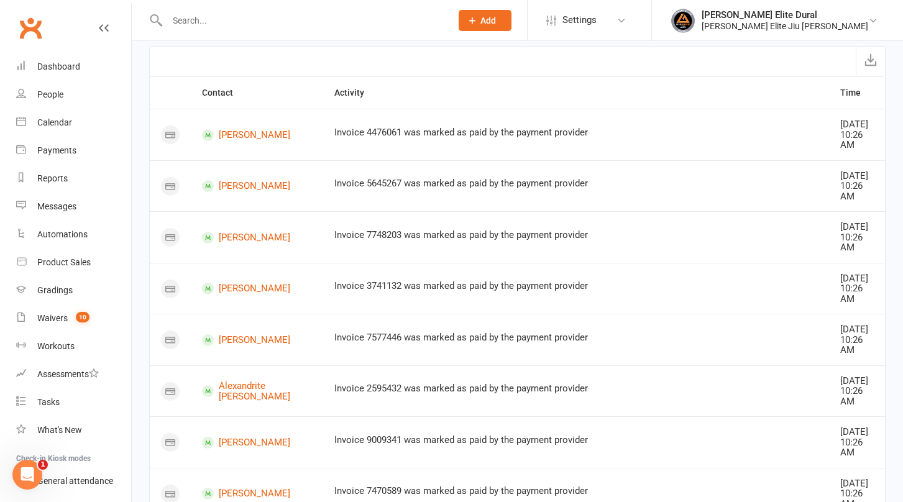
scroll to position [0, 0]
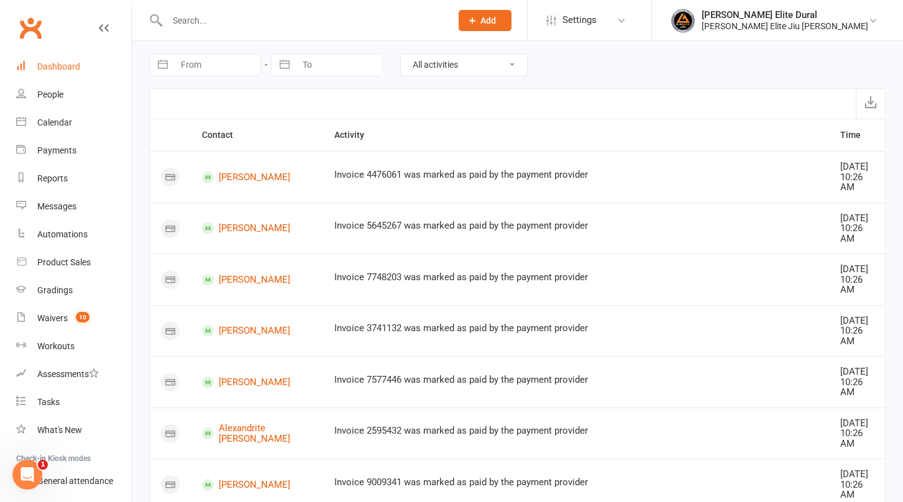
click at [70, 66] on div "Dashboard" at bounding box center [58, 67] width 43 height 10
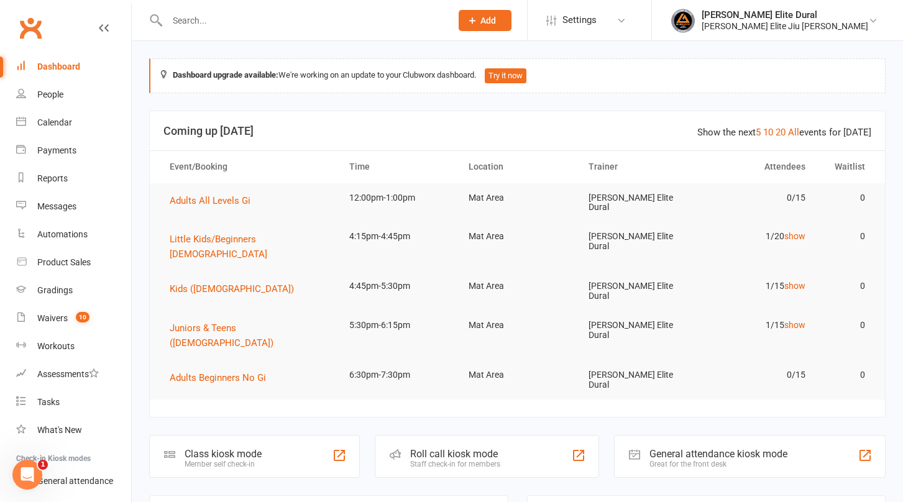
click at [230, 17] on input "text" at bounding box center [302, 20] width 279 height 17
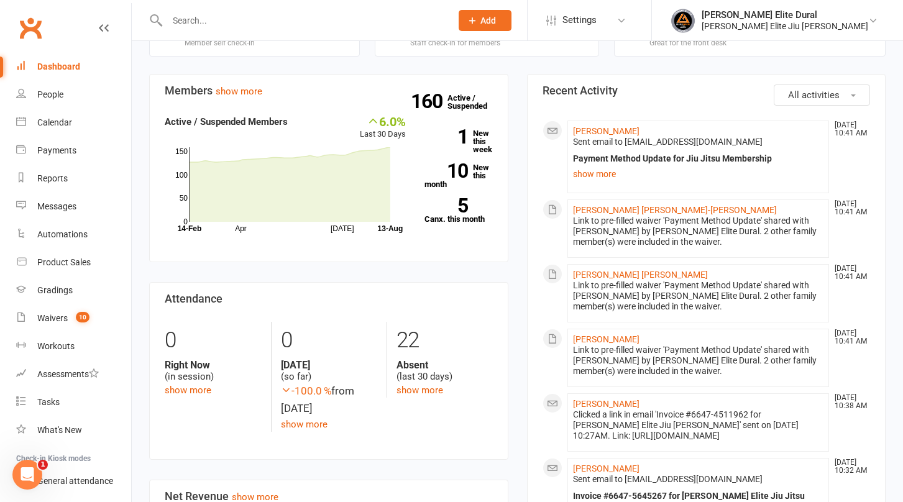
scroll to position [420, 0]
click at [592, 465] on link "[PERSON_NAME]" at bounding box center [606, 470] width 66 height 10
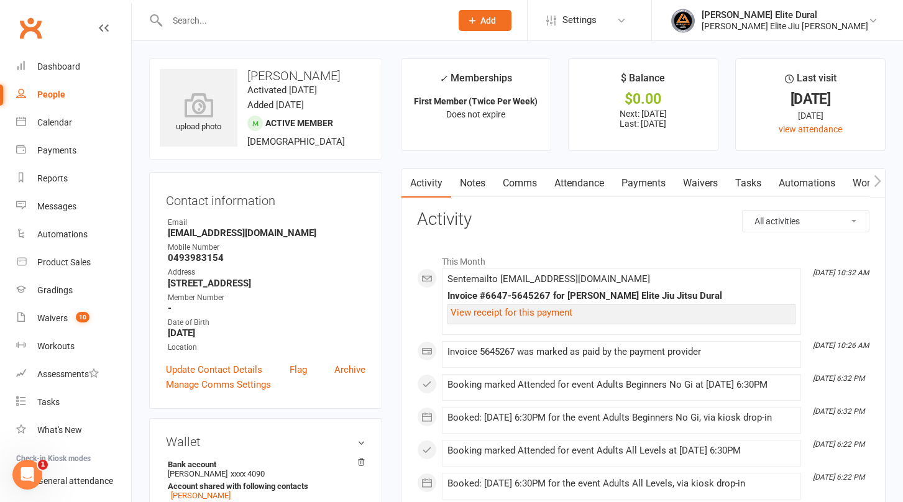
click at [651, 184] on link "Payments" at bounding box center [644, 183] width 62 height 29
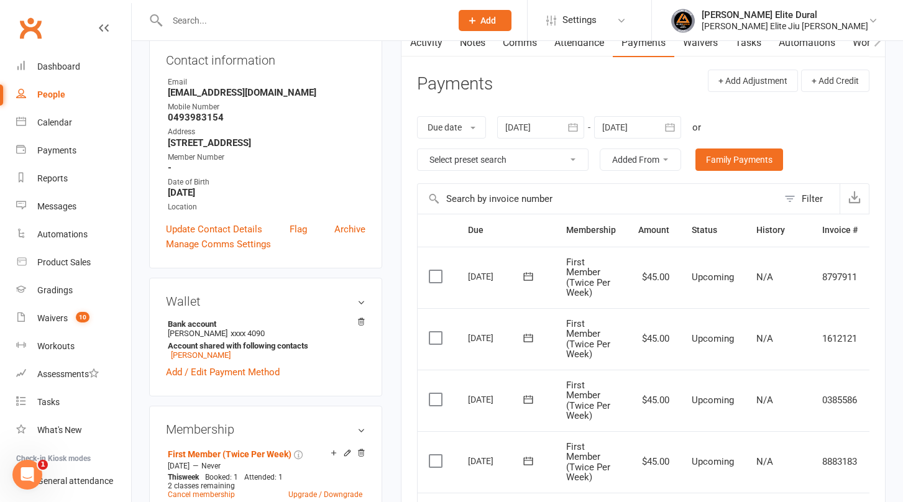
scroll to position [109, 0]
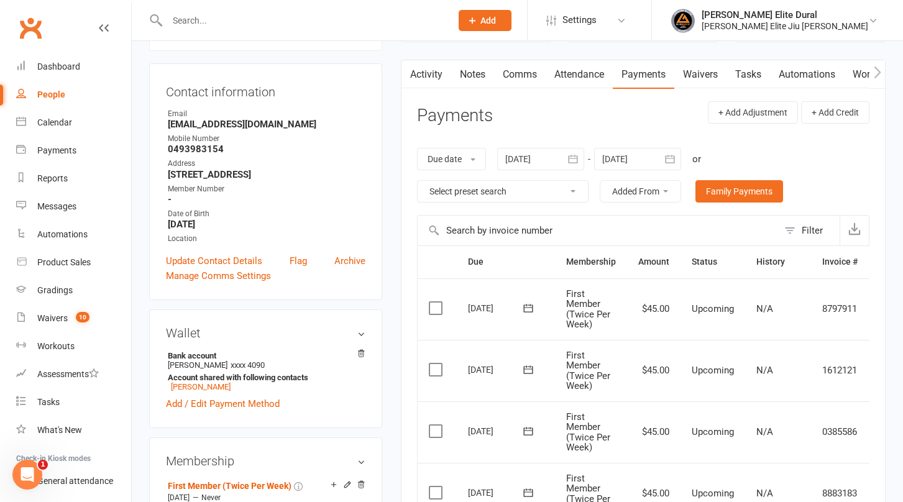
click at [569, 70] on link "Attendance" at bounding box center [579, 74] width 67 height 29
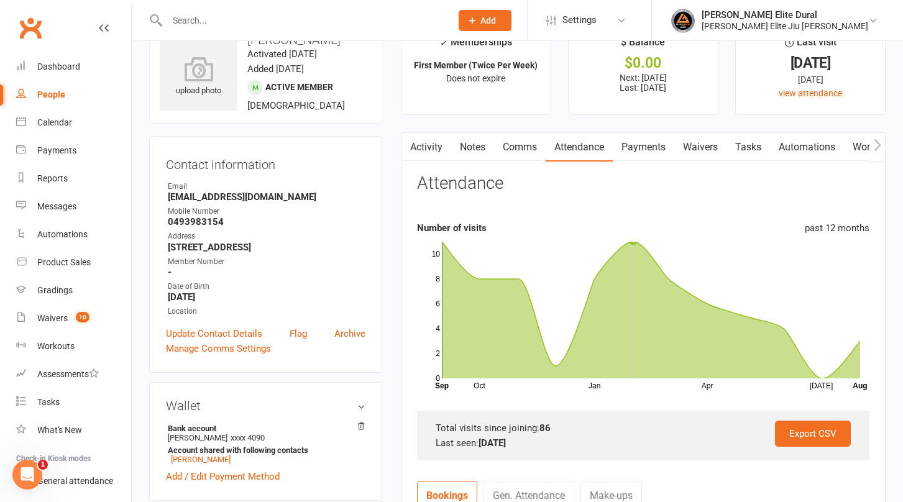
scroll to position [12, 0]
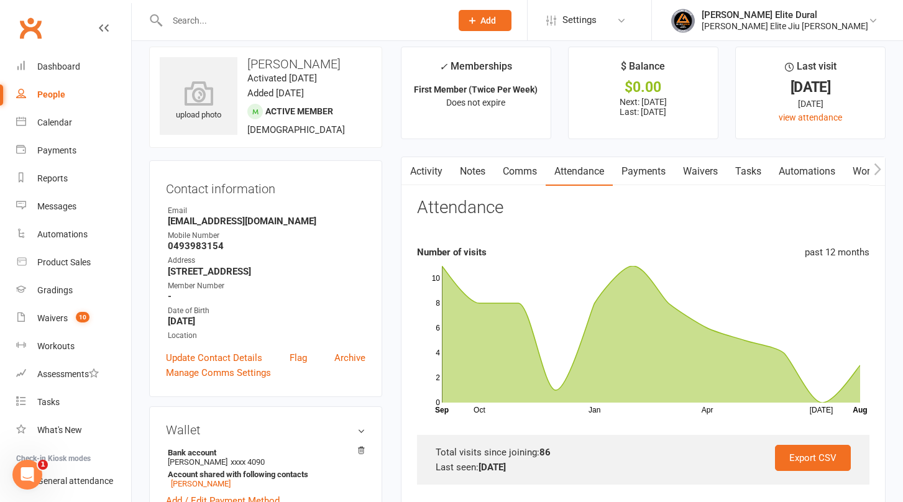
click at [643, 173] on link "Payments" at bounding box center [644, 171] width 62 height 29
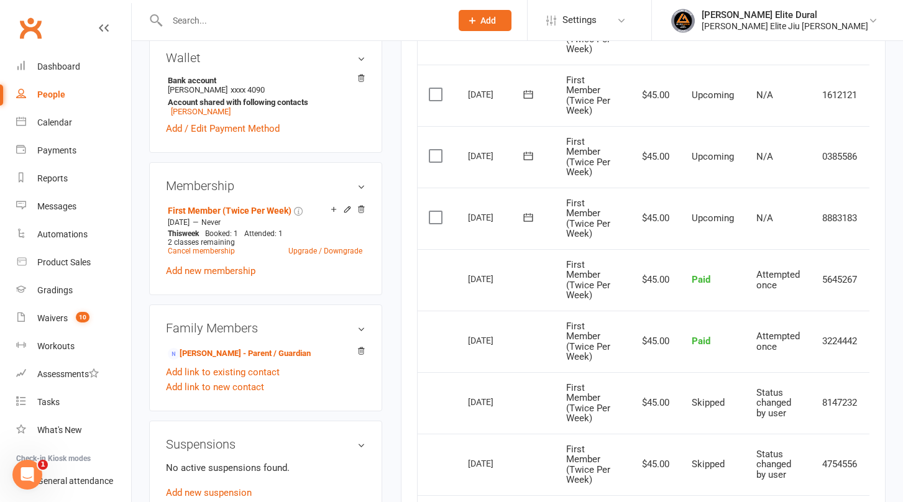
scroll to position [390, 0]
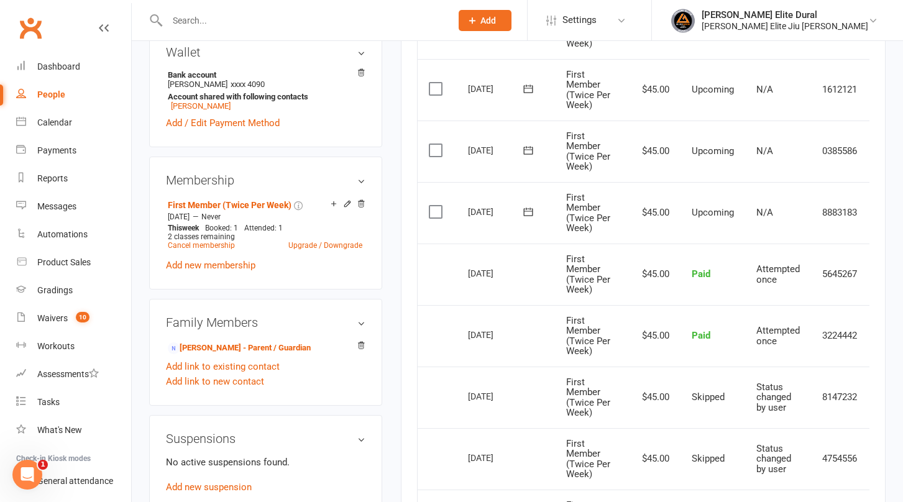
click at [395, 345] on main "✓ Memberships First Member (Twice Per Week) Does not expire $ Balance $0.00 Nex…" at bounding box center [642, 225] width 503 height 1112
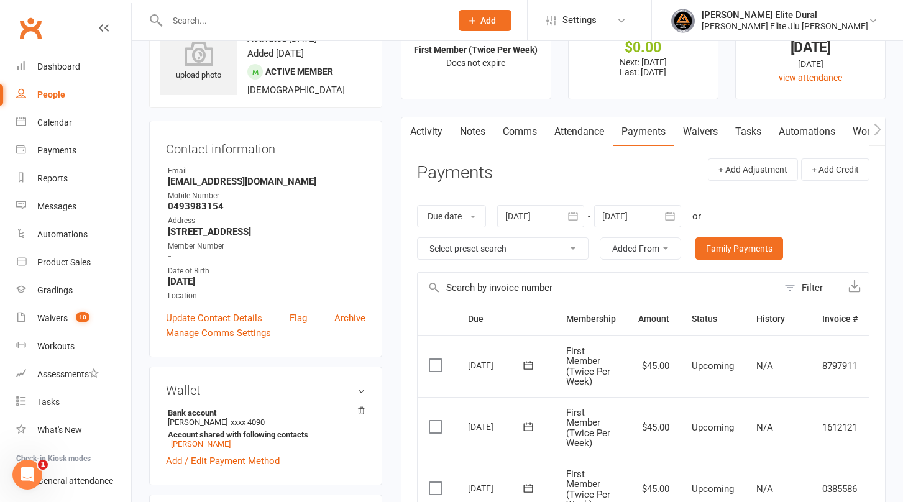
scroll to position [0, 0]
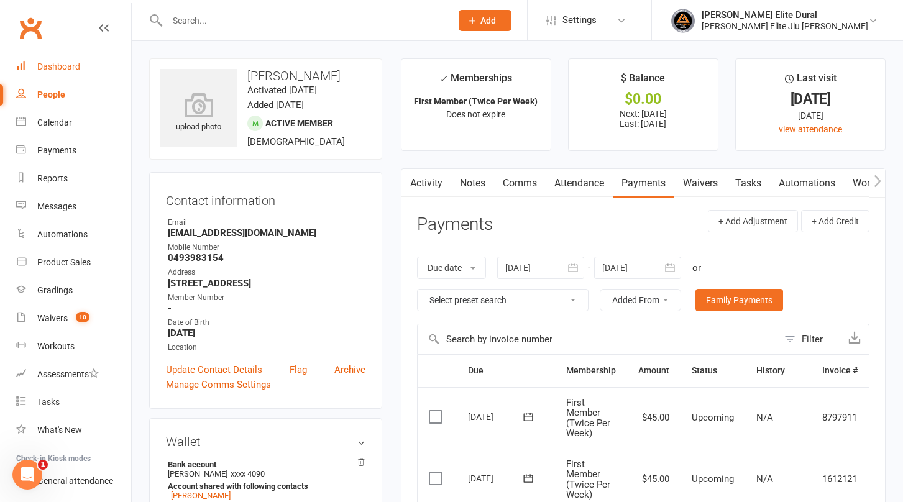
click at [62, 68] on div "Dashboard" at bounding box center [58, 67] width 43 height 10
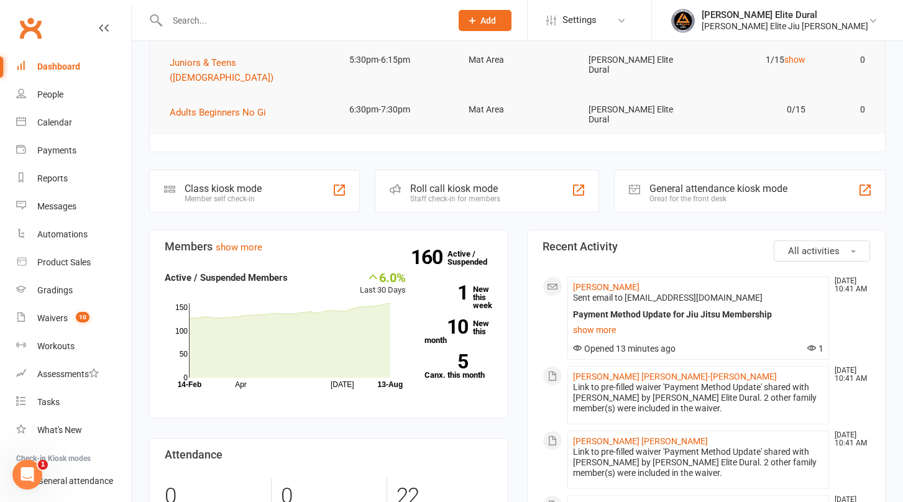
scroll to position [183, 0]
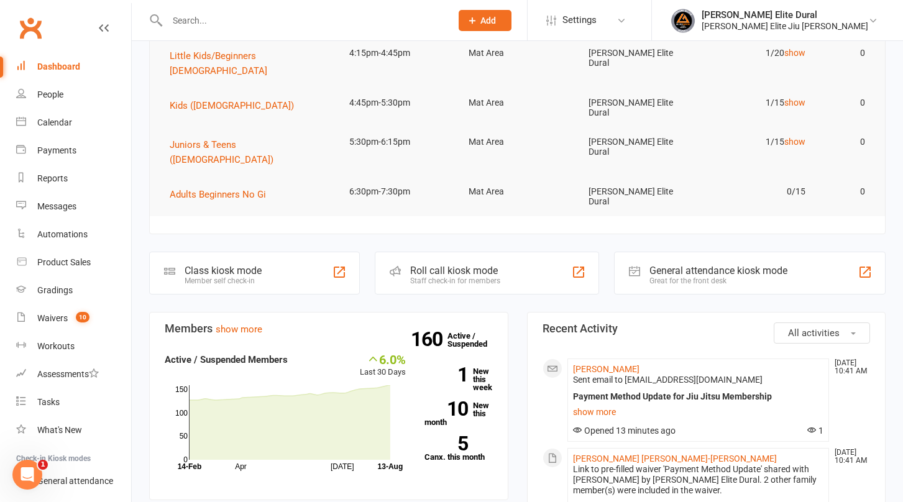
click at [236, 15] on input "text" at bounding box center [302, 20] width 279 height 17
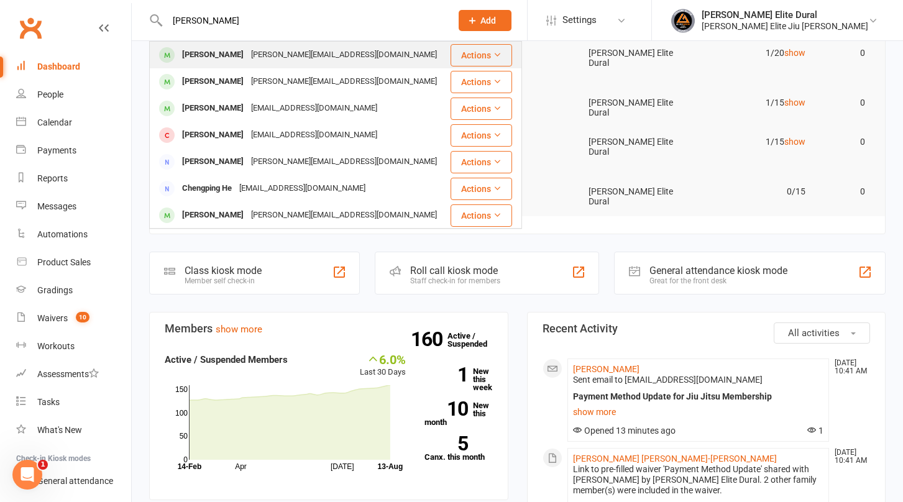
type input "[PERSON_NAME]"
click at [250, 60] on div "[PERSON_NAME][EMAIL_ADDRESS][DOMAIN_NAME]" at bounding box center [343, 55] width 193 height 18
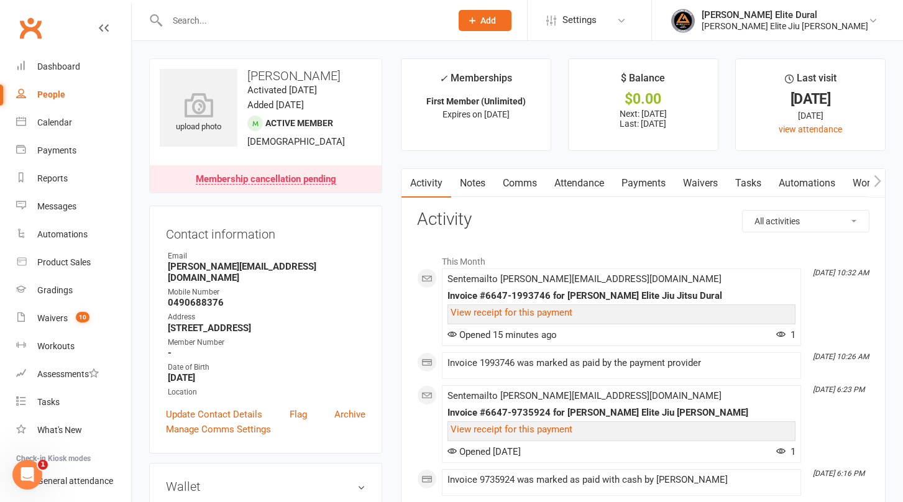
click at [654, 184] on link "Payments" at bounding box center [644, 183] width 62 height 29
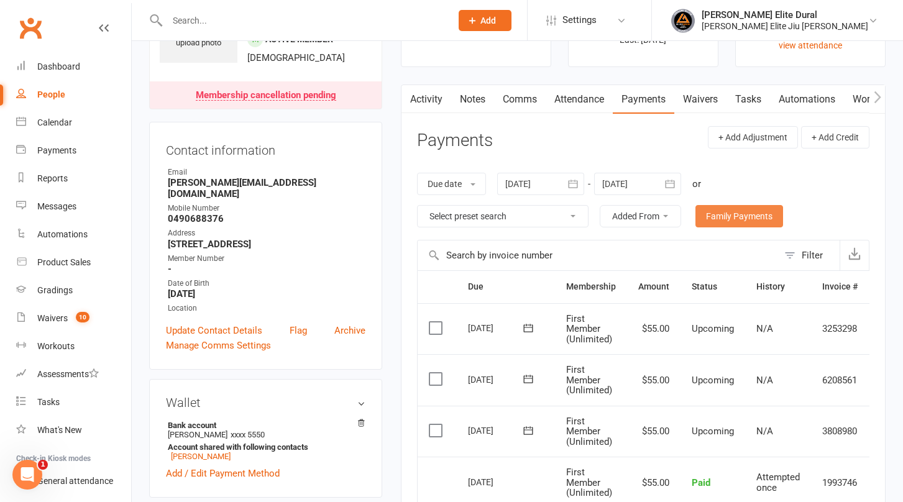
scroll to position [70, 0]
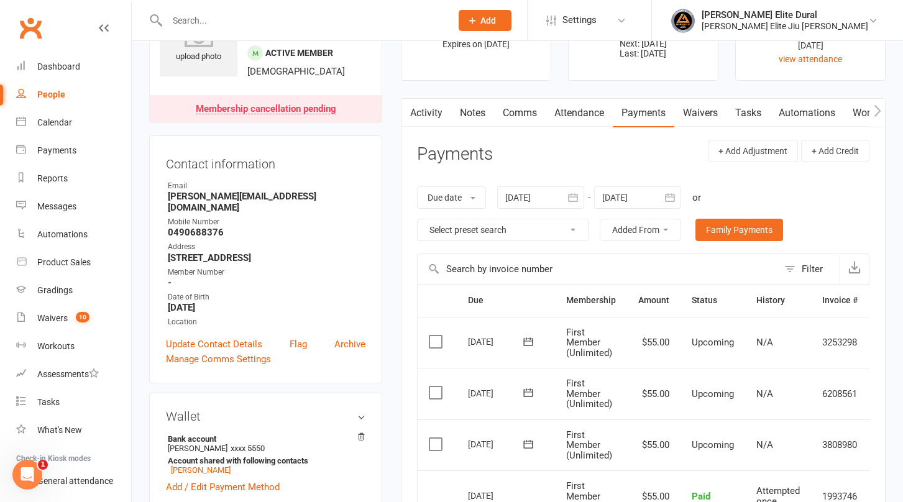
click at [672, 198] on icon "button" at bounding box center [670, 197] width 12 height 12
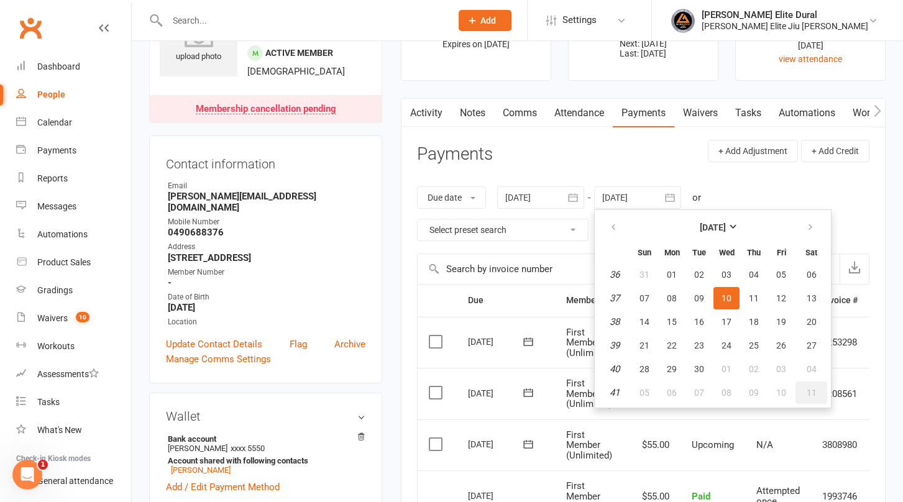
click at [814, 391] on span "11" at bounding box center [812, 393] width 10 height 10
type input "[DATE]"
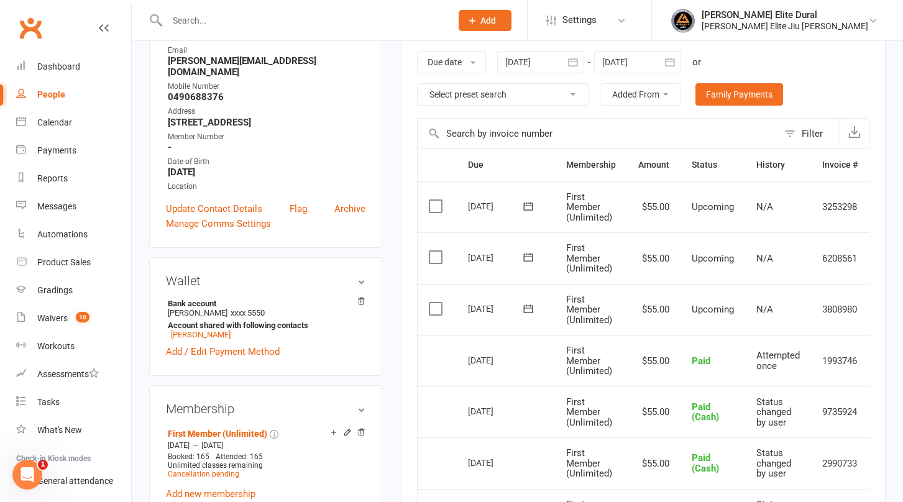
scroll to position [0, 0]
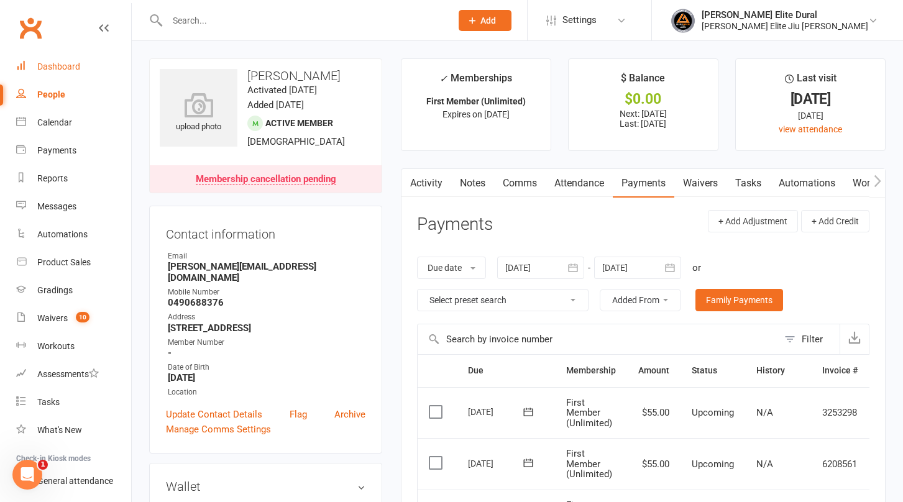
click at [43, 62] on div "Dashboard" at bounding box center [58, 67] width 43 height 10
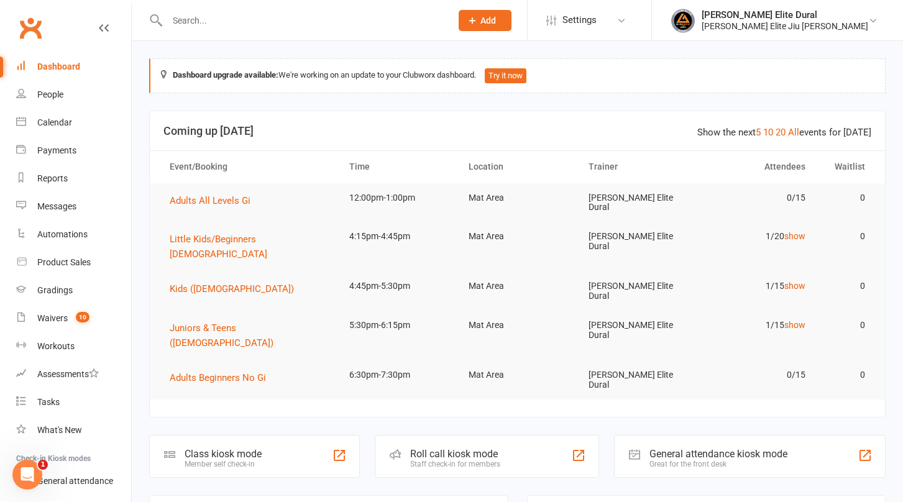
click at [220, 21] on input "text" at bounding box center [302, 20] width 279 height 17
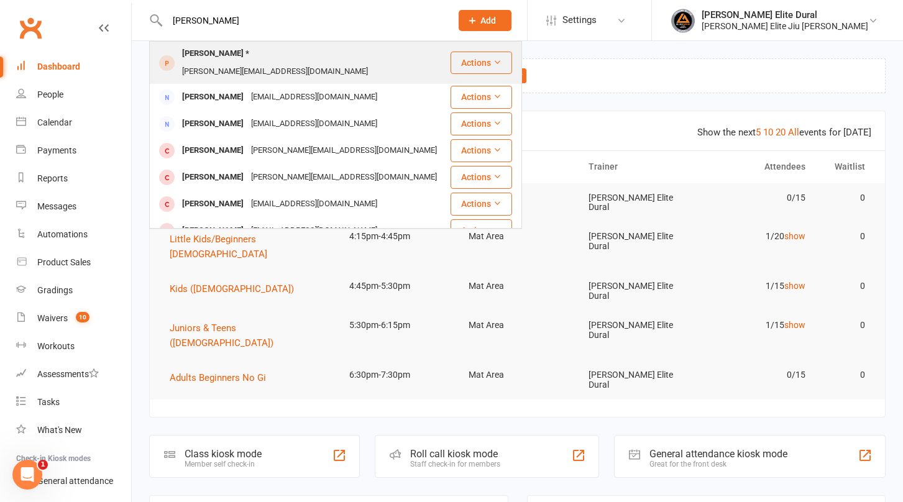
type input "[PERSON_NAME]"
click at [259, 63] on div "[PERSON_NAME][EMAIL_ADDRESS][DOMAIN_NAME]" at bounding box center [274, 72] width 193 height 18
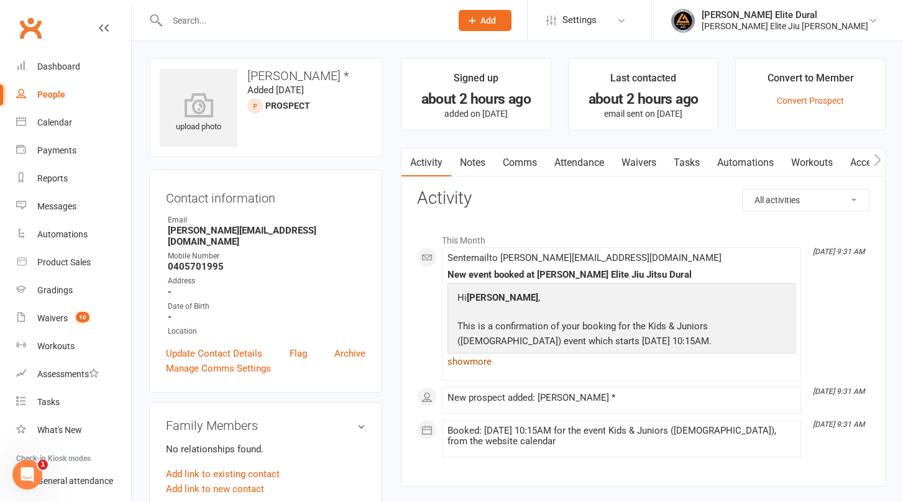
click at [467, 362] on link "show more" at bounding box center [621, 361] width 348 height 17
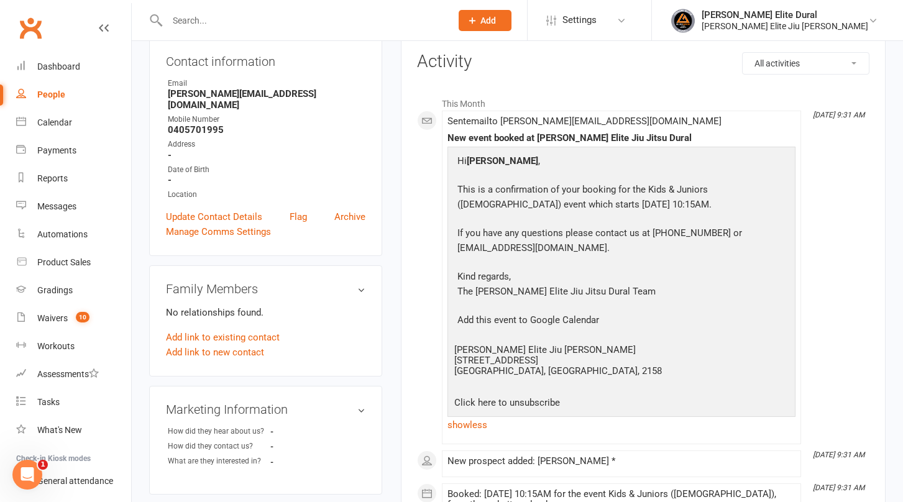
scroll to position [138, 0]
